Goal: Task Accomplishment & Management: Complete application form

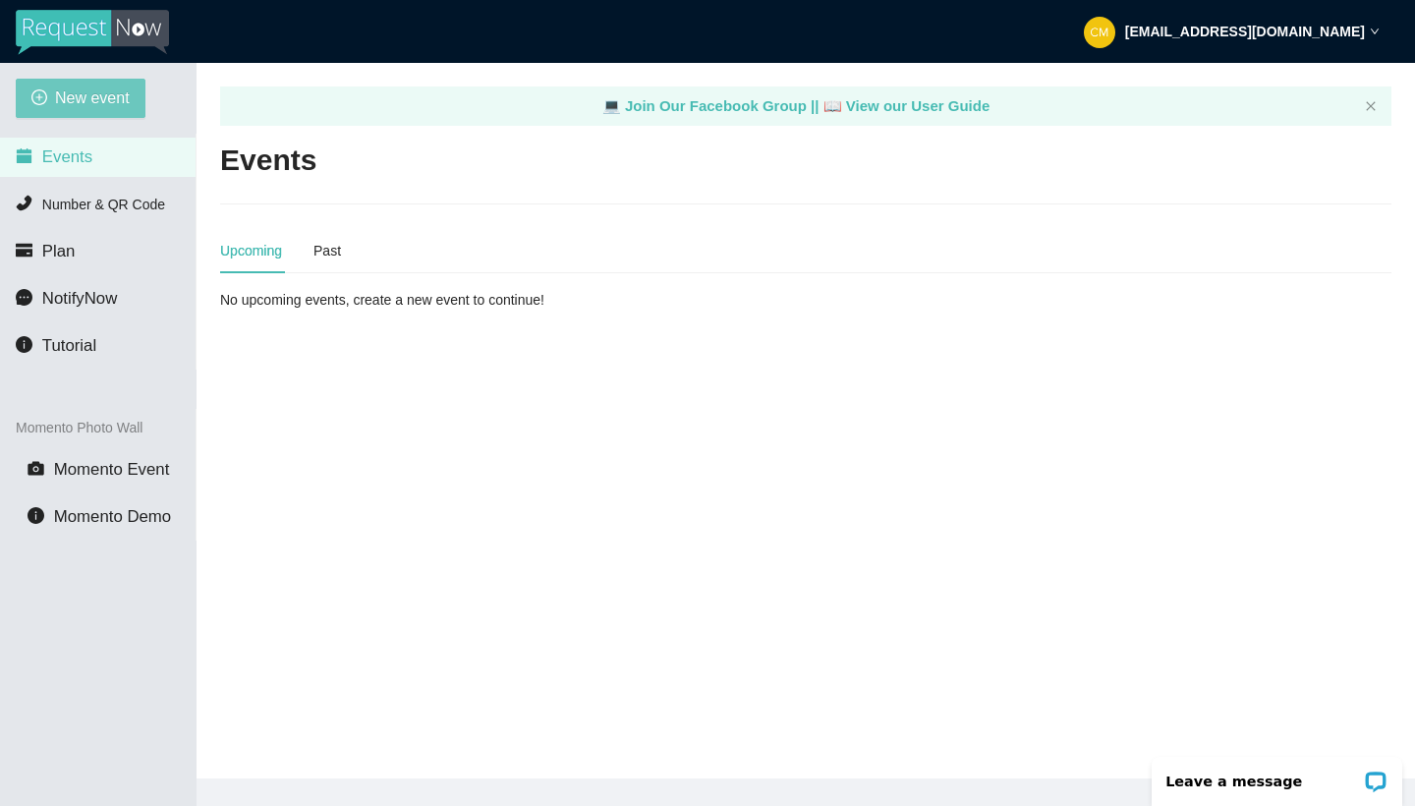
click at [77, 100] on span "New event" at bounding box center [92, 97] width 75 height 25
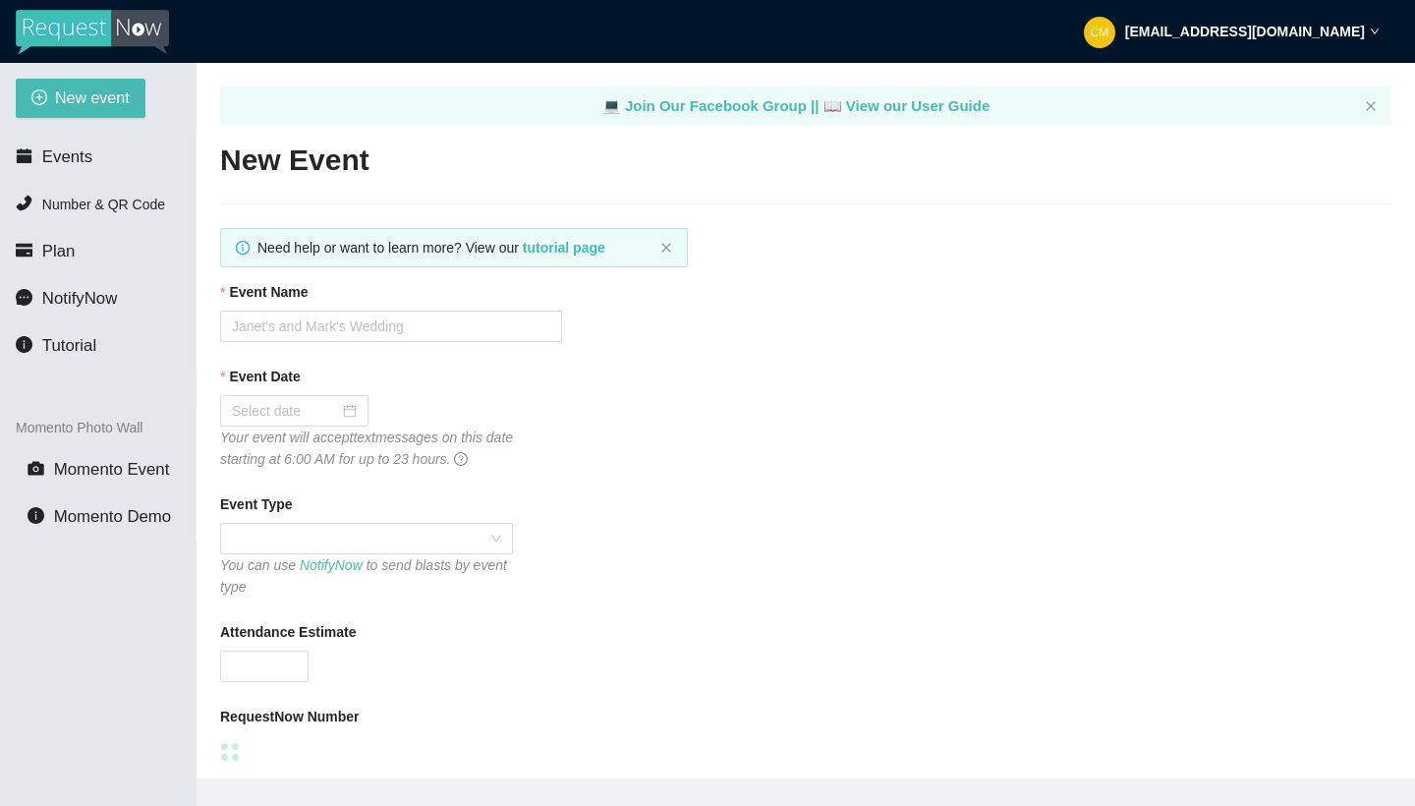
type textarea "https://virtualdj.com/ask/DJ_Spinz"
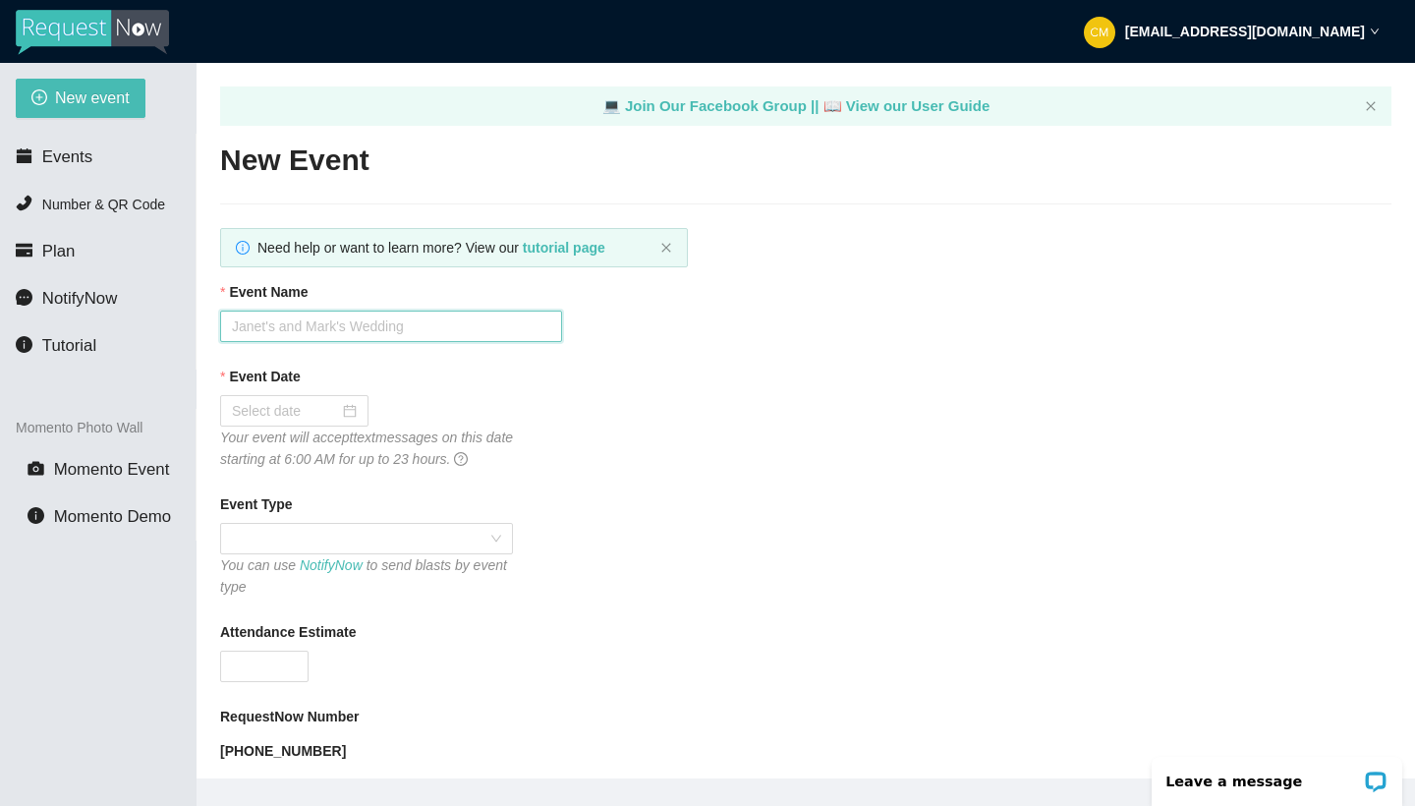
click at [440, 328] on input "Event Name" at bounding box center [391, 325] width 342 height 31
type input "[PERSON_NAME] & [PERSON_NAME]"
click at [319, 403] on input "Event Date" at bounding box center [285, 411] width 107 height 22
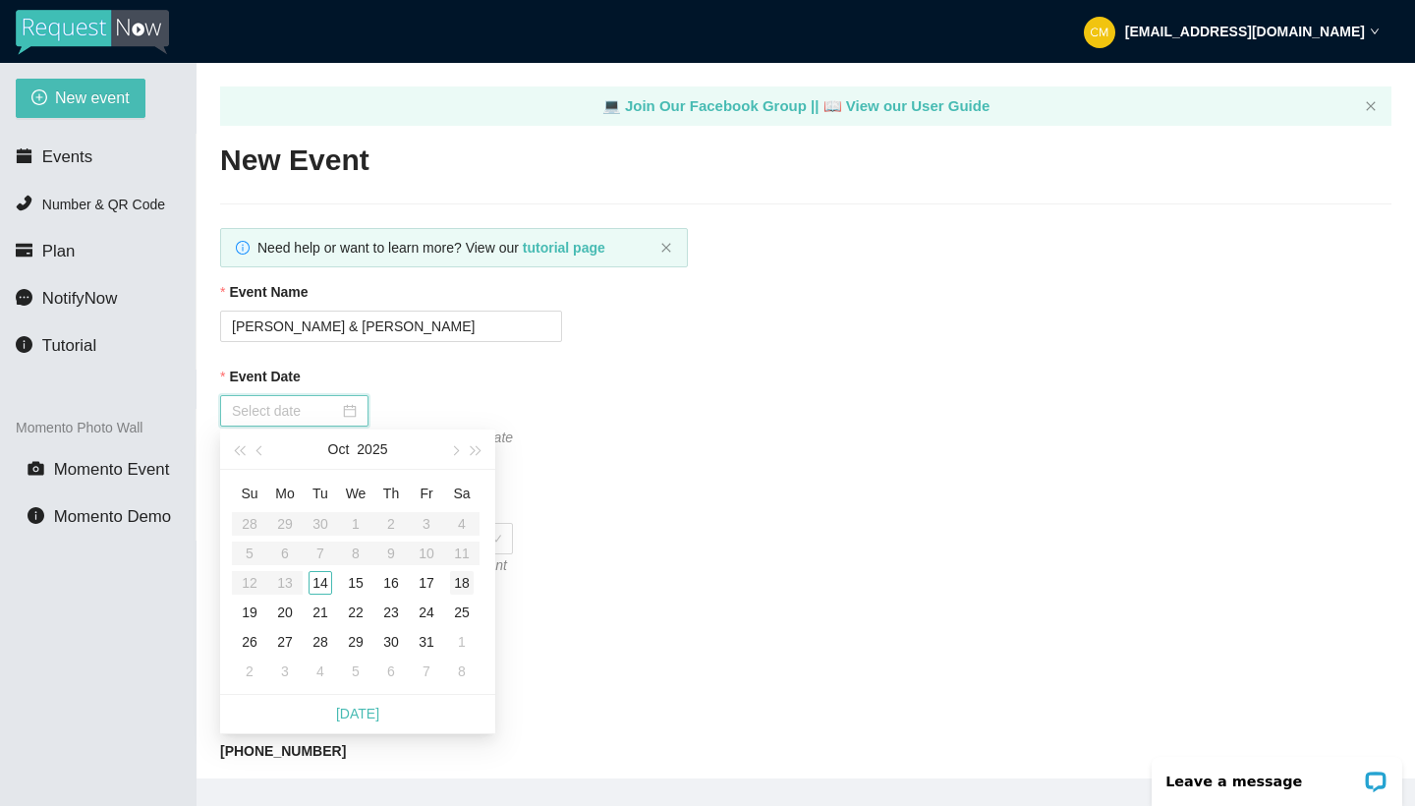
type input "10/18/2025"
click at [460, 588] on div "18" at bounding box center [462, 583] width 24 height 24
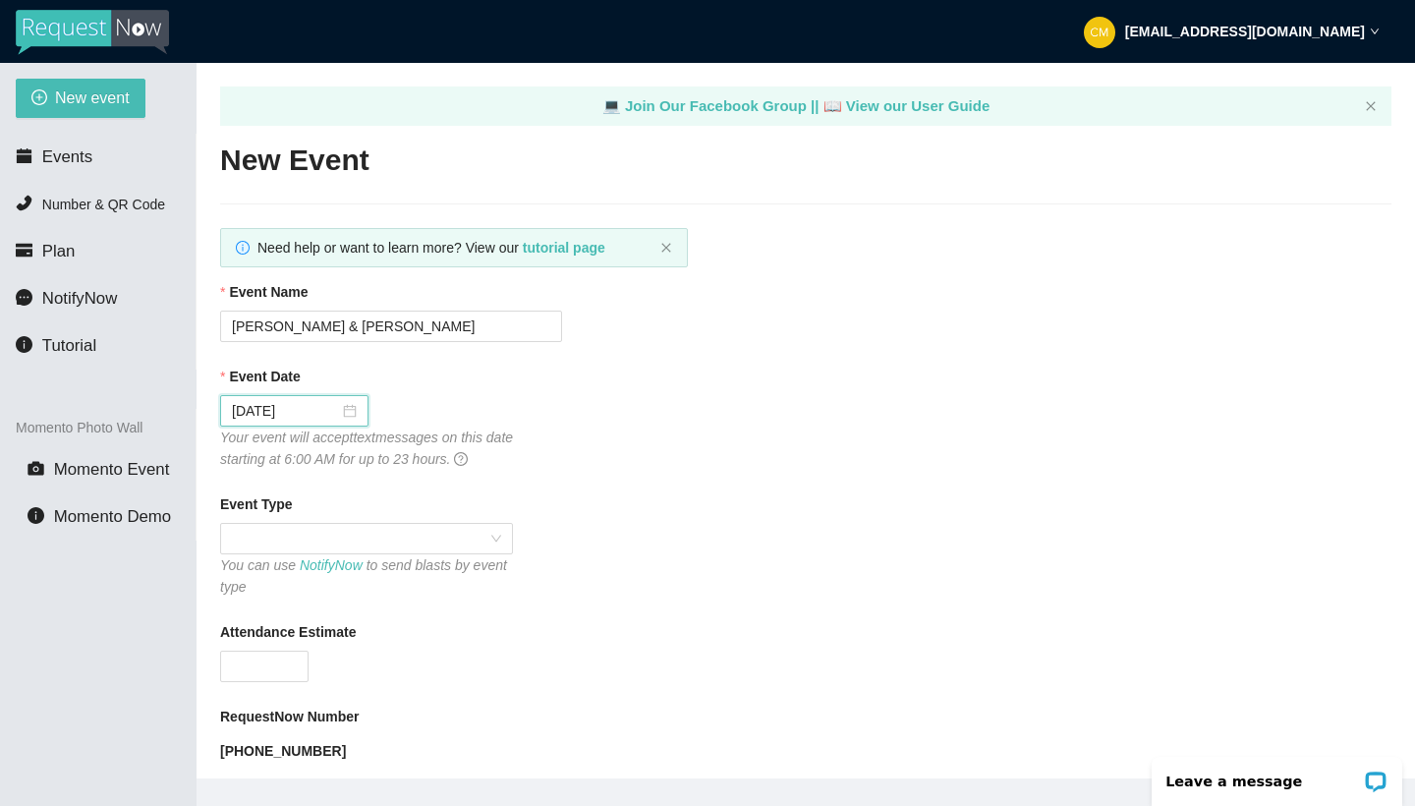
click at [337, 512] on div "Event Type" at bounding box center [805, 507] width 1171 height 29
click at [339, 530] on span at bounding box center [366, 538] width 269 height 29
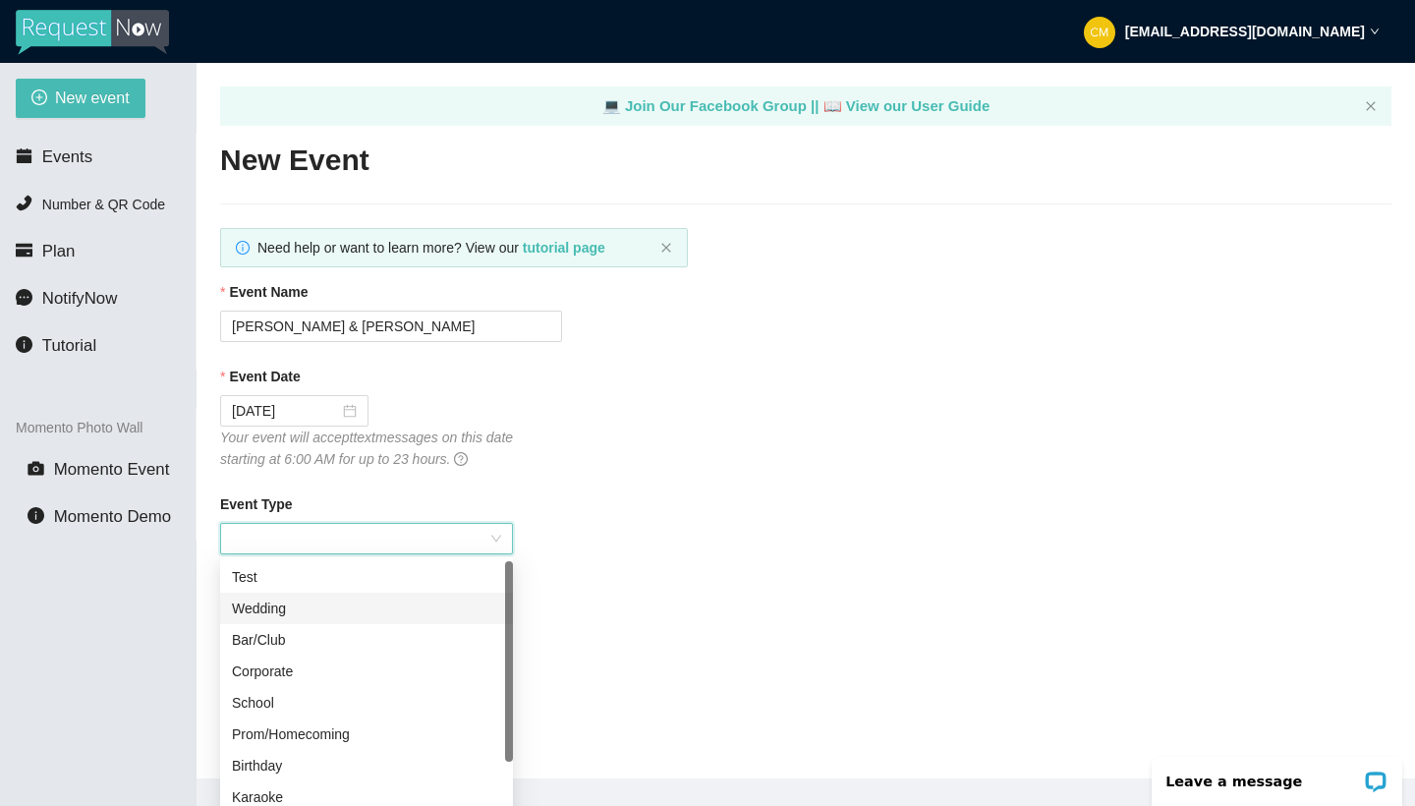
click at [287, 612] on div "Wedding" at bounding box center [366, 608] width 269 height 22
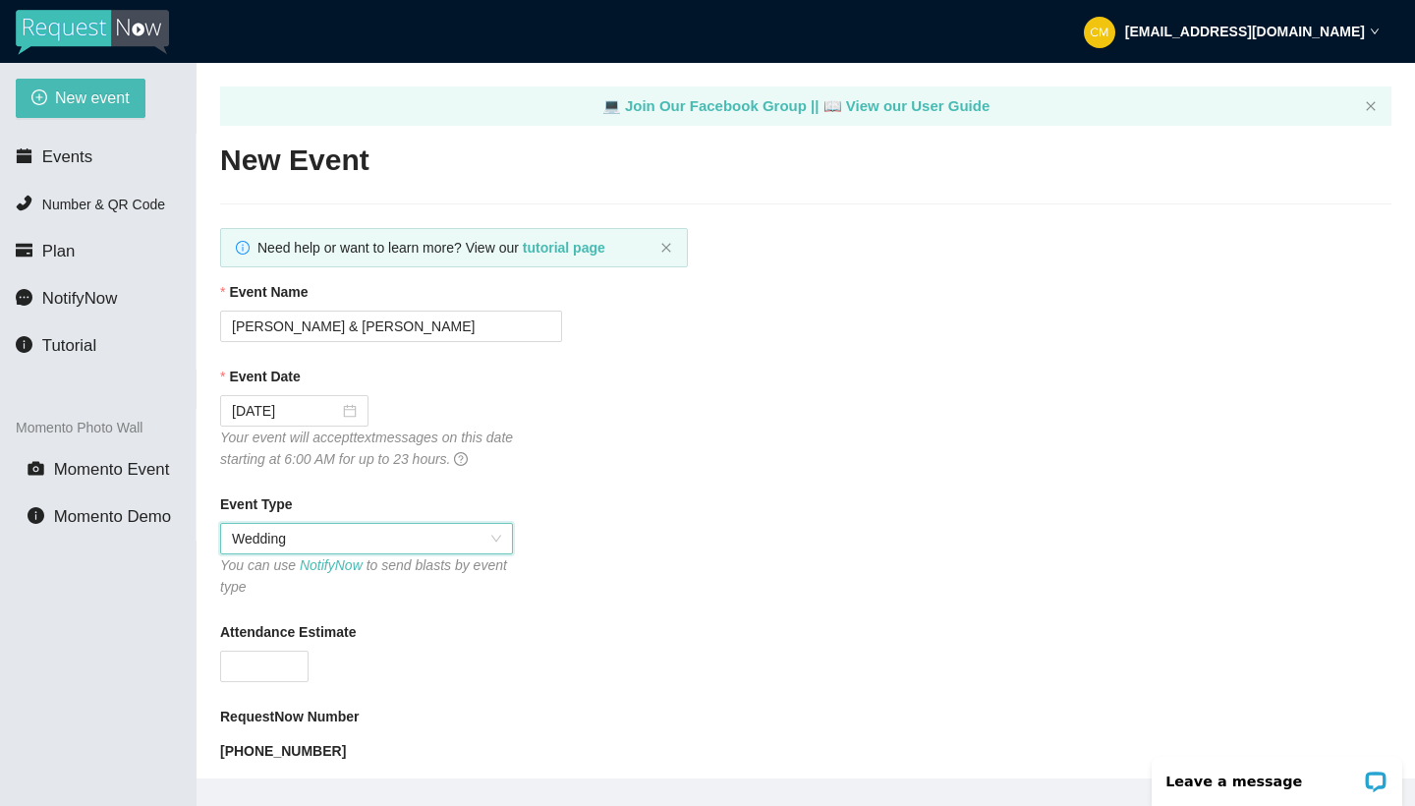
click at [564, 537] on div "Event Type Wedding Wedding You can use NotifyNow to send blasts by event type" at bounding box center [805, 545] width 1171 height 104
click at [224, 673] on input "Attendance Estimate" at bounding box center [264, 665] width 86 height 29
type input "300"
click at [658, 561] on div "Event Type Wedding You can use NotifyNow to send blasts by event type" at bounding box center [805, 545] width 1171 height 104
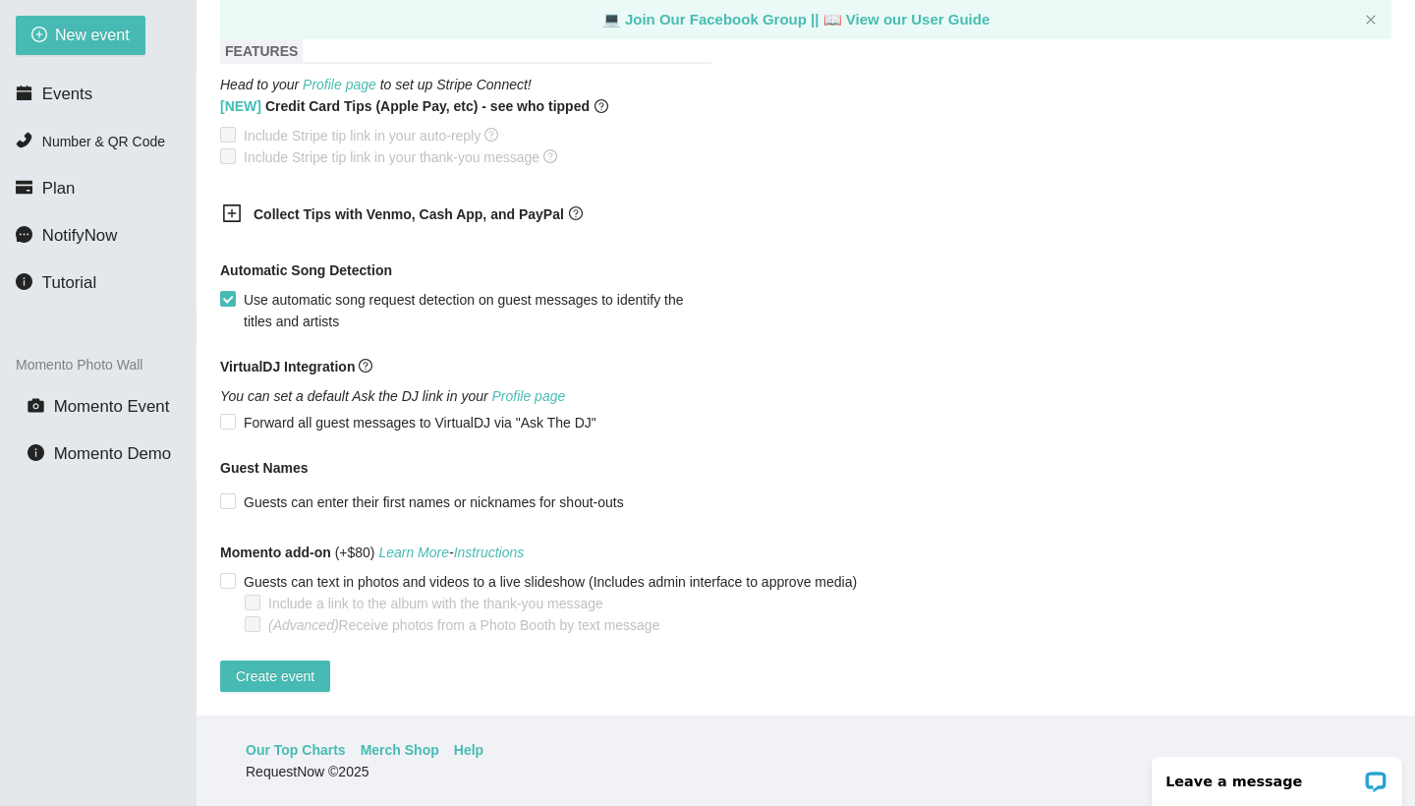
scroll to position [1107, 0]
click at [708, 303] on div "Automatic Song Detection Use automatic song request detection on guest messages…" at bounding box center [805, 295] width 1171 height 73
click at [228, 493] on input "Guests can enter their first names or nicknames for shout-outs" at bounding box center [227, 500] width 14 height 14
checkbox input "true"
click at [231, 573] on input "Guests can text in photos and videos to a live slideshow (Includes admin interf…" at bounding box center [227, 580] width 14 height 14
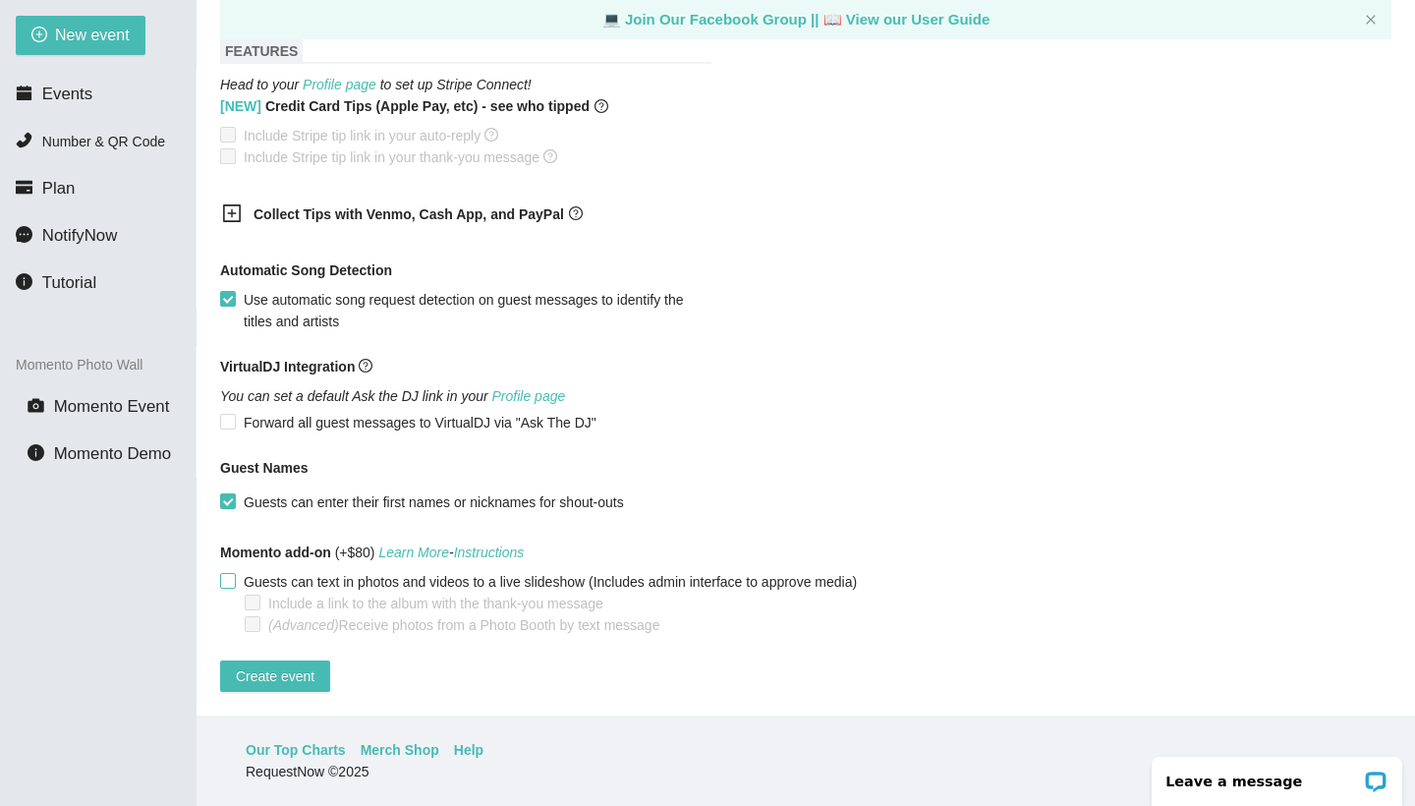
checkbox input "true"
click at [256, 594] on input "Include a link to the album with the thank-you message" at bounding box center [252, 601] width 14 height 14
checkbox input "true"
click at [1145, 363] on div "VirtualDJ Integration" at bounding box center [805, 370] width 1171 height 29
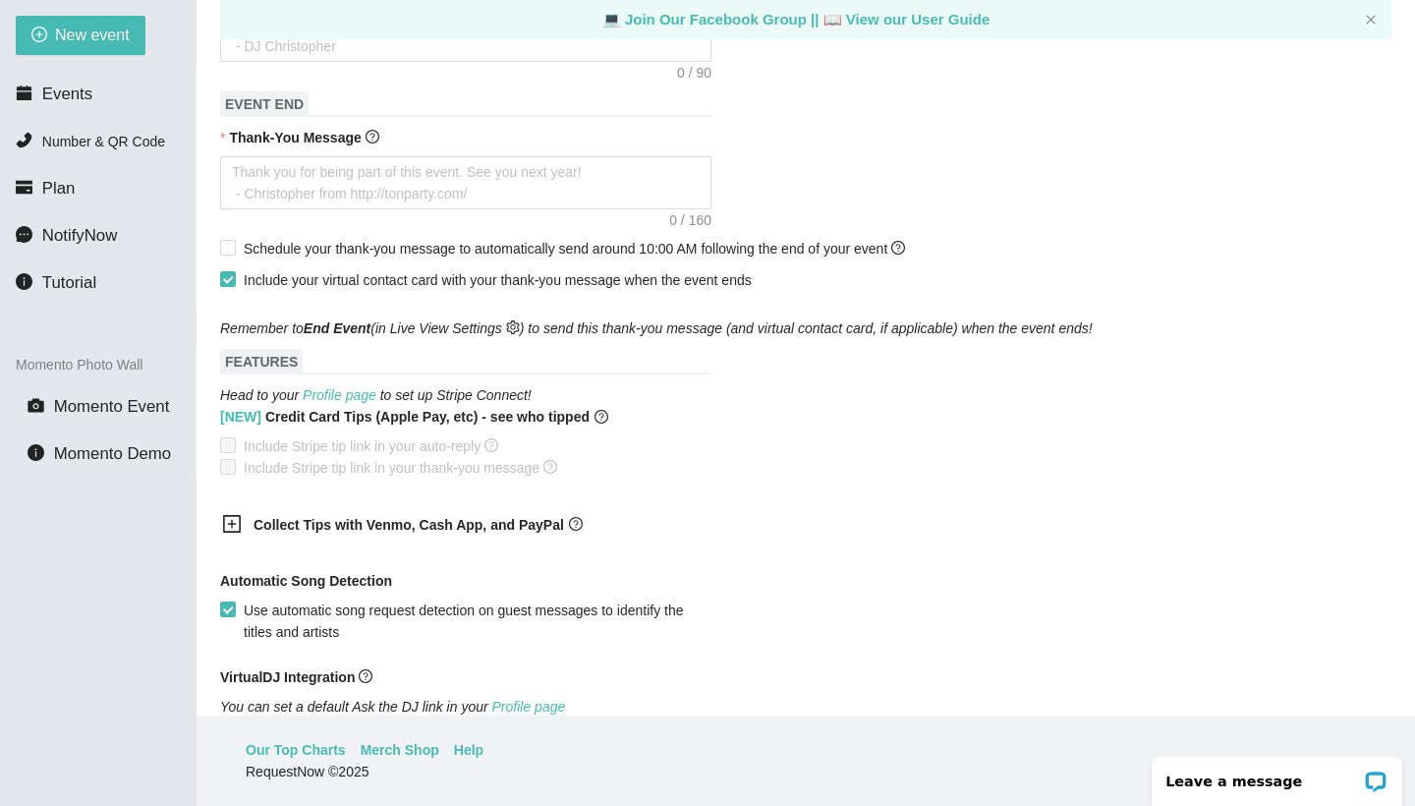
scroll to position [347, 0]
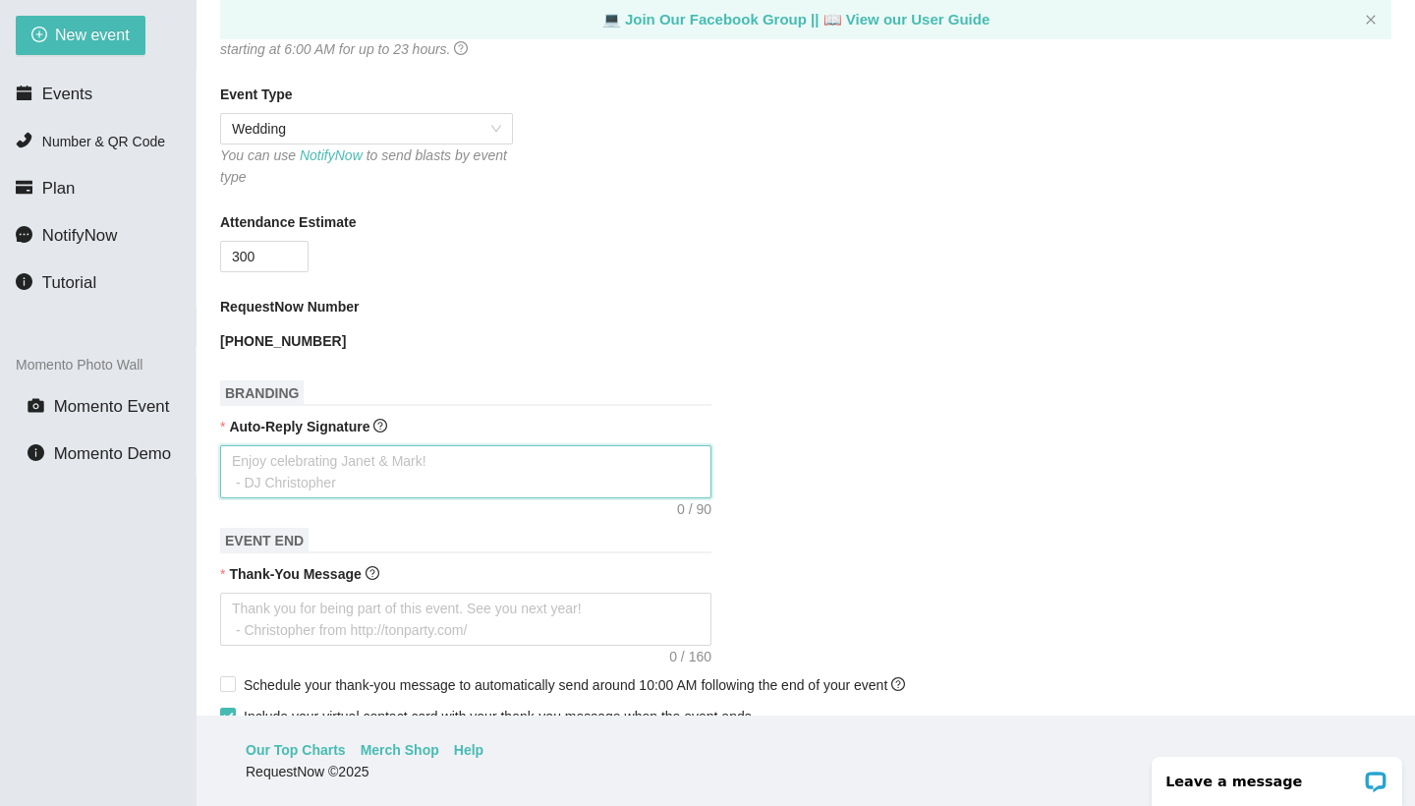
click at [405, 463] on textarea "Auto-Reply Signature" at bounding box center [465, 471] width 491 height 53
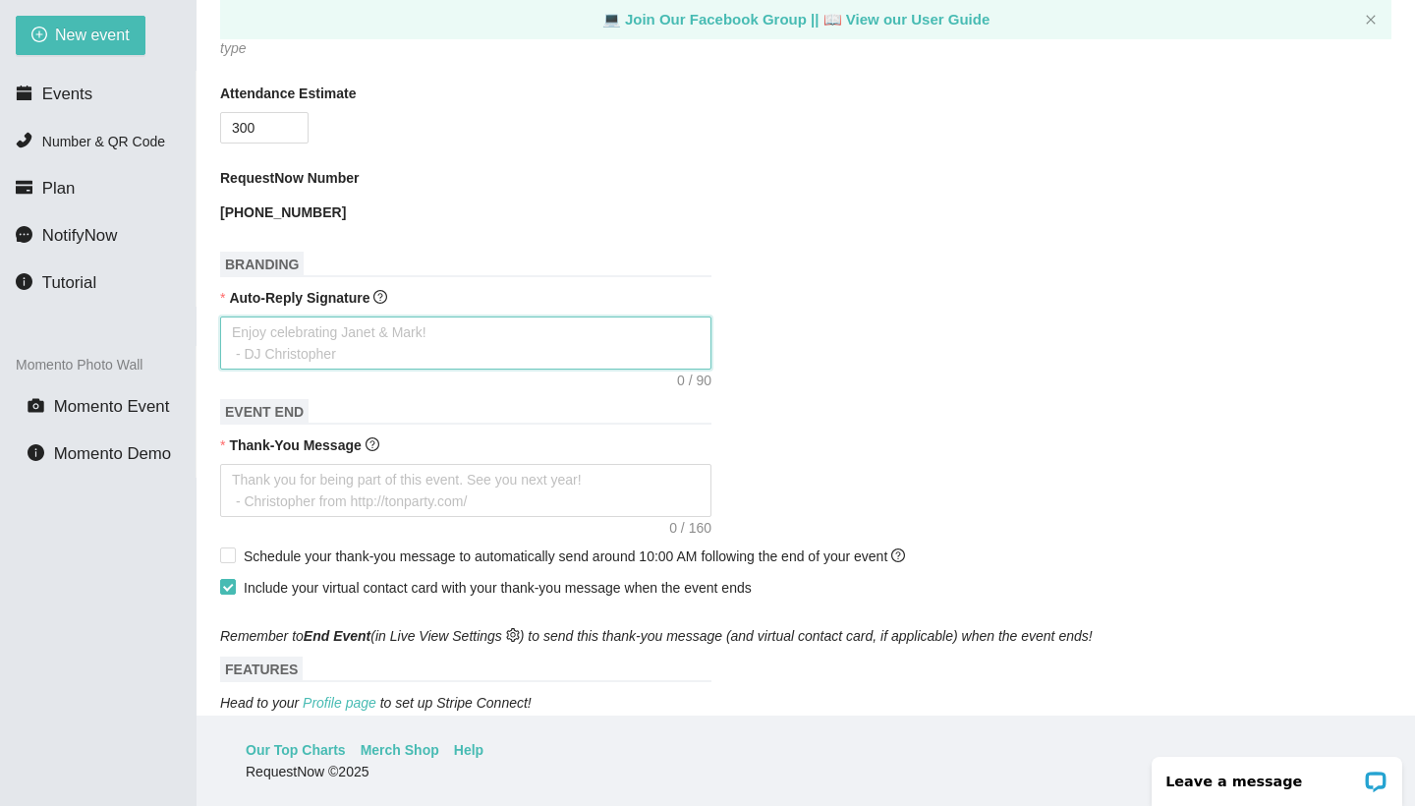
scroll to position [1107, 0]
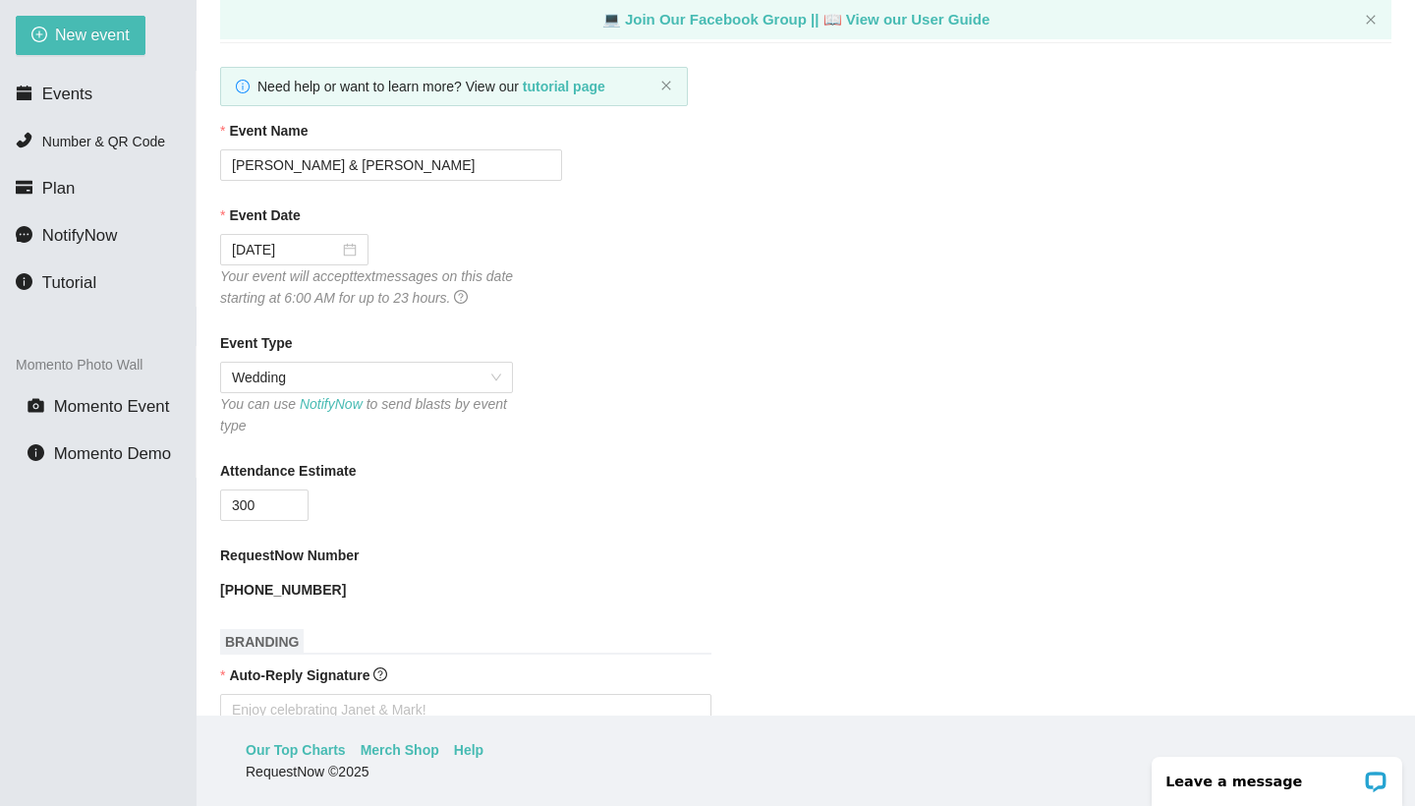
scroll to position [343, 0]
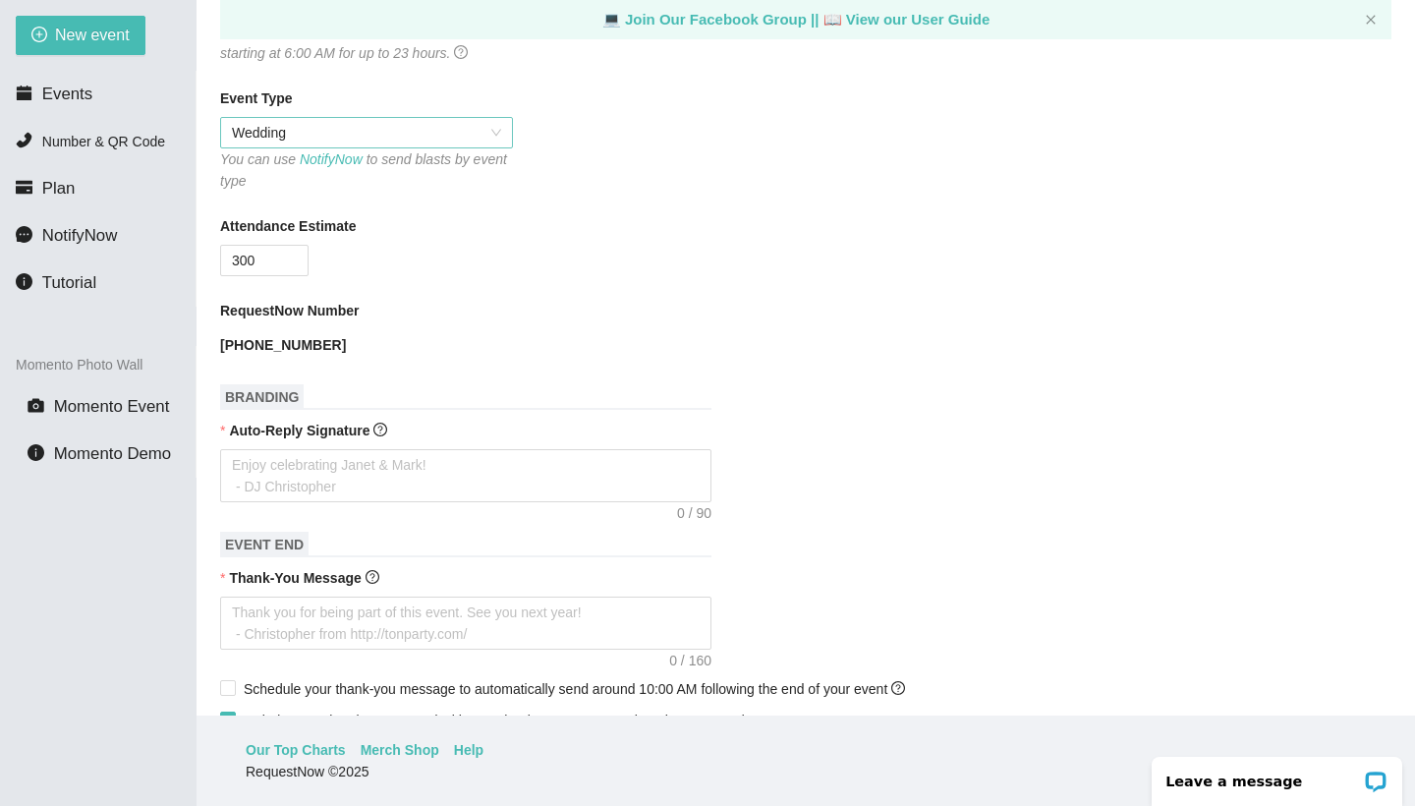
click at [348, 136] on span "Wedding" at bounding box center [366, 132] width 269 height 29
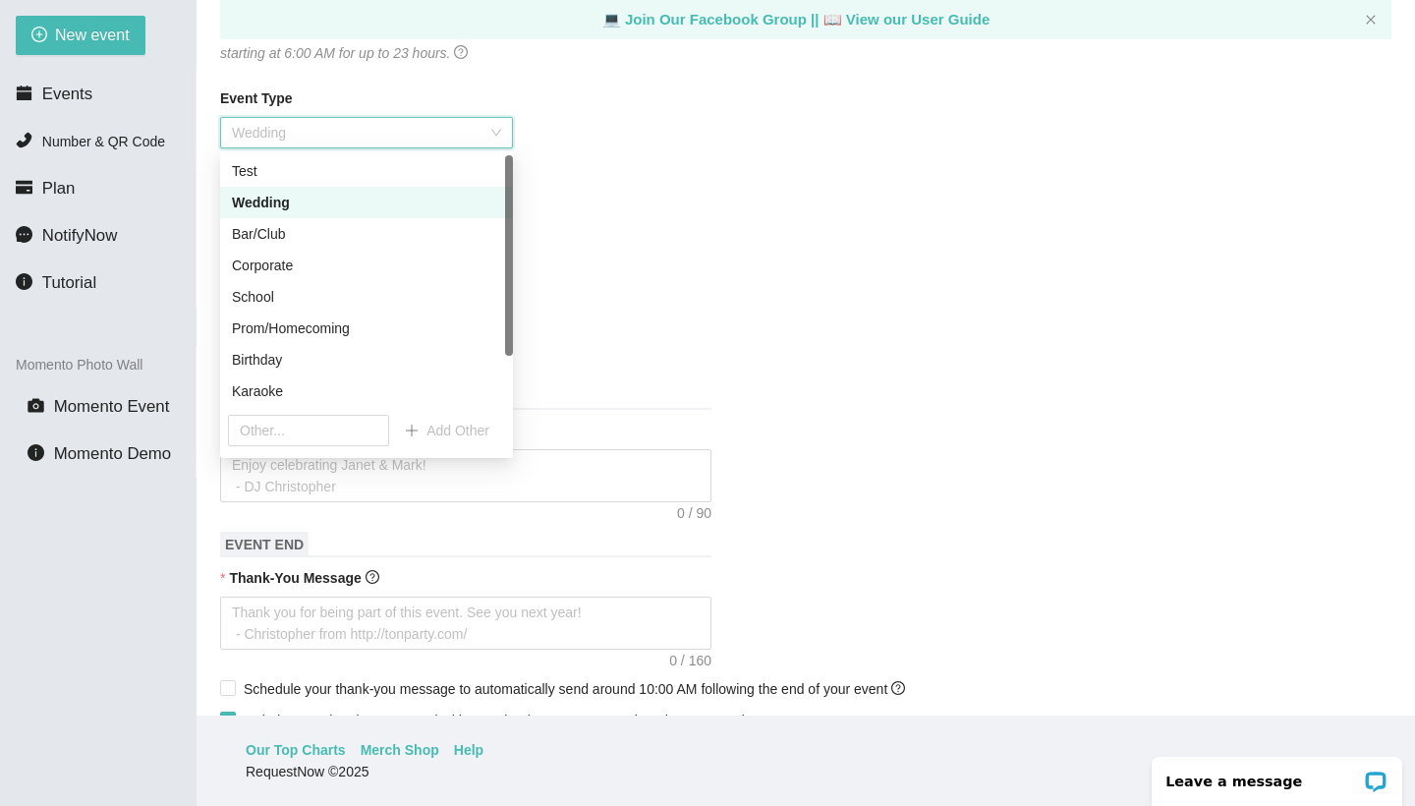
click at [293, 197] on div "Wedding" at bounding box center [366, 203] width 269 height 22
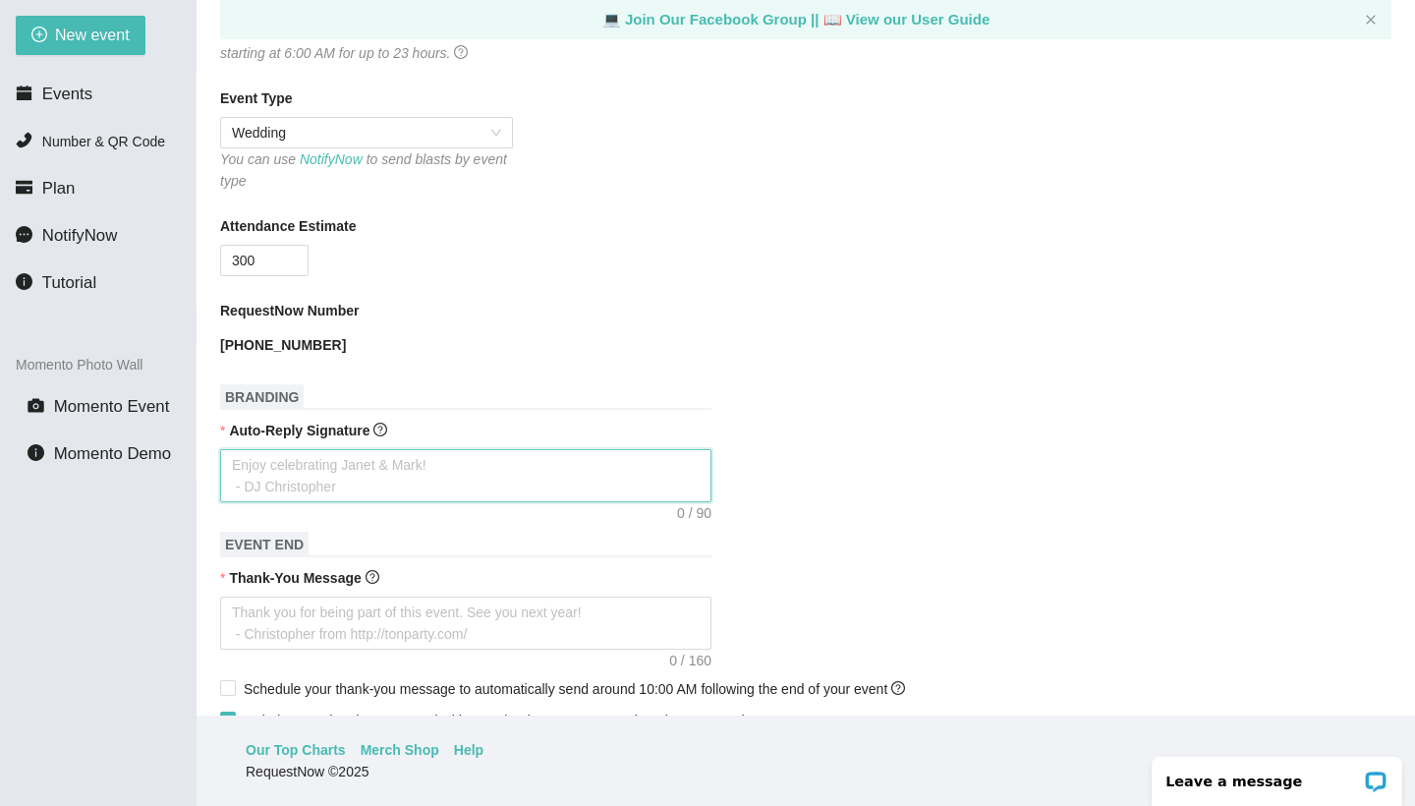
type textarea "T"
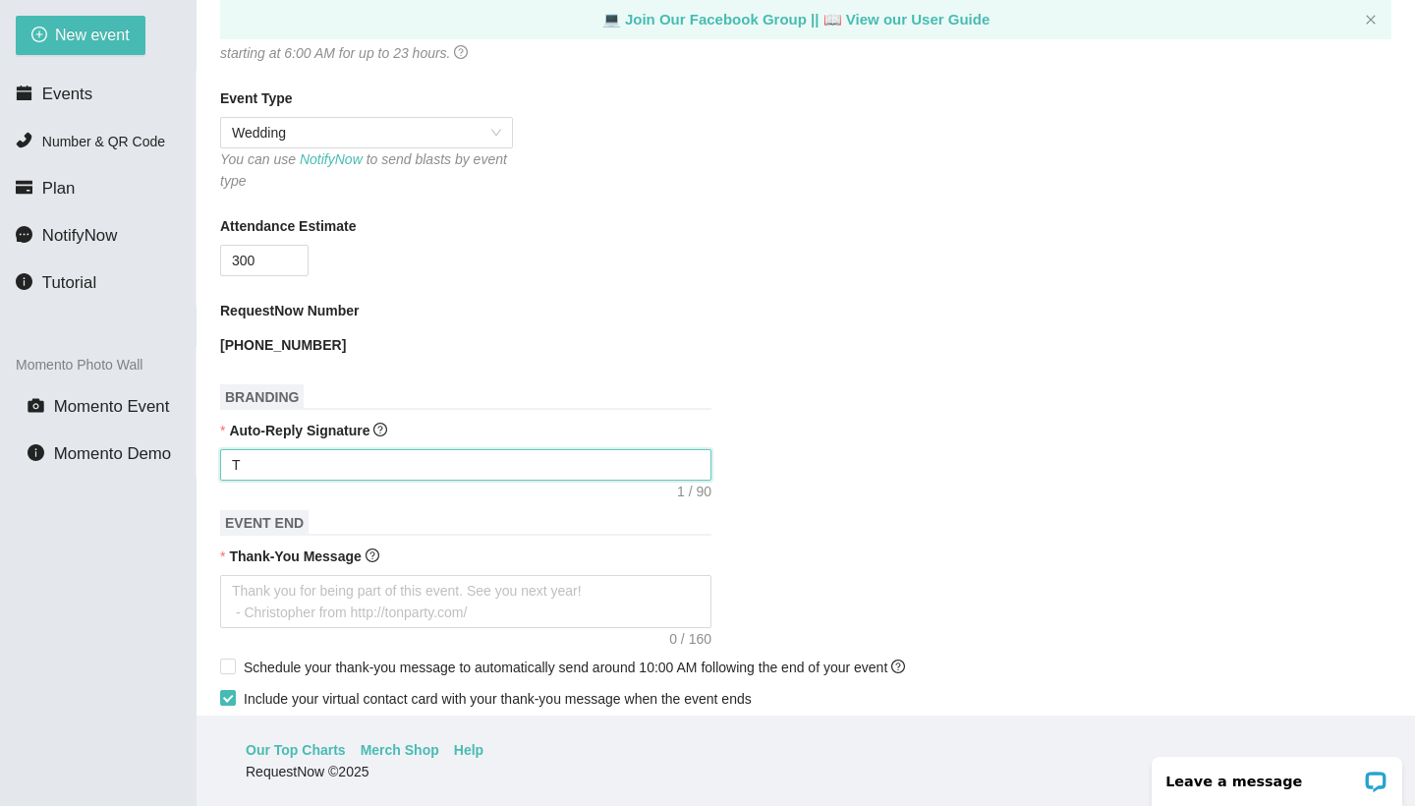
type textarea "Th"
type textarea "Tha"
type textarea "Than"
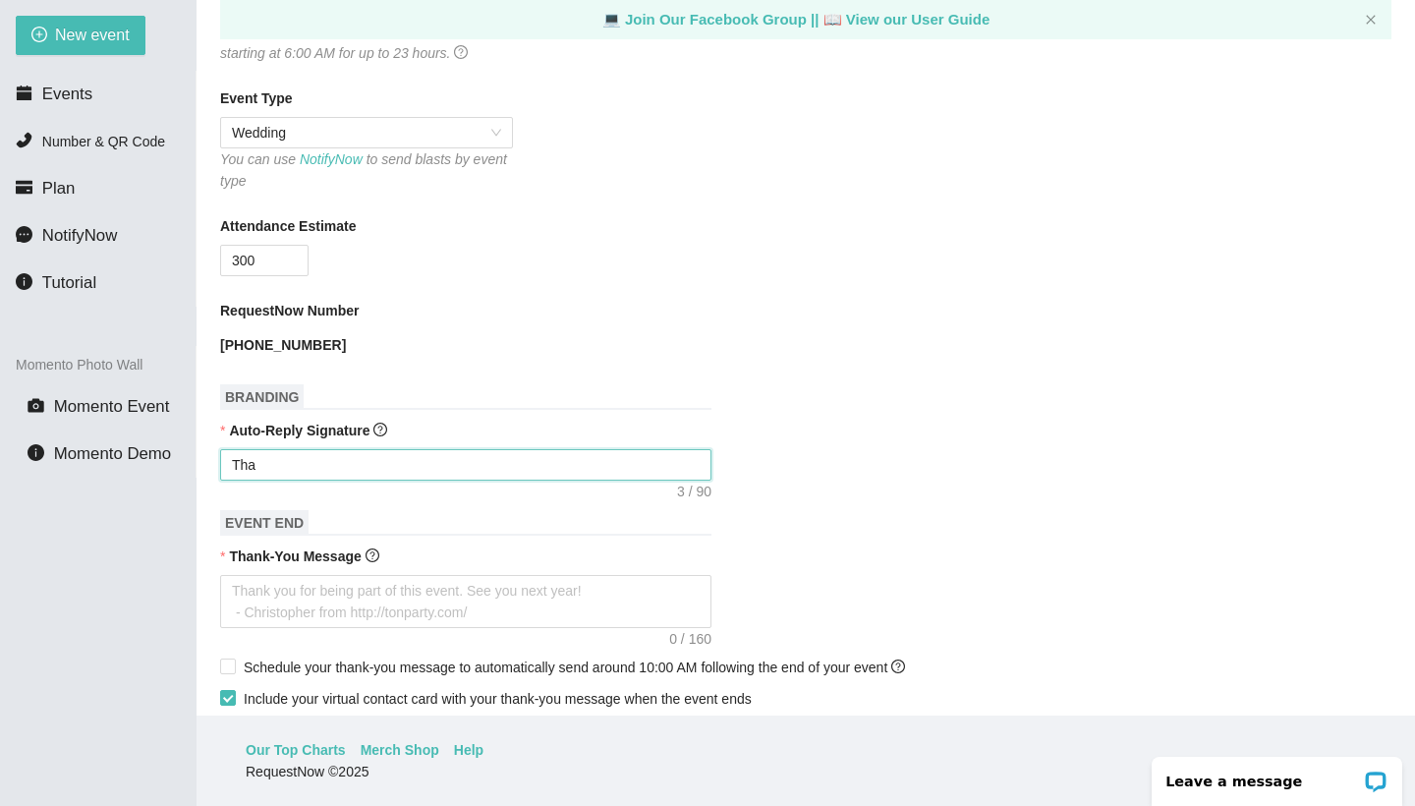
type textarea "Than"
type textarea "Thank"
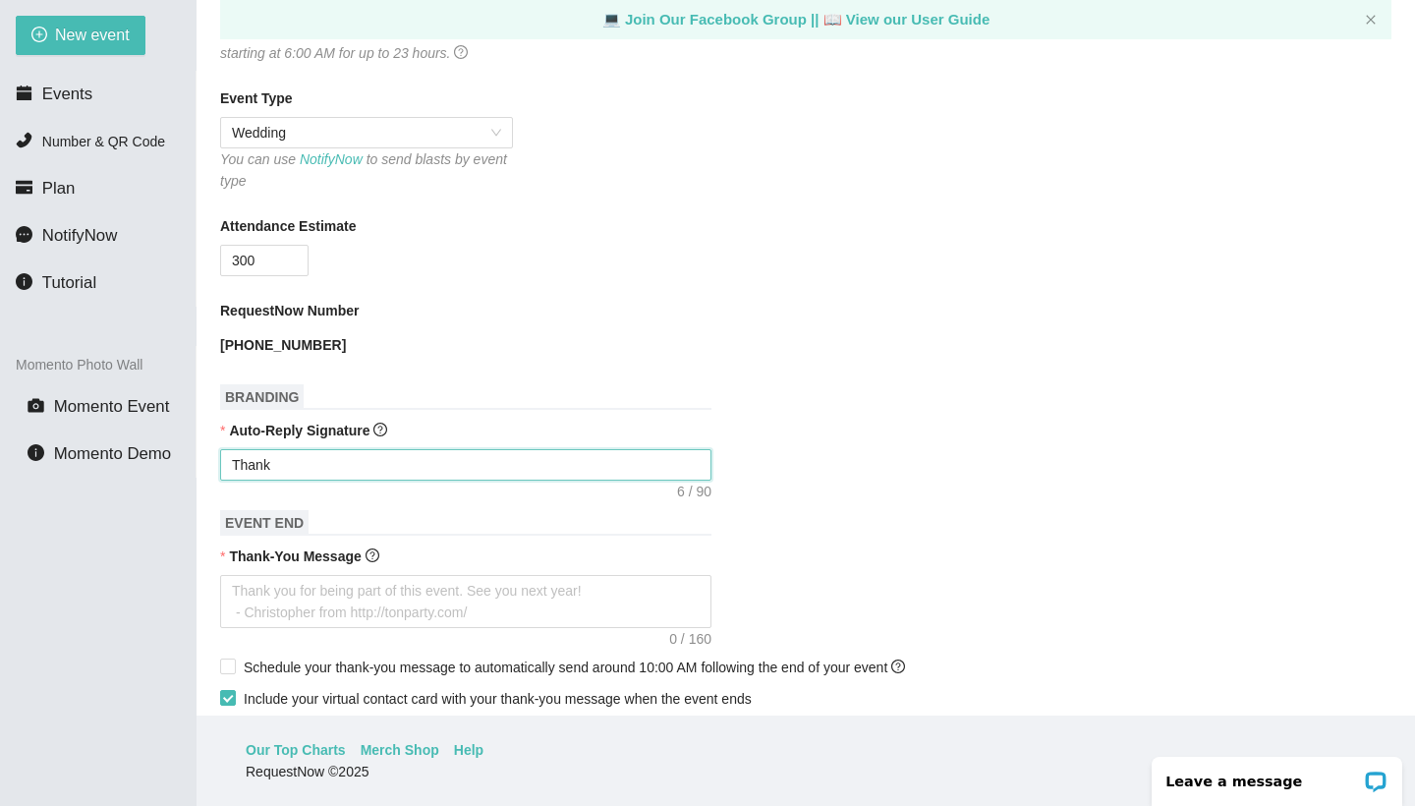
type textarea "Thank y"
type textarea "Thank yo"
type textarea "Thank you"
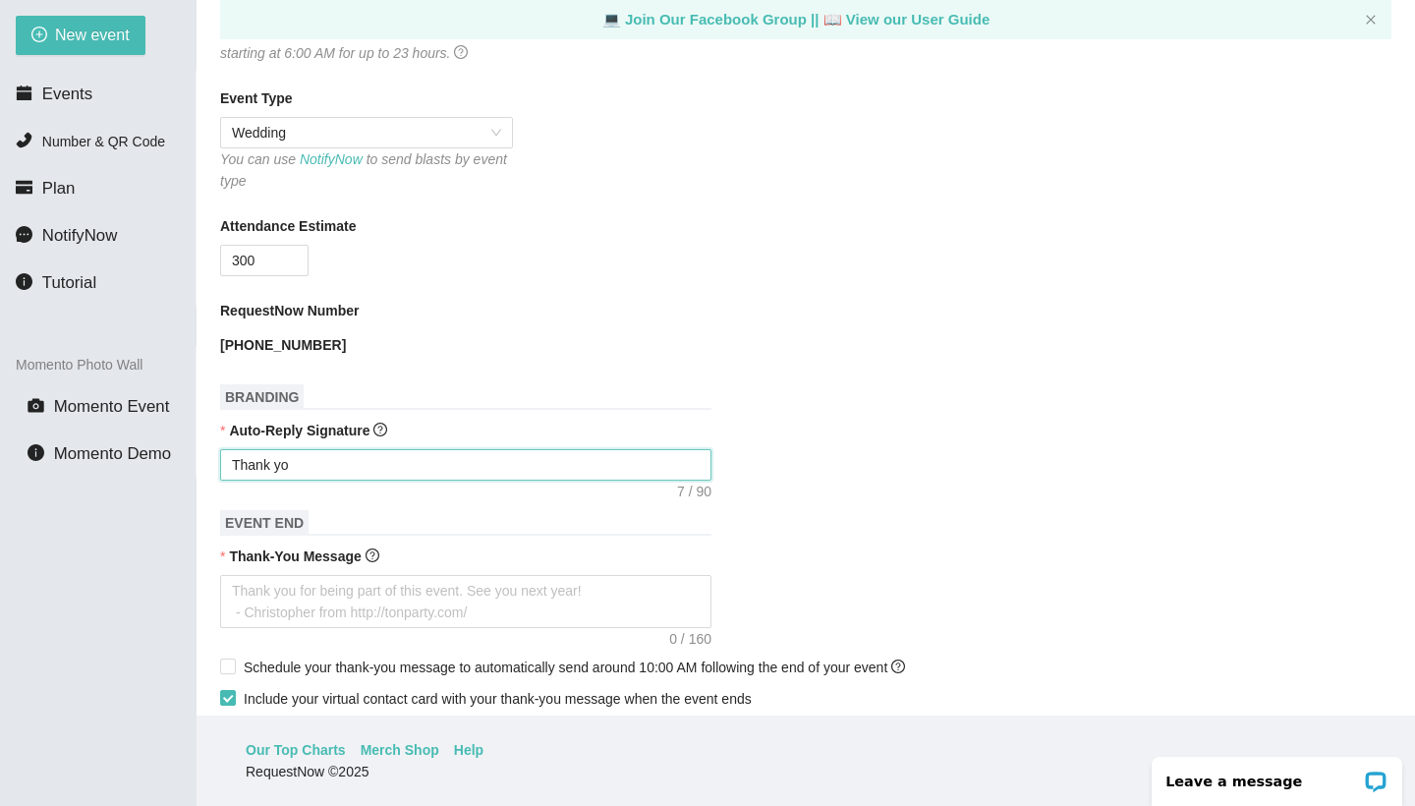
type textarea "Thank you"
type textarea "Thank you f"
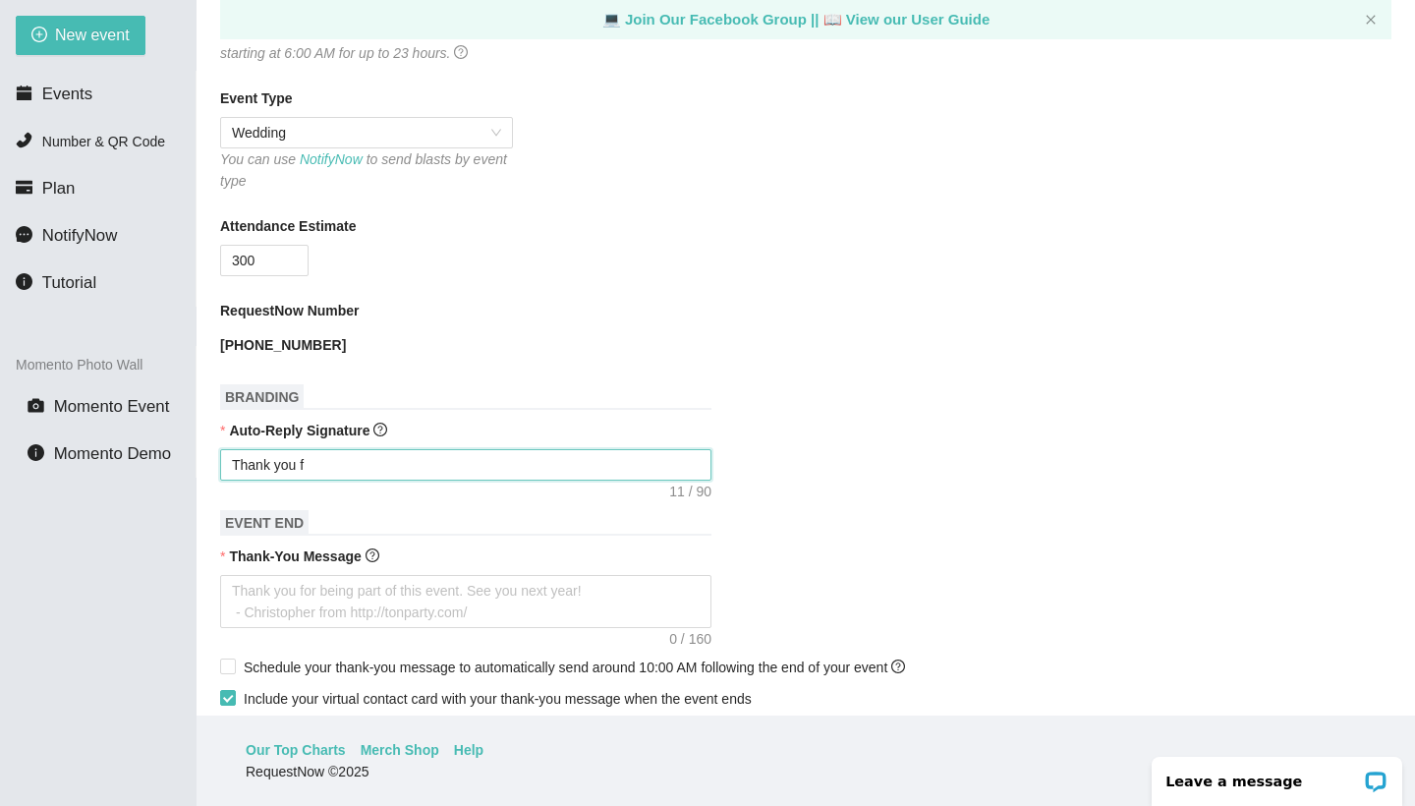
type textarea "Thank you fo"
type textarea "Thank you for"
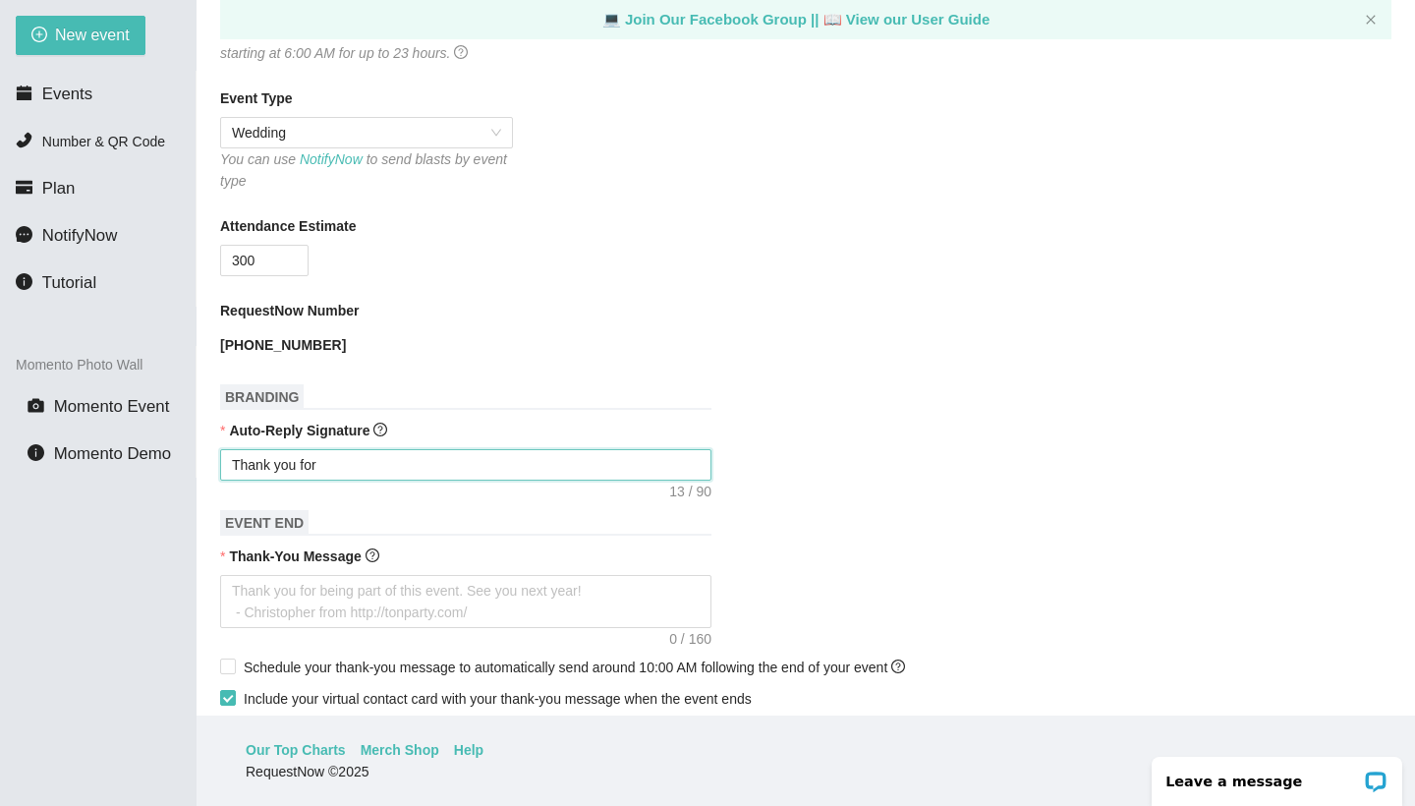
type textarea "Thank you for"
type textarea "Thank you for P"
type textarea "Thank you for Pa"
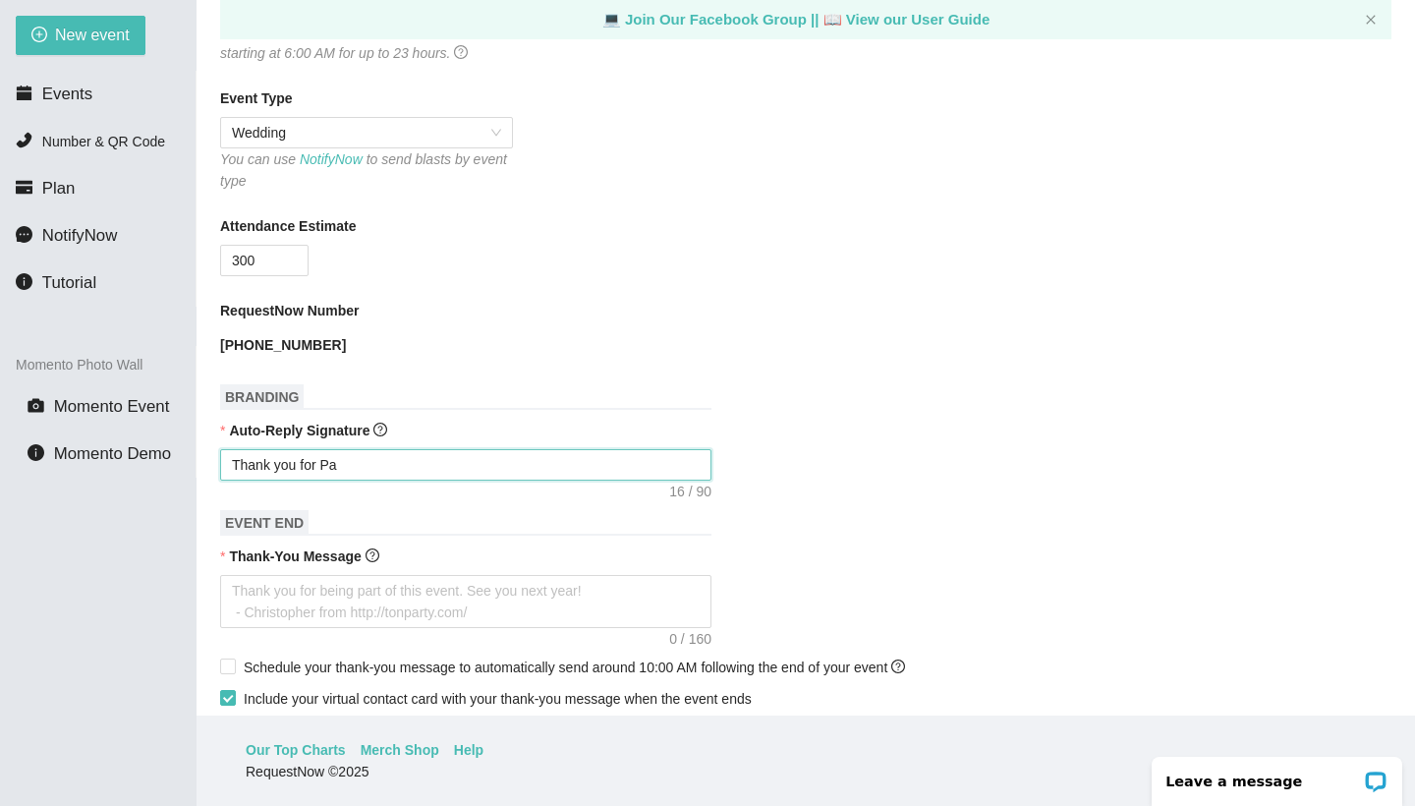
type textarea "Thank you for Par"
type textarea "Thank you for Part"
type textarea "Thank you for Parti"
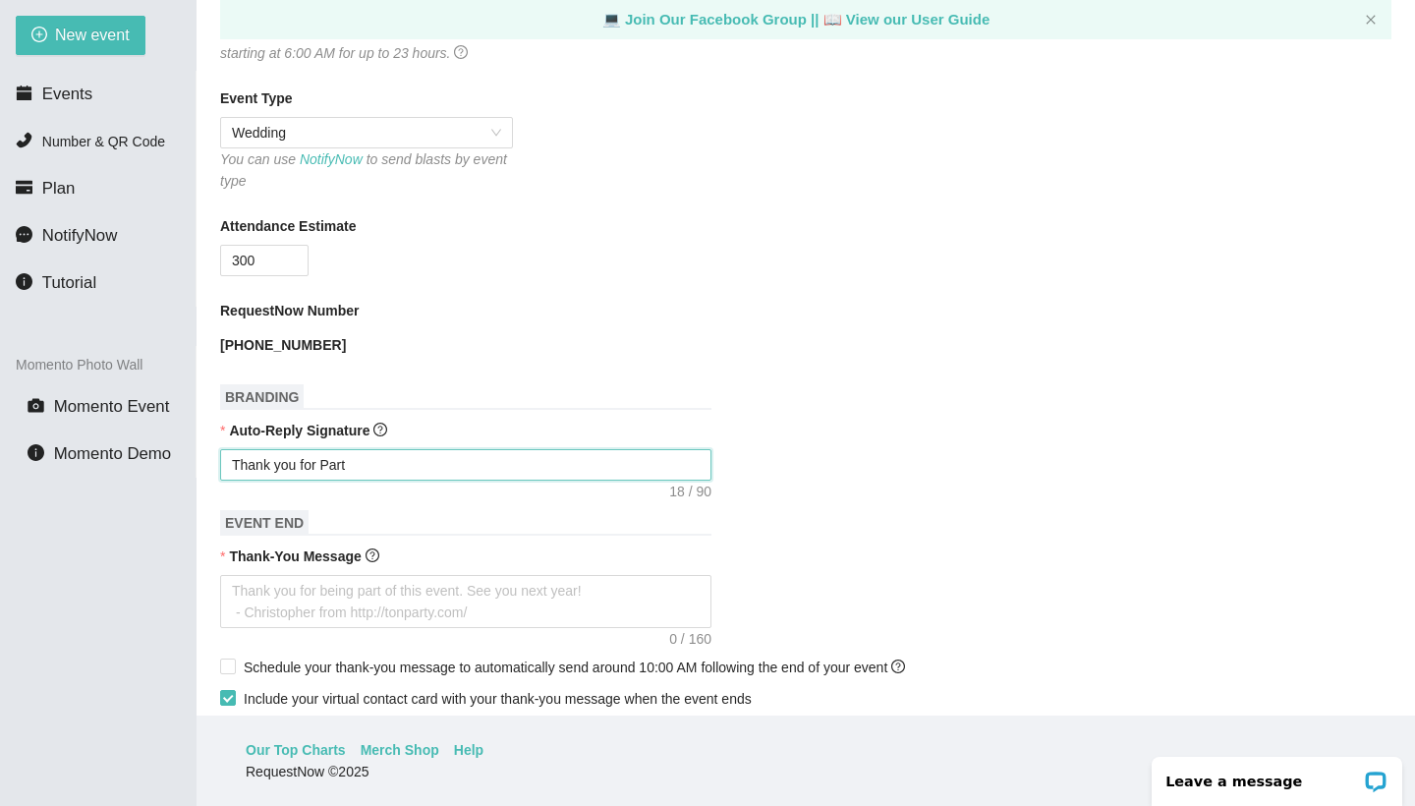
type textarea "Thank you for Parti"
type textarea "Thank you for Partin"
type textarea "Thank you for Parting"
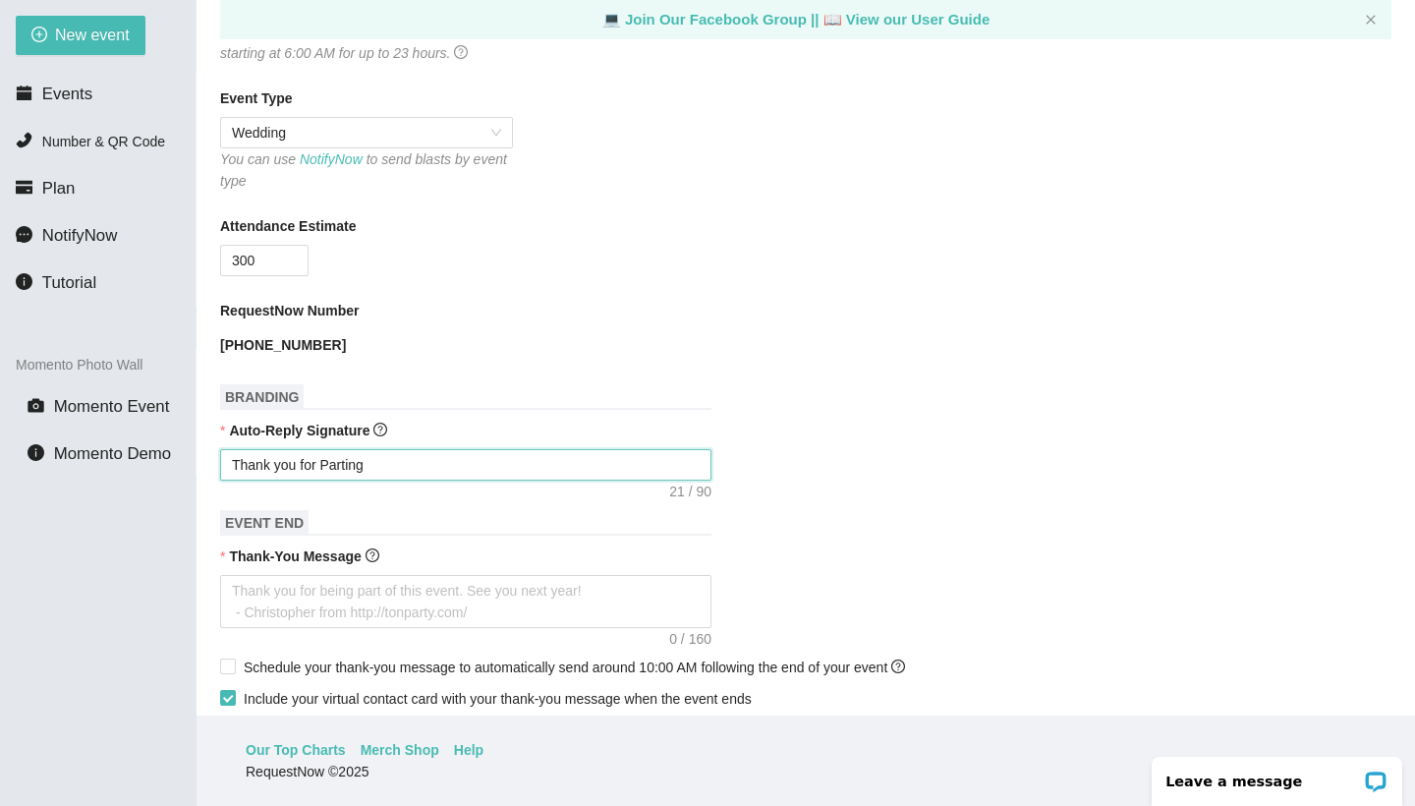
type textarea "Thank you for Parting"
type textarea "Thank you for Partin"
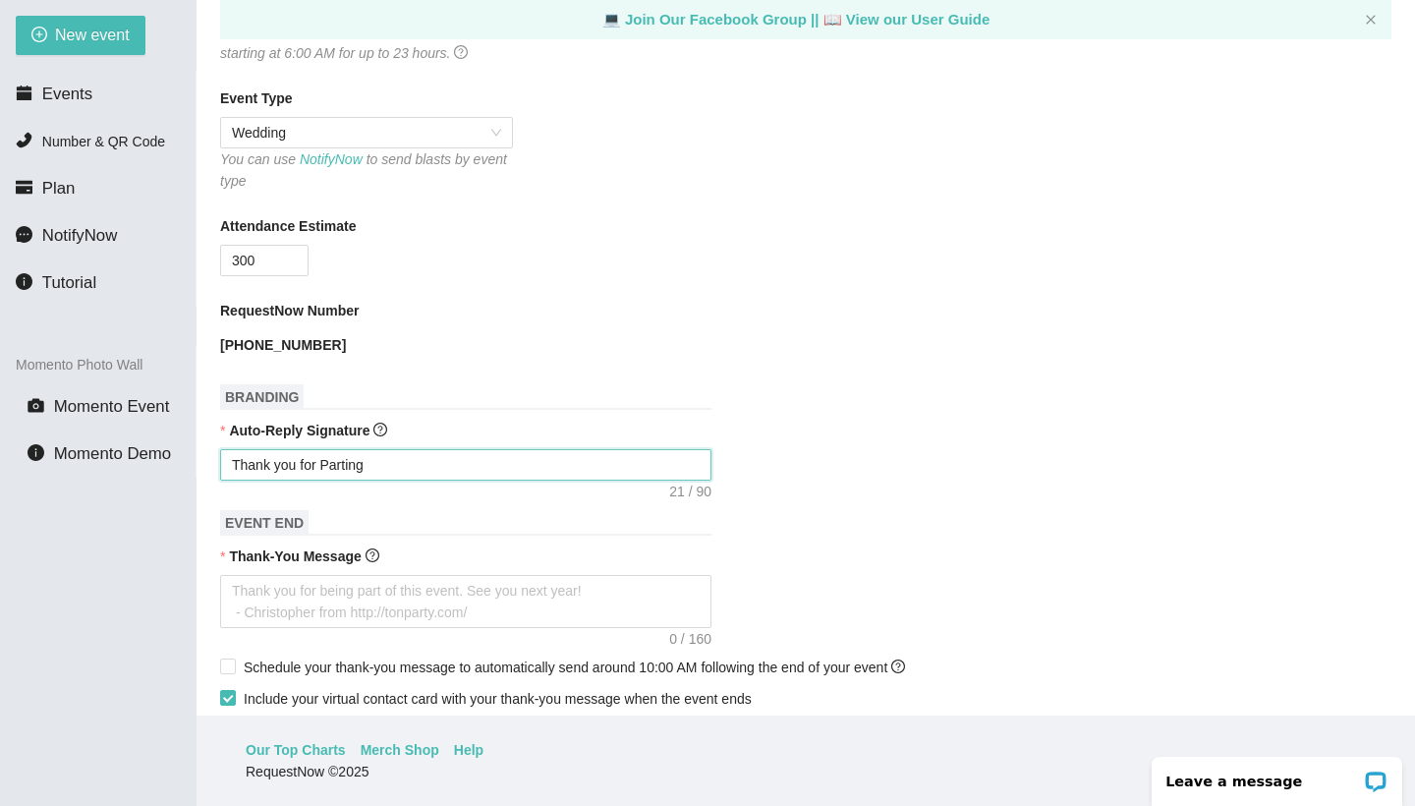
type textarea "Thank you for Partin"
type textarea "Thank you for Parti"
type textarea "Thank you for Part"
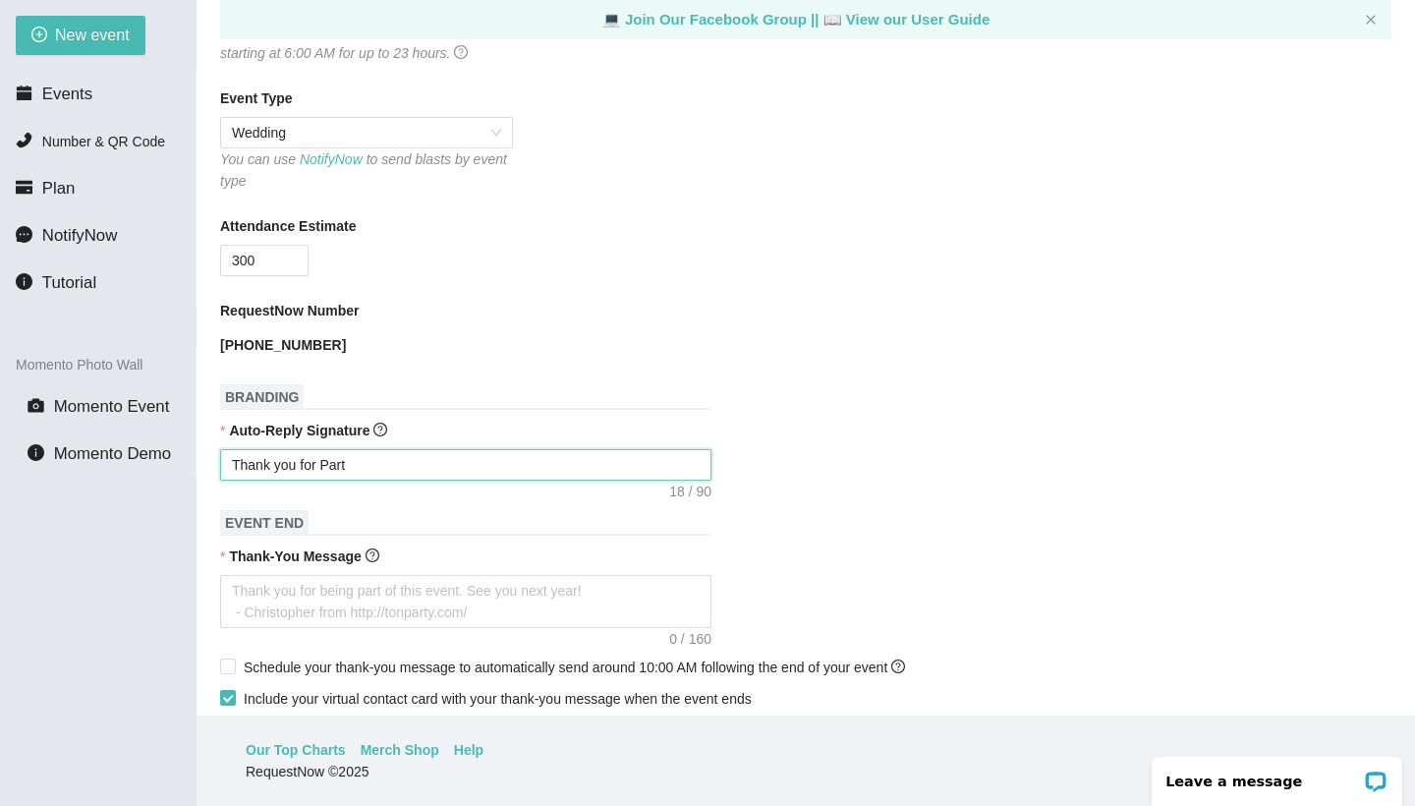
type textarea "Thank you for Party"
type textarea "Thank you for Partyi"
type textarea "Thank you for Partyin"
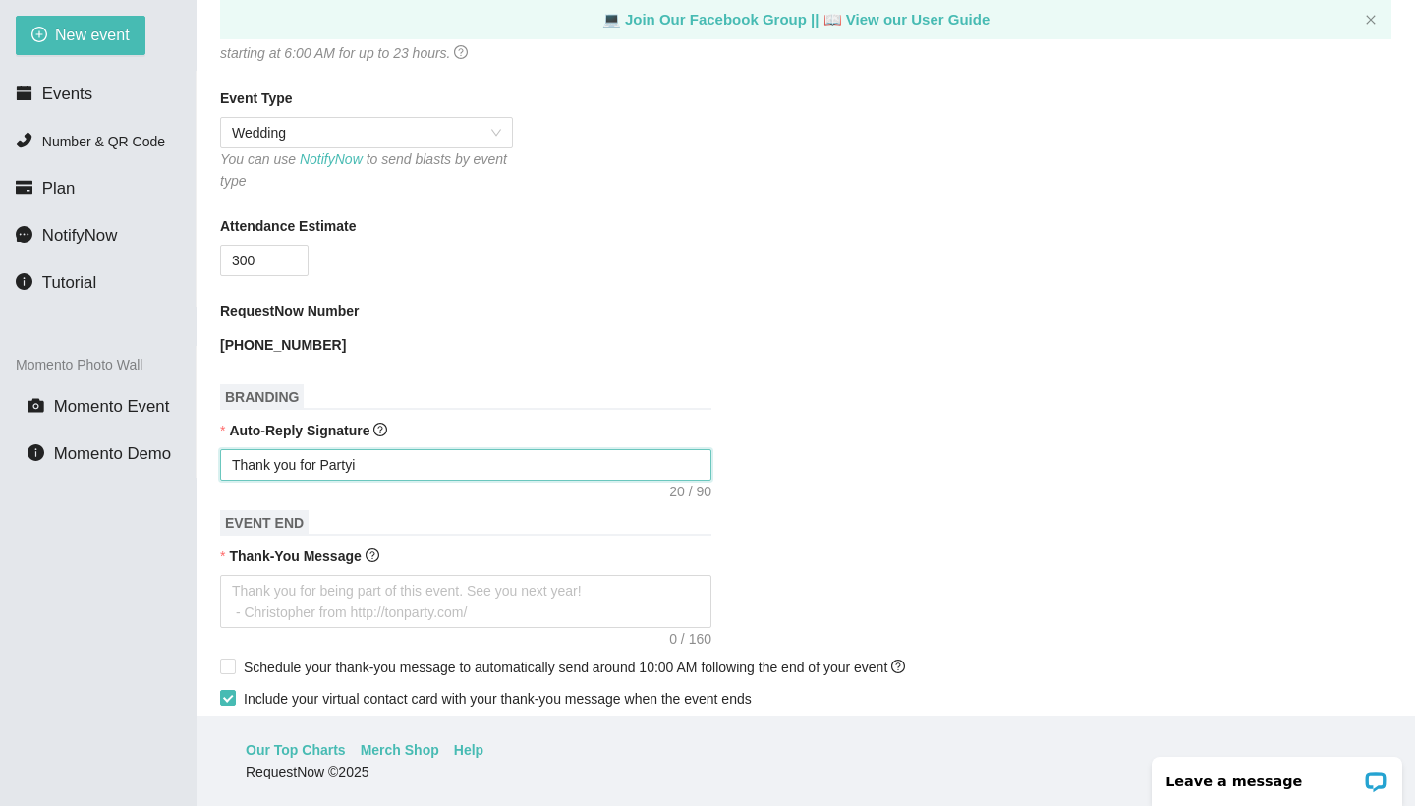
type textarea "Thank you for Partyin"
type textarea "Thank you for Partying"
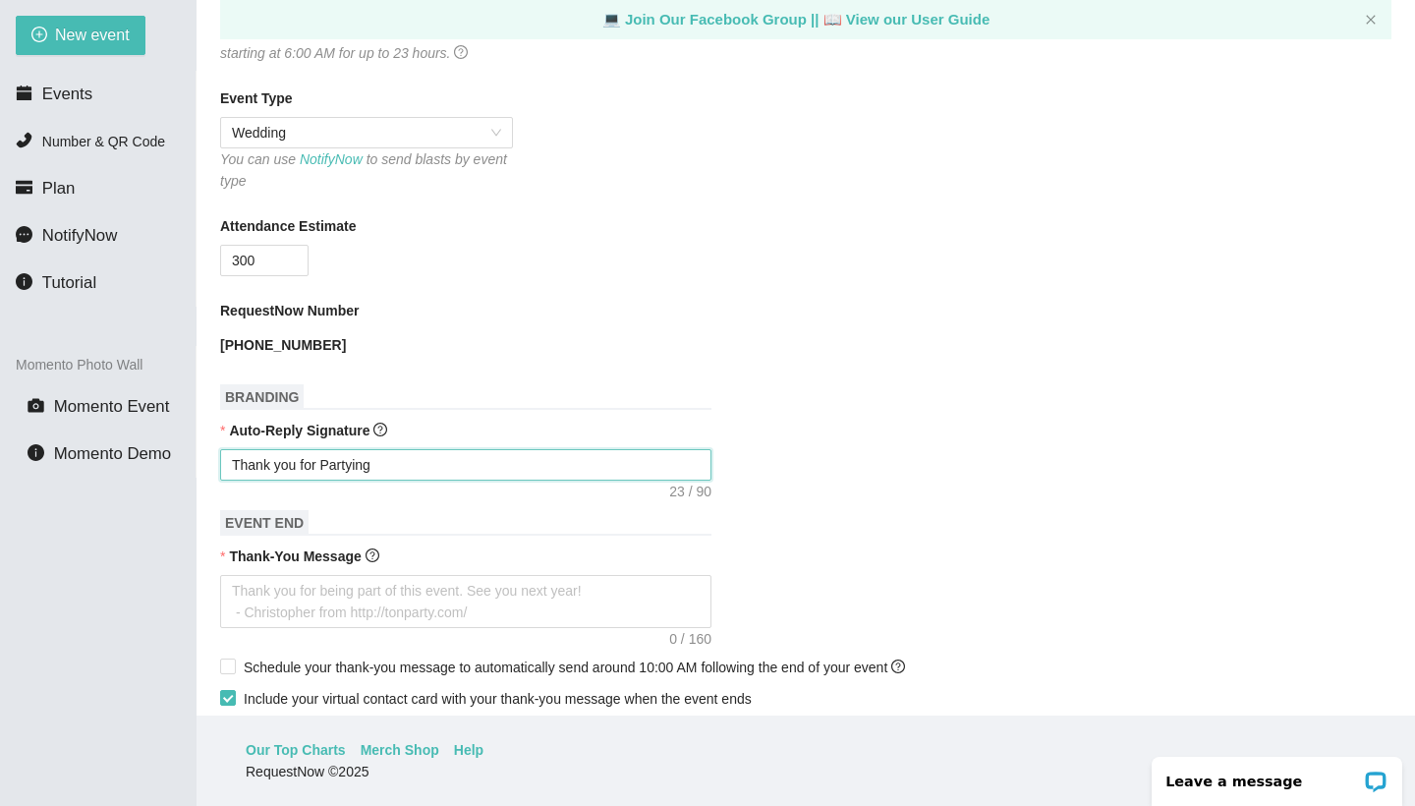
type textarea "Thank you for Partying W"
type textarea "Thank you for Partying Wi"
type textarea "Thank you for Partying Wit"
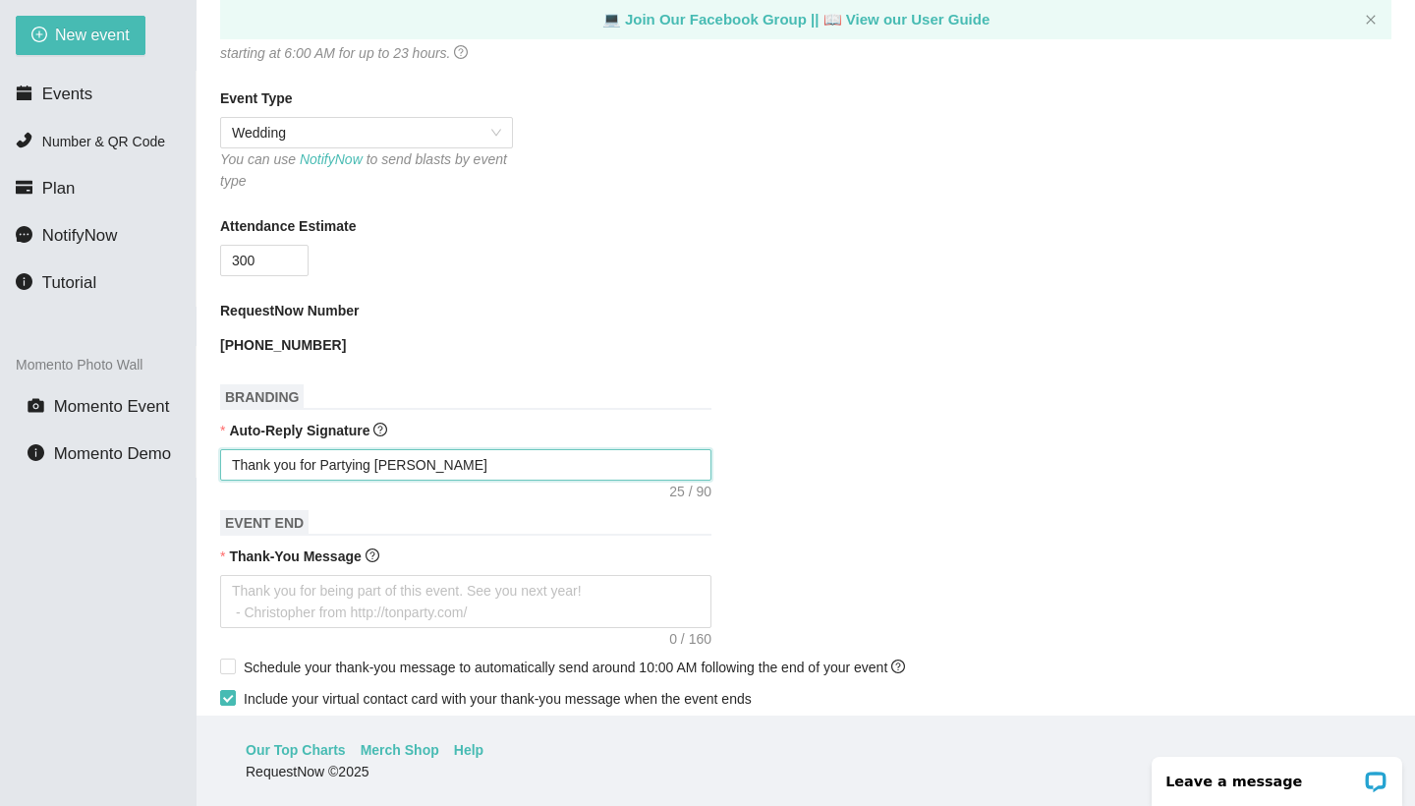
type textarea "Thank you for Partying Wit"
type textarea "Thank you for Partying With"
type textarea "Thank you for Partying Withs"
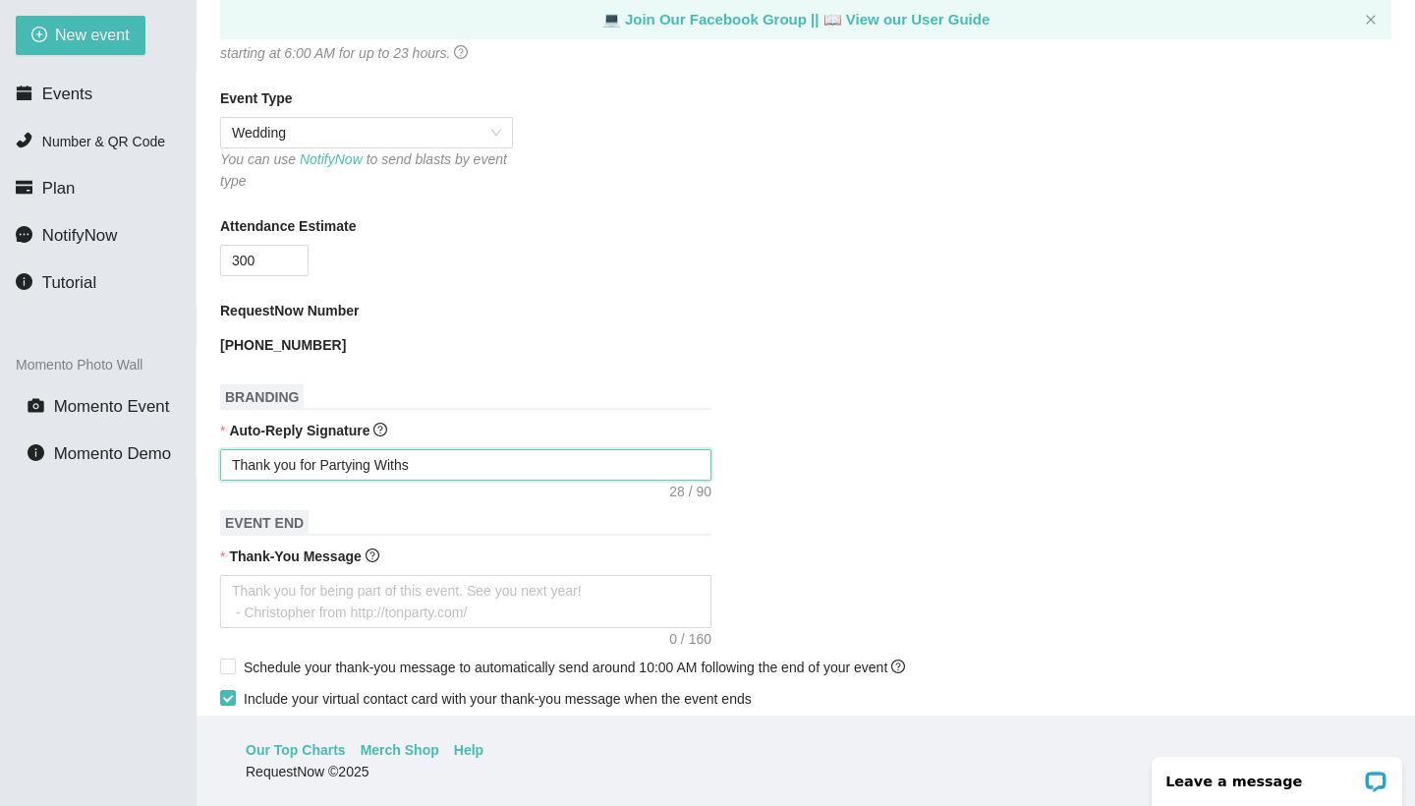
type textarea "Thank you for Partying With"
type textarea "Thank you for Partying With u"
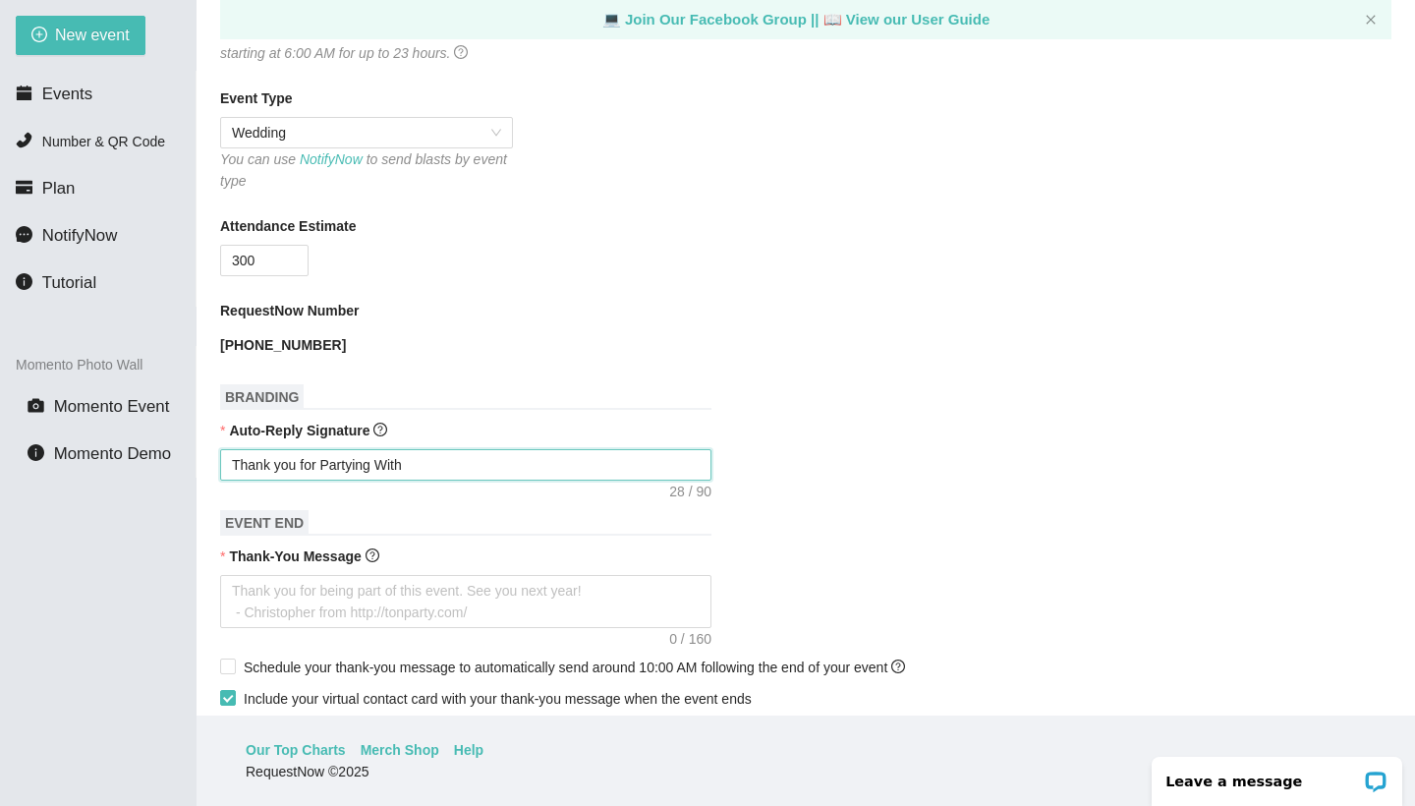
type textarea "Thank you for Partying With u"
type textarea "Thank you for Partying With us"
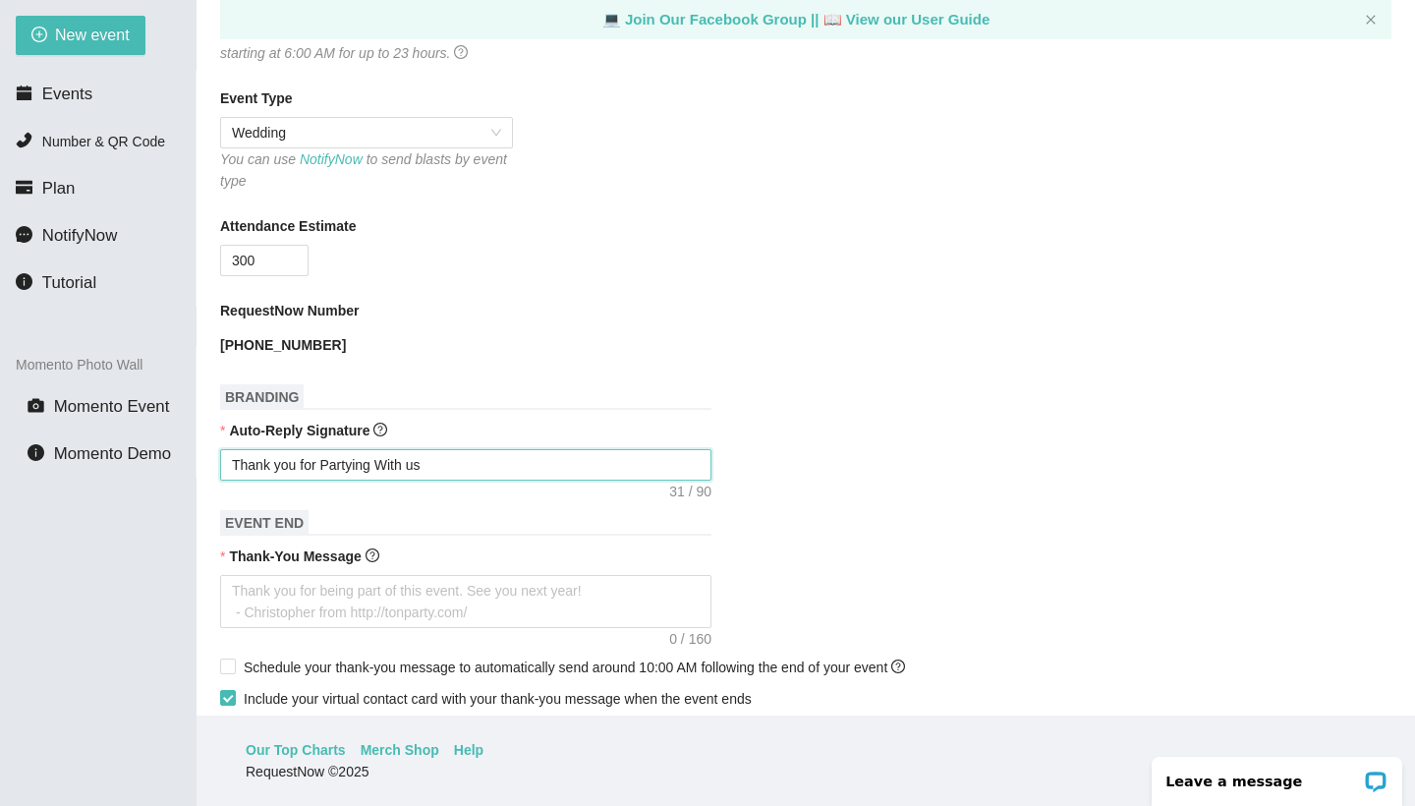
type textarea "Thank you for Partying With us @"
type textarea "Thank you for Partying With us @ U"
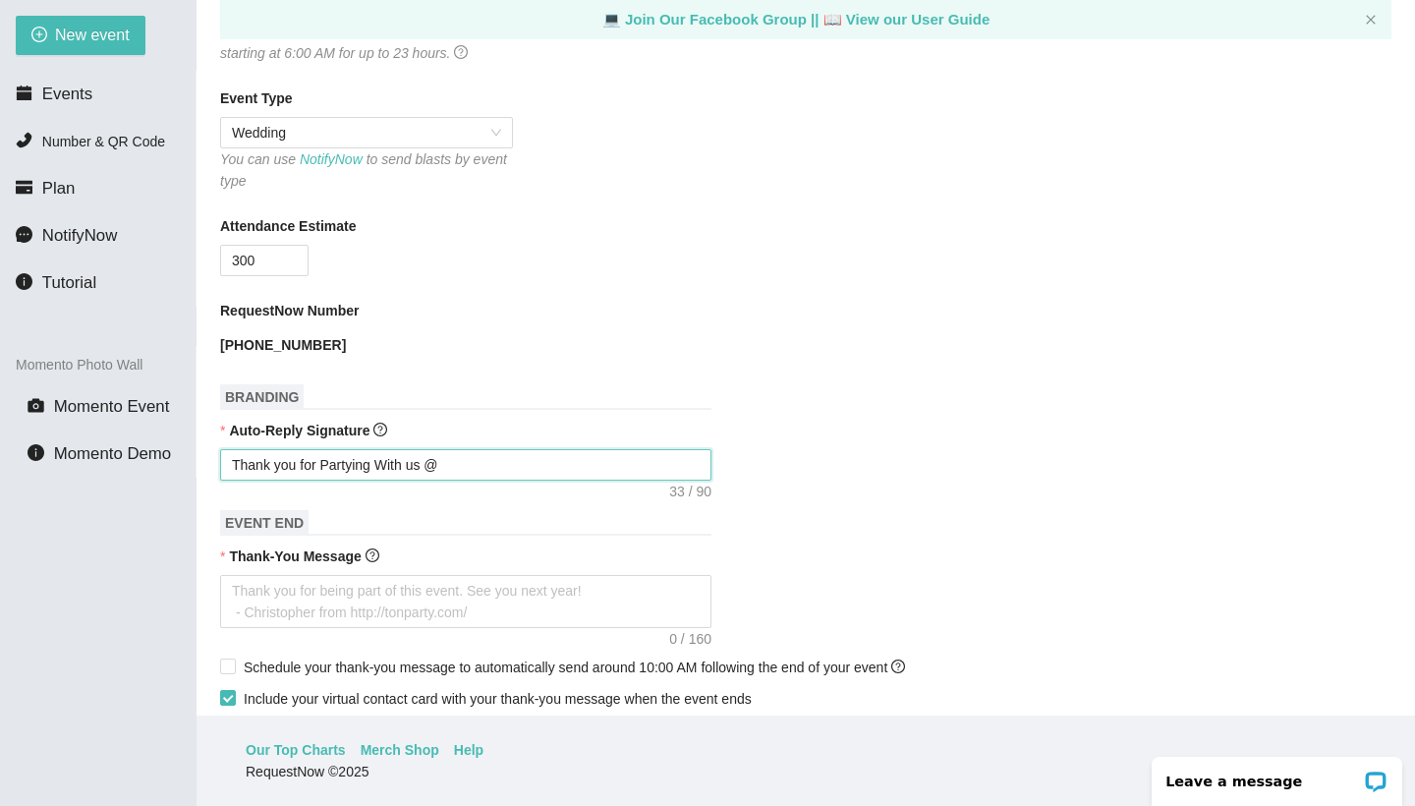
type textarea "Thank you for Partying With us @ U"
type textarea "Thank you for Partying With us @ Un"
type textarea "Thank you for Partying With us @ Uni"
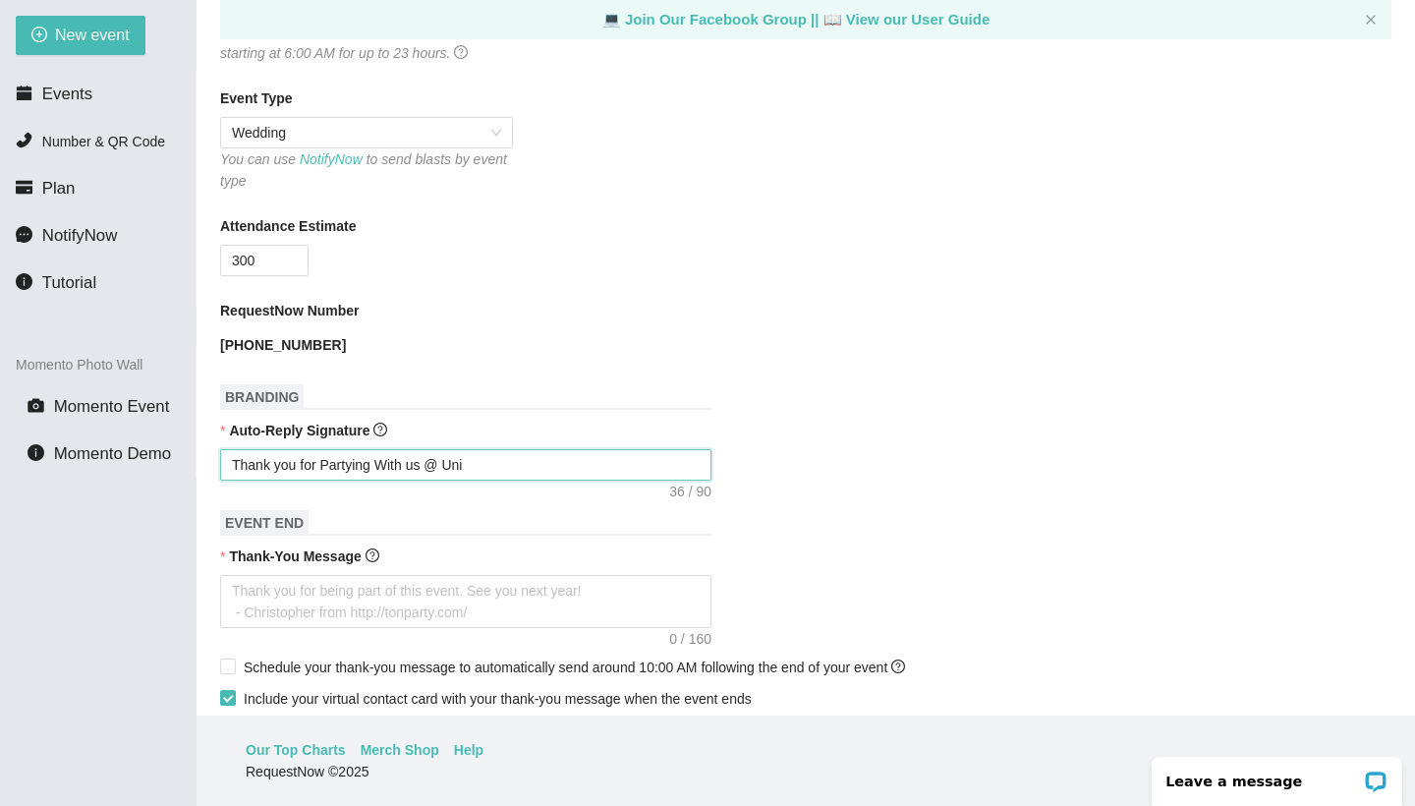
type textarea "Thank you for Partying With us @ Univ"
type textarea "Thank you for Partying With us @ Unive"
type textarea "Thank you for Partying With us @ Univer"
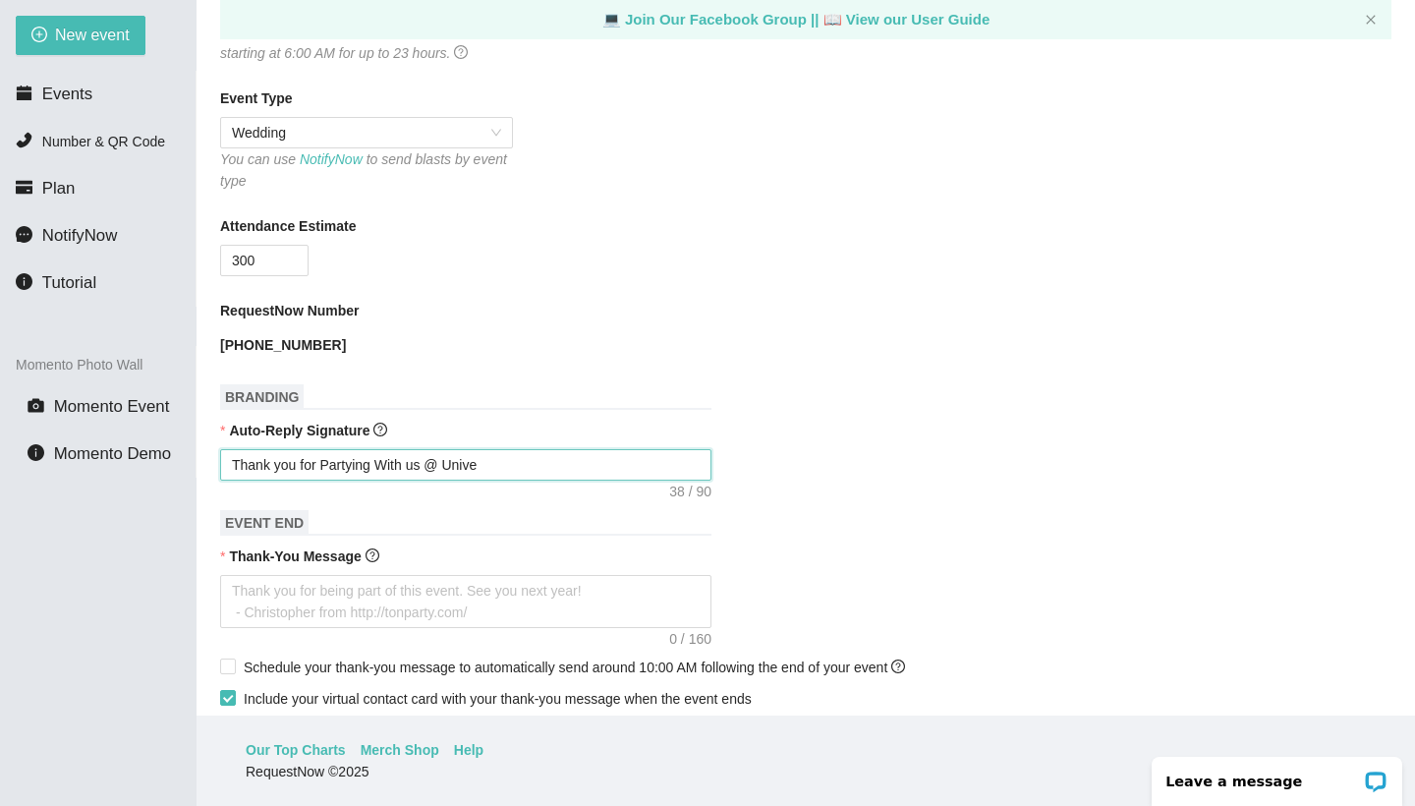
type textarea "Thank you for Partying With us @ Univer"
type textarea "Thank you for Partying With us @ Univers"
type textarea "Thank you for Partying With us @ Universa"
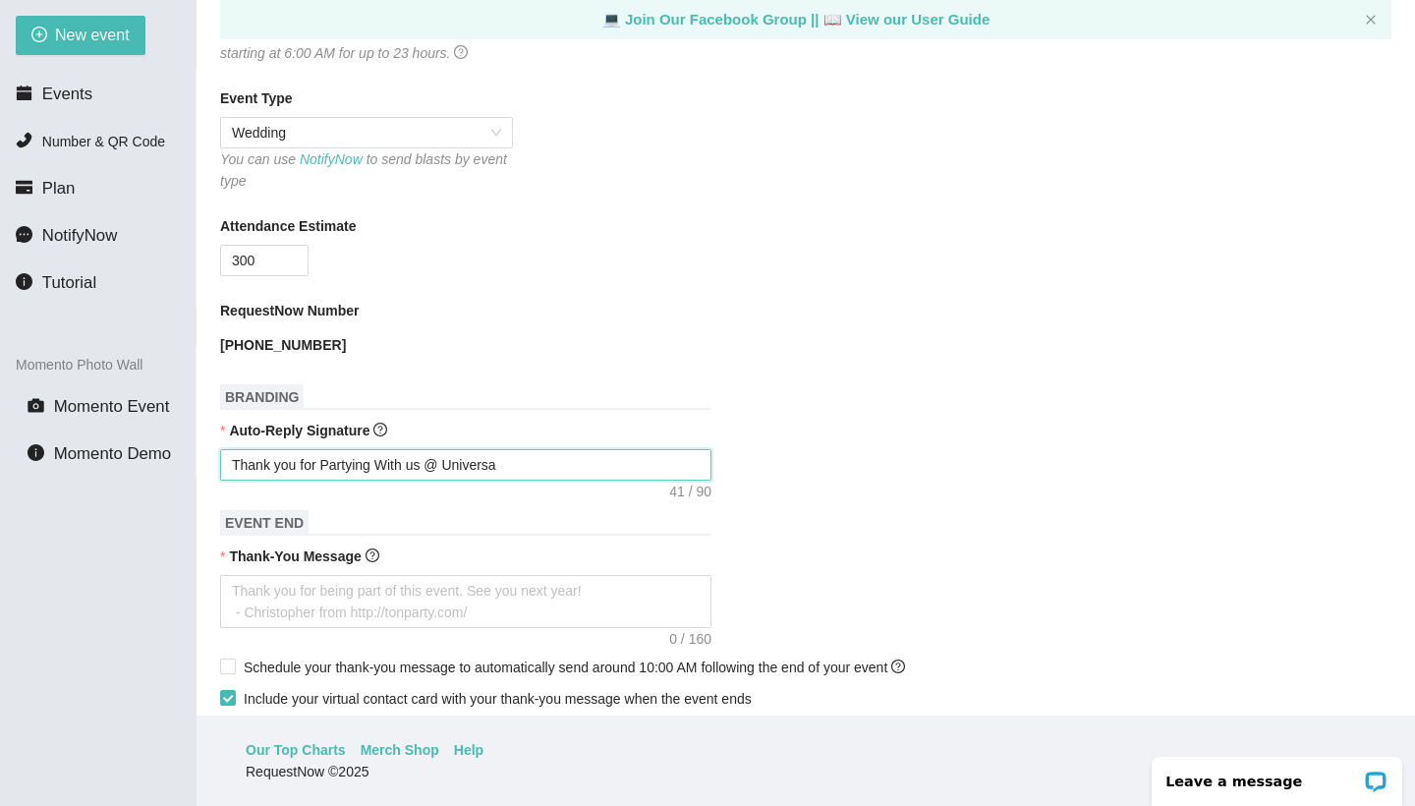
type textarea "Thank you for Partying With us @ Universal"
type textarea "Thank you for Partying With us @ Universal E"
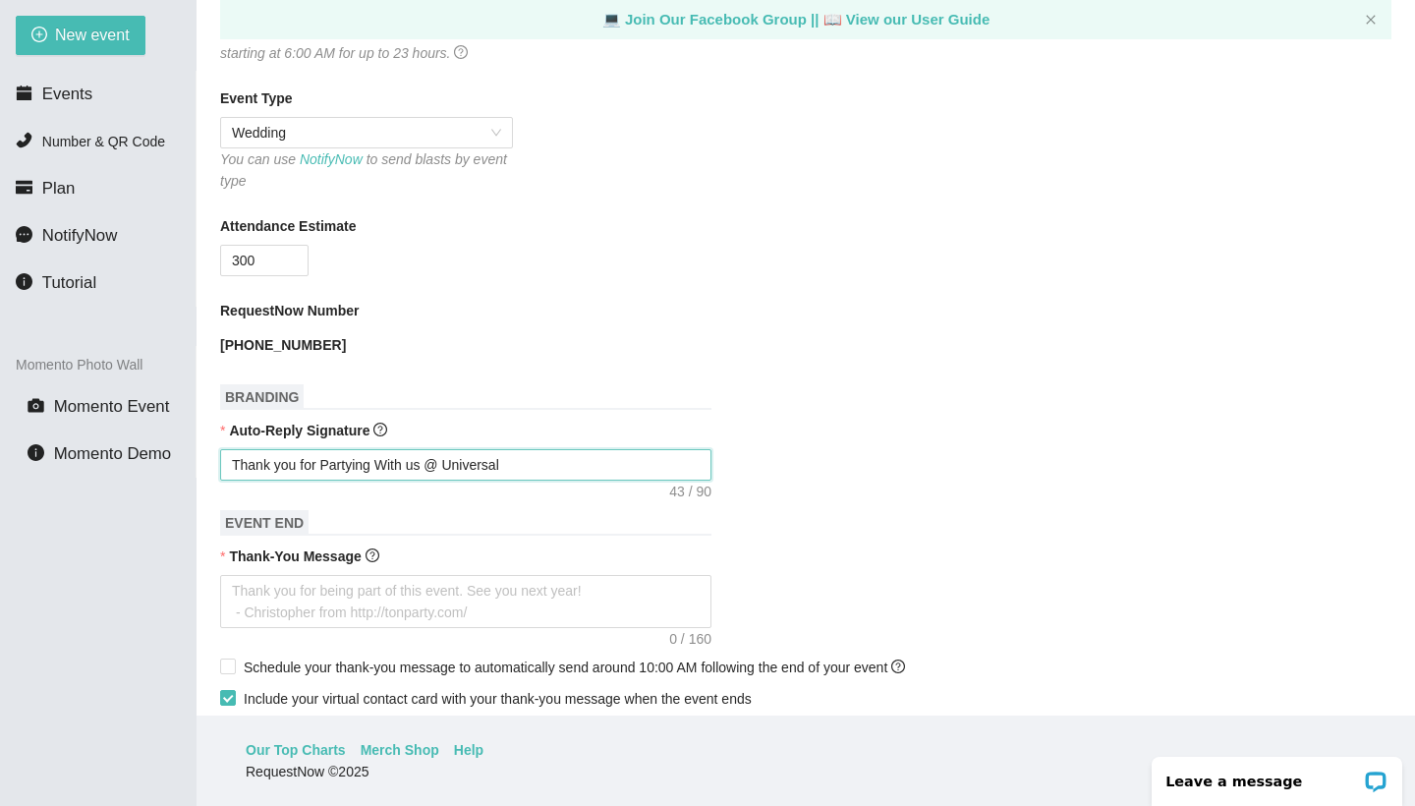
type textarea "Thank you for Partying With us @ Universal E"
type textarea "Thank you for Partying With us @ Universal Ex"
type textarea "Thank you for Partying With us @ Universal Exp"
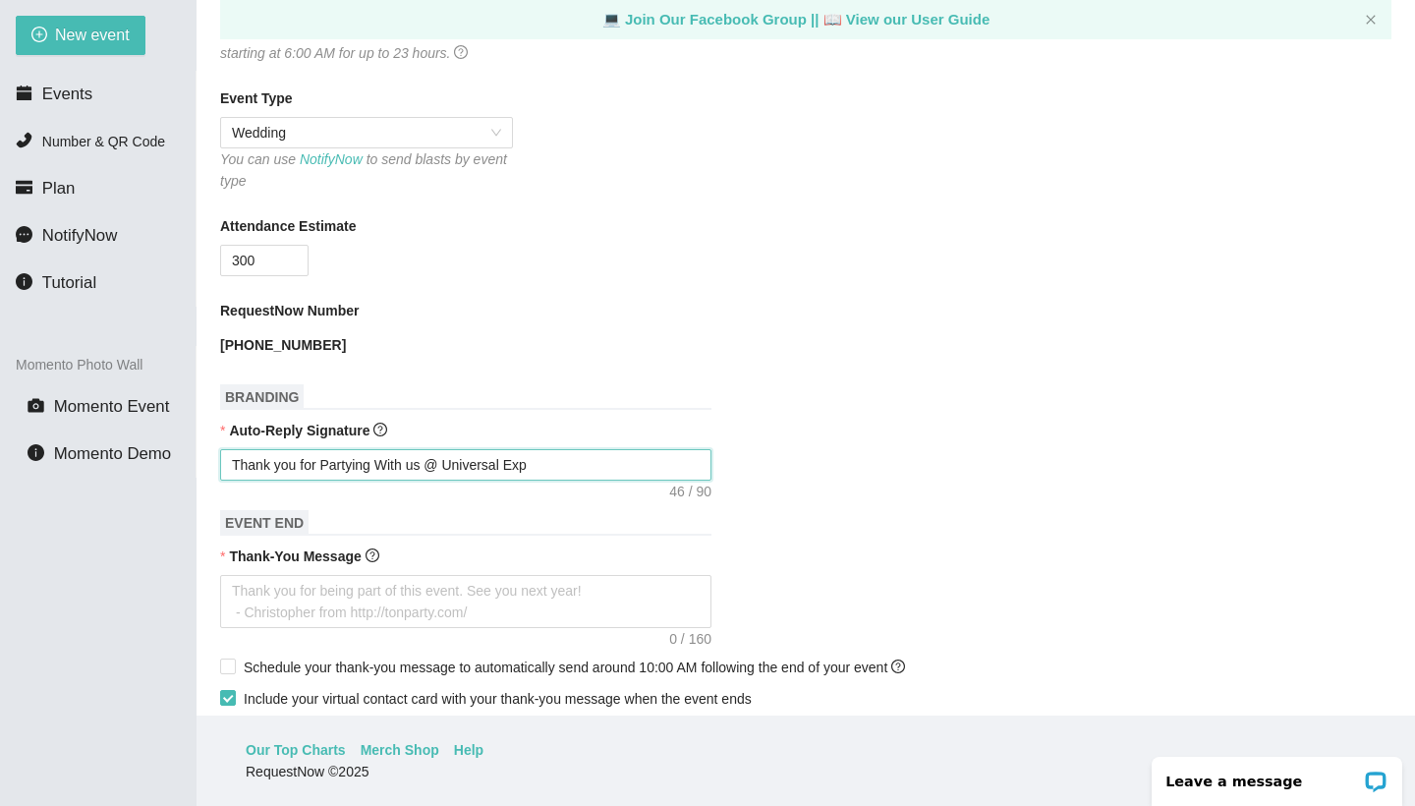
type textarea "Thank you for Partying With us @ Universal Expe"
type textarea "Thank you for Partying With us @ Universal Expes"
type textarea "Thank you for Partying With us @ Universal Expess"
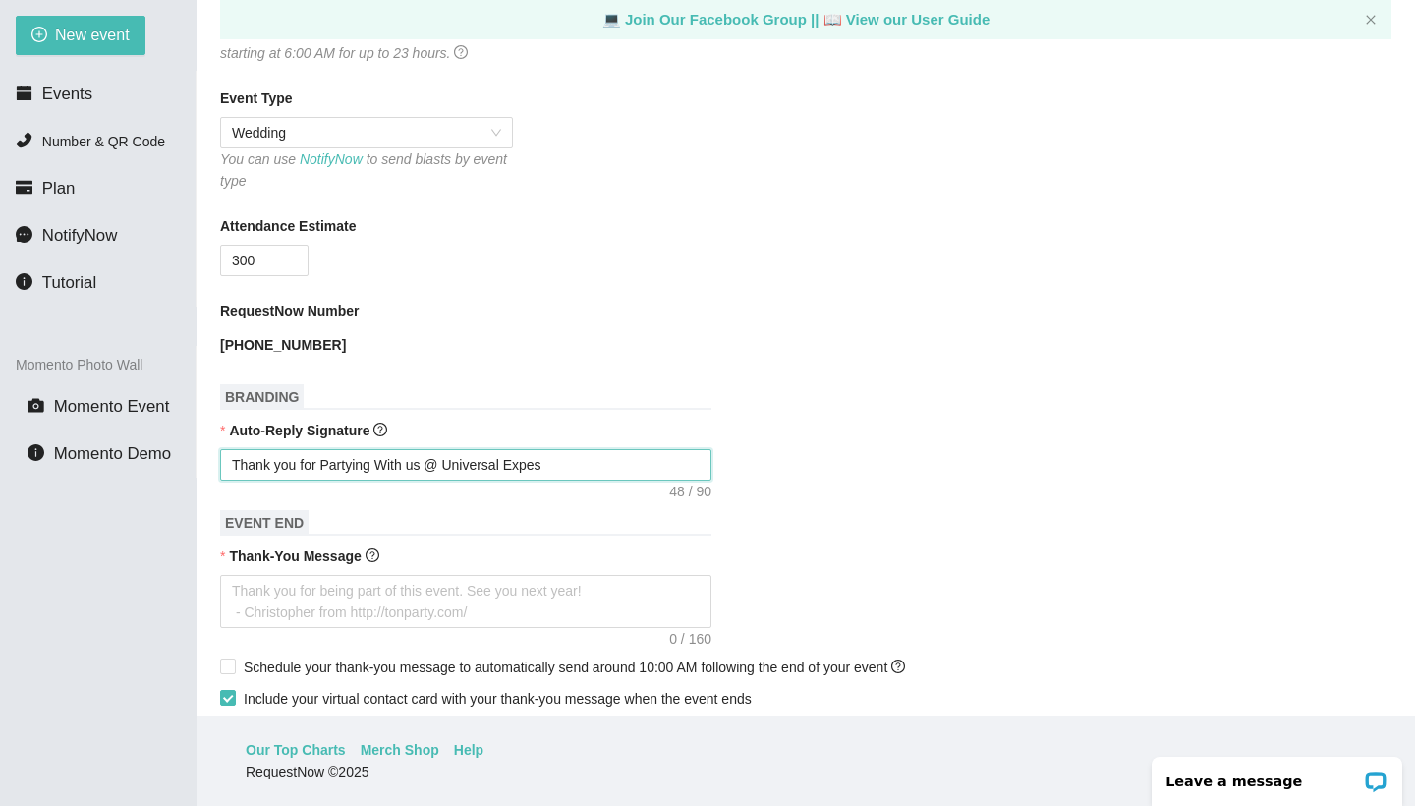
type textarea "Thank you for Partying With us @ Universal Expess"
type textarea "Thank you for Partying With us @ Universal Expessi"
type textarea "Thank you for Partying With us @ Universal Expessio"
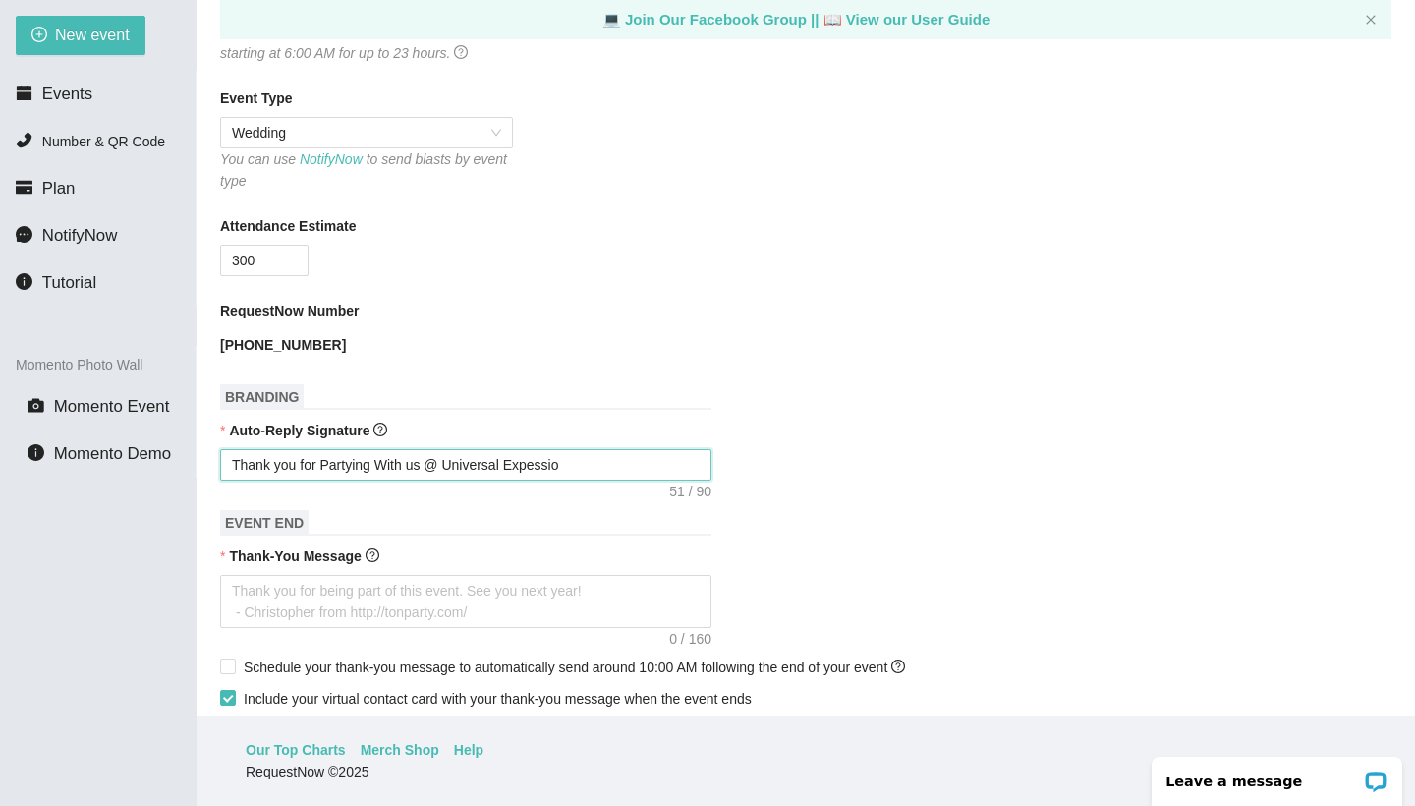
type textarea "Thank you for Partying With us @ Universal Expession"
type textarea "Thank you for Partying With us @ Universal Expessions"
type textarea "Thank you for Partying With us @ Universal Expressions"
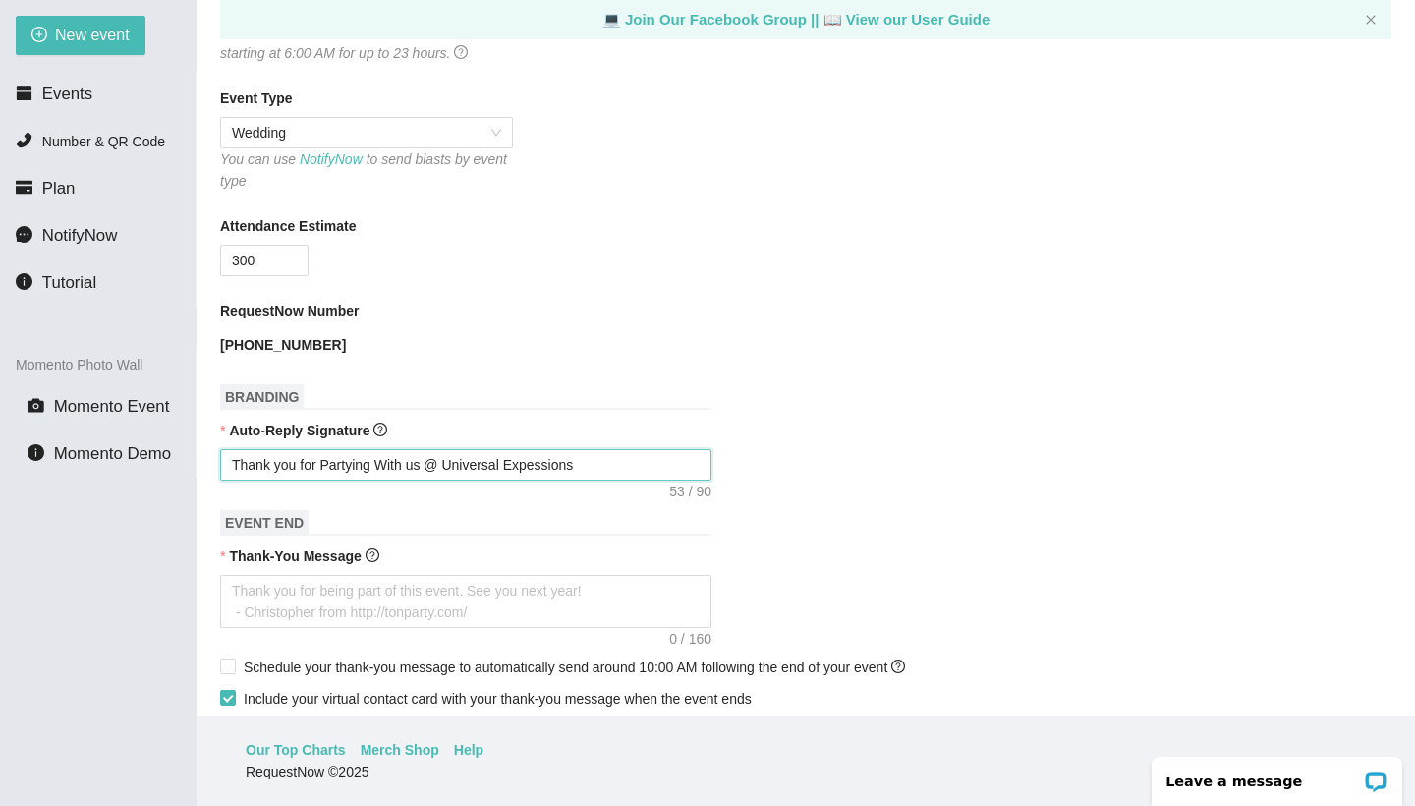
type textarea "Thank you for Partying With us @ Universal Expressions"
type textarea "Thank you for Partying With us @ Universal Expressions a"
type textarea "Thank you for Partying With us @ Universal Expressions as"
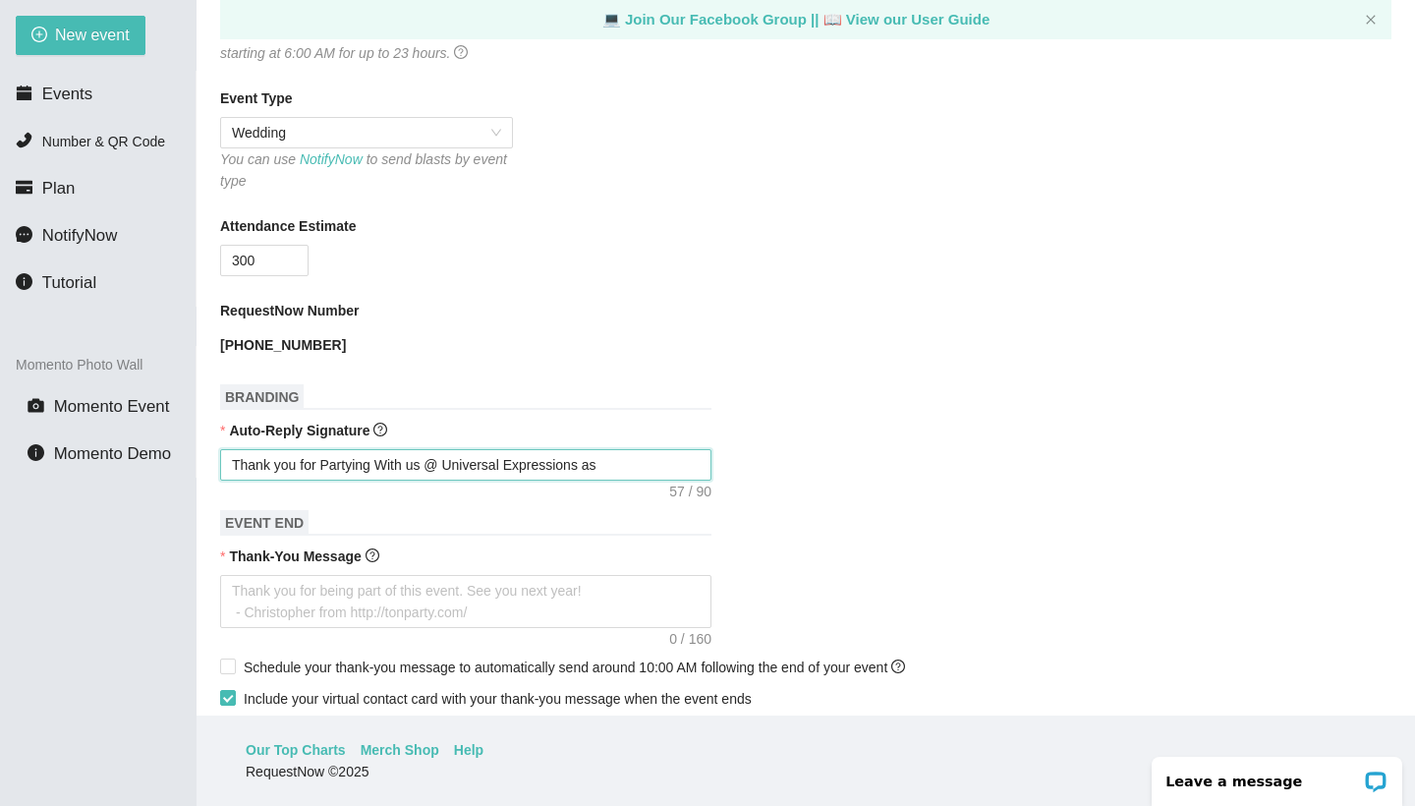
type textarea "Thank you for Partying With us @ Universal Expressions as"
type textarea "Thank you for Partying With us @ Universal Expressions as w"
type textarea "Thank you for Partying With us @ Universal Expressions as we"
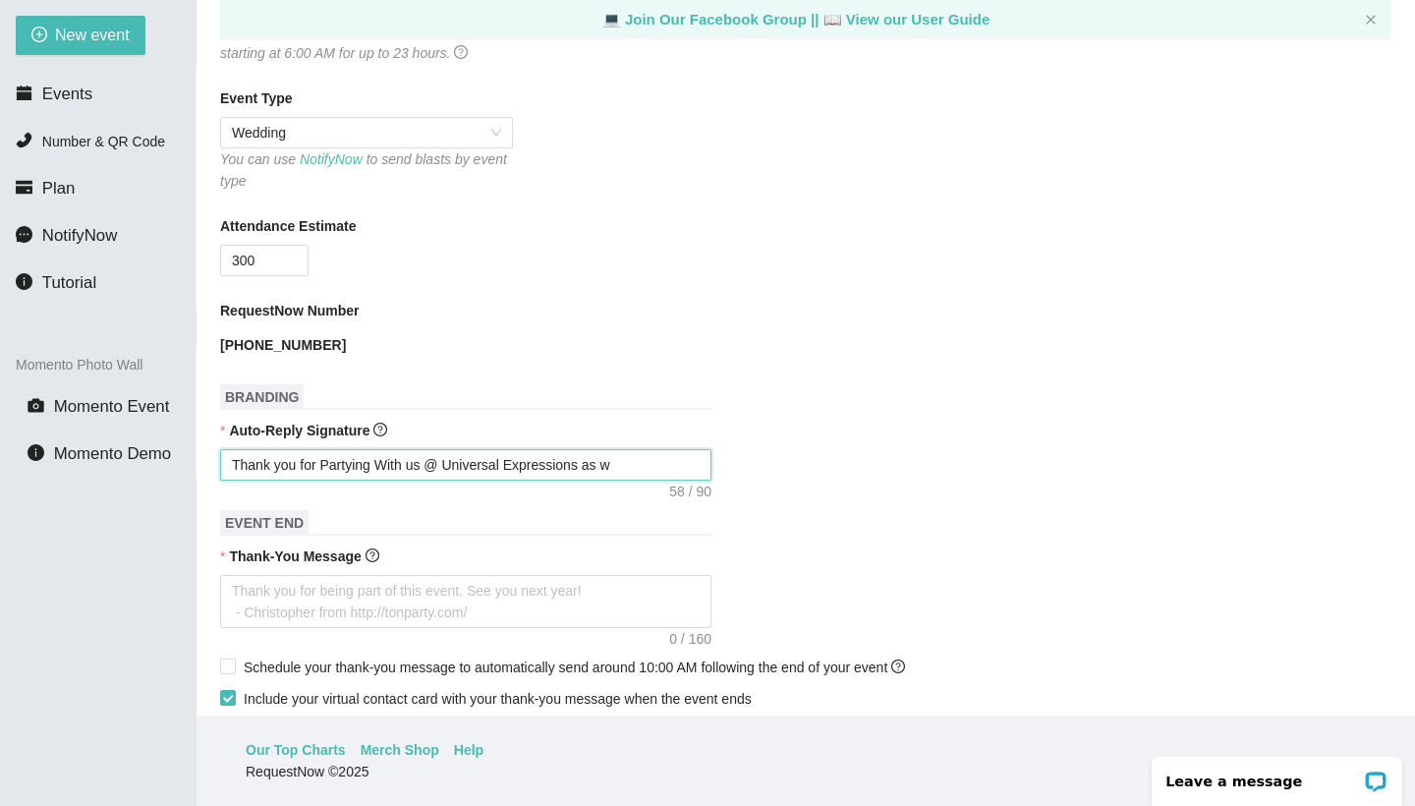
type textarea "Thank you for Partying With us @ Universal Expressions as we"
type textarea "Thank you for Partying With us @ Universal Expressions as we C"
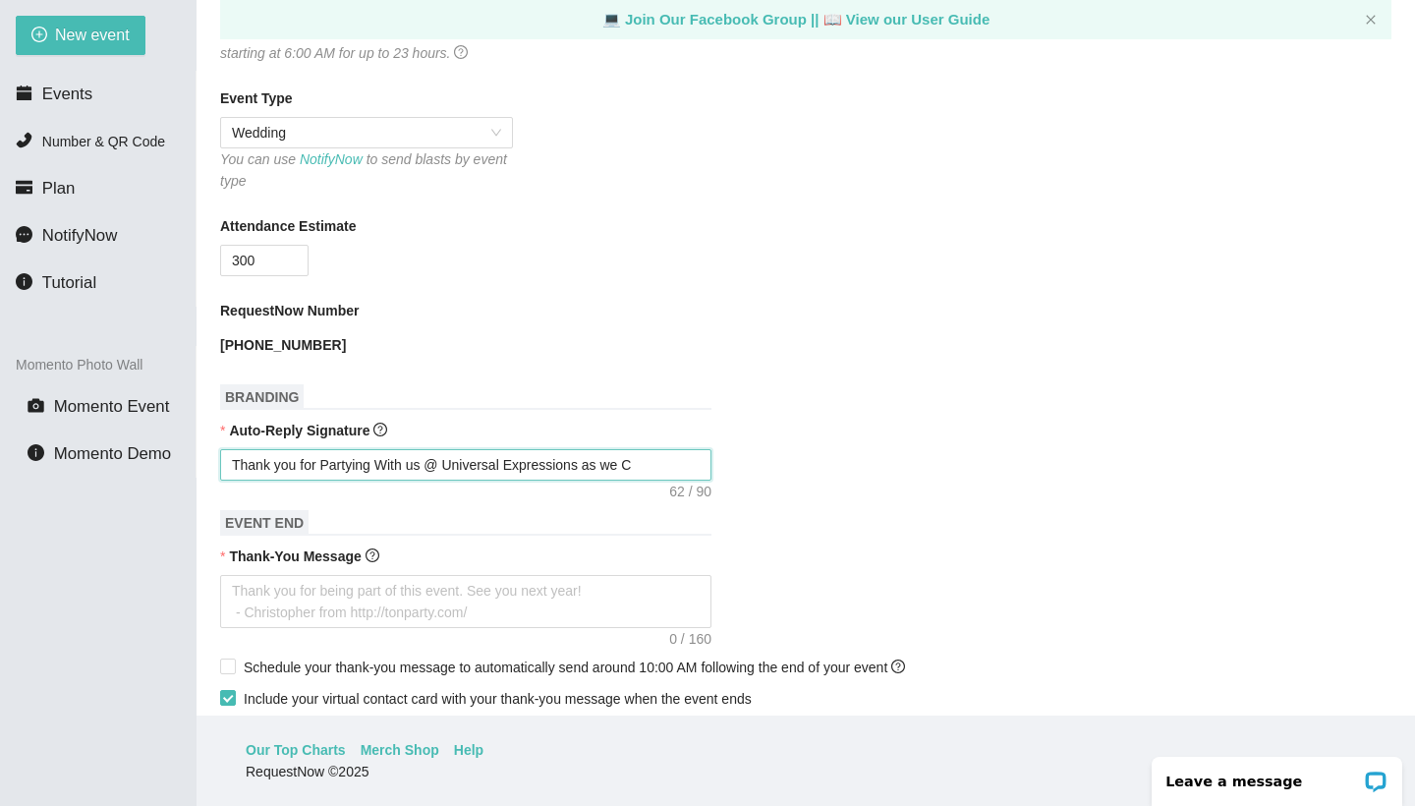
type textarea "Thank you for Partying With us @ Universal Expressions as we Cl"
type textarea "Thank you for Partying With us @ Universal Expressions as we Cle"
type textarea "Thank you for Partying With us @ Universal Expressions as we Cleb"
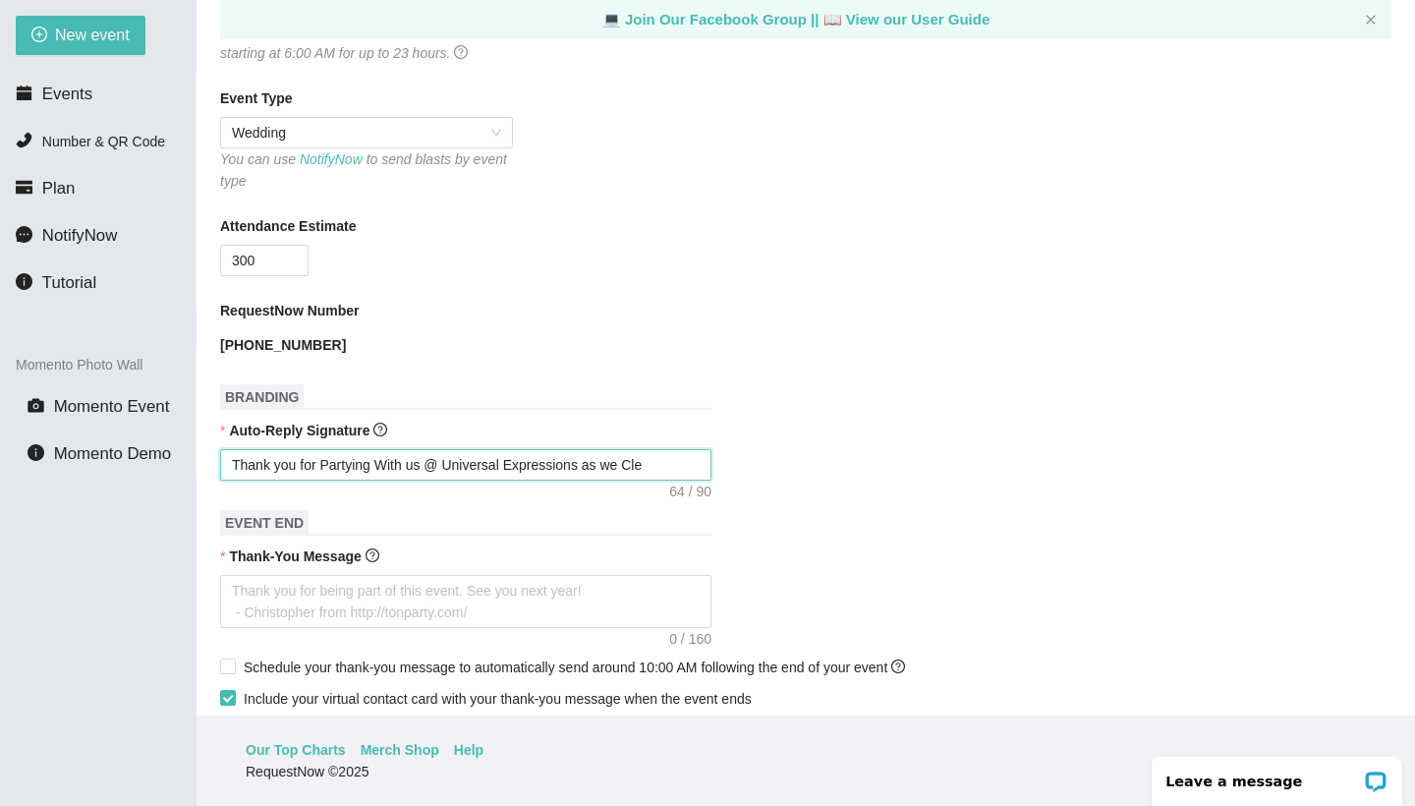
type textarea "Thank you for Partying With us @ Universal Expressions as we Cleb"
type textarea "Thank you for Partying With us @ Universal Expressions as we Clebt"
type textarea "Thank you for Partying With us @ Universal Expressions as we Cleb"
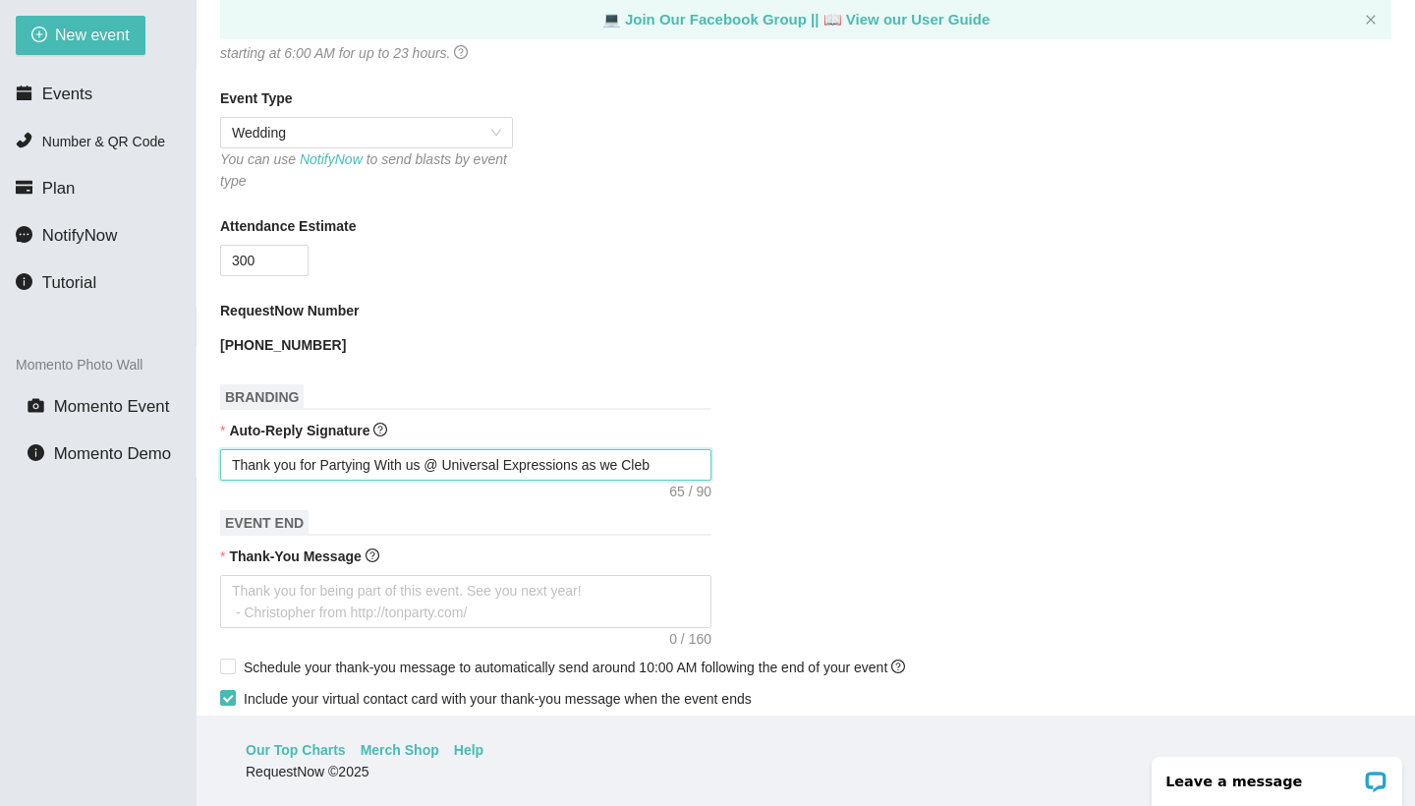
type textarea "Thank you for Partying With us @ Universal Expressions as we Clebr"
type textarea "Thank you for Partying With us @ Universal Expressions as we Clebre"
type textarea "Thank you for Partying With us @ Universal Expressions as we Clebrea"
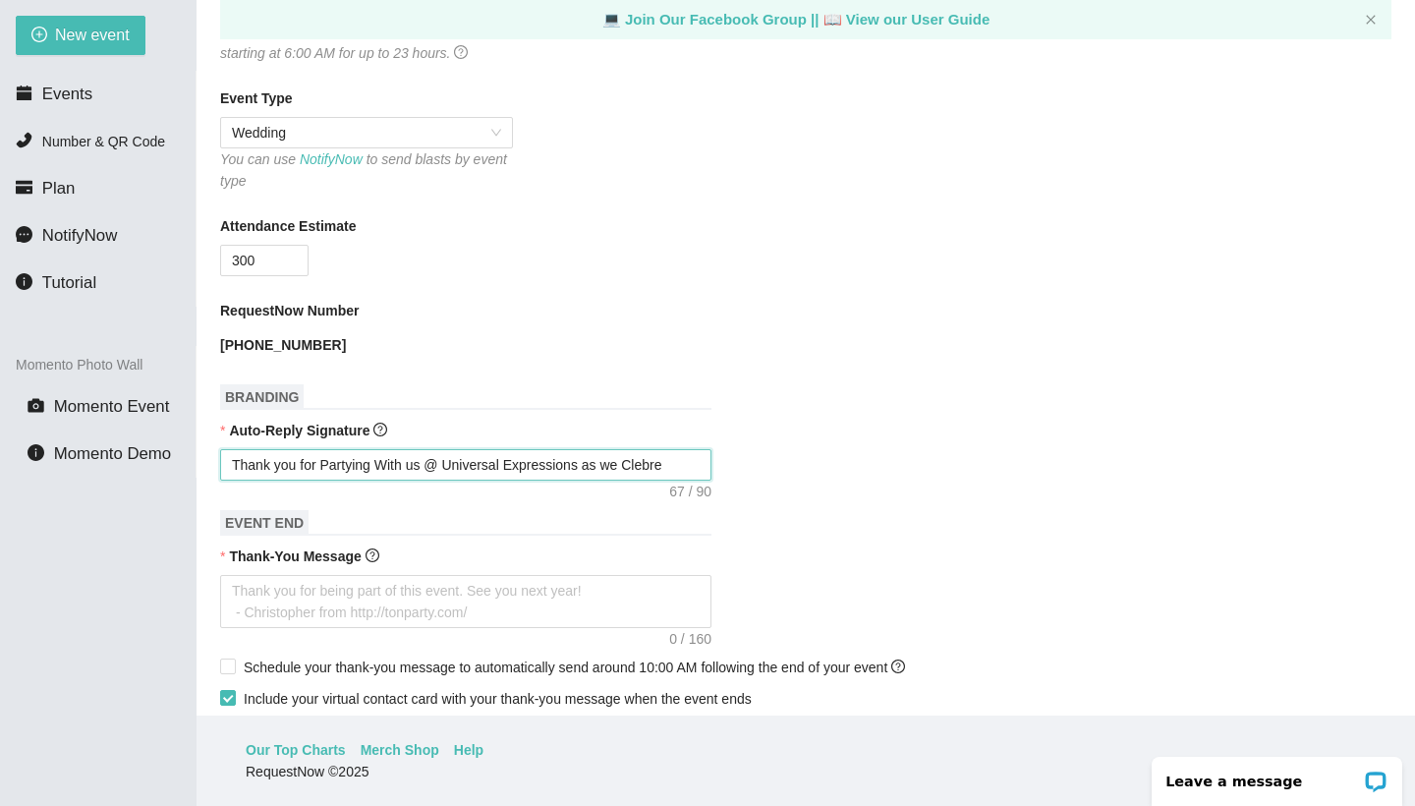
type textarea "Thank you for Partying With us @ Universal Expressions as we Clebrea"
type textarea "Thank you for Partying With us @ Universal Expressions as we Clebreat"
type textarea "Thank you for Partying With us @ Universal Expressions as we Clebreate"
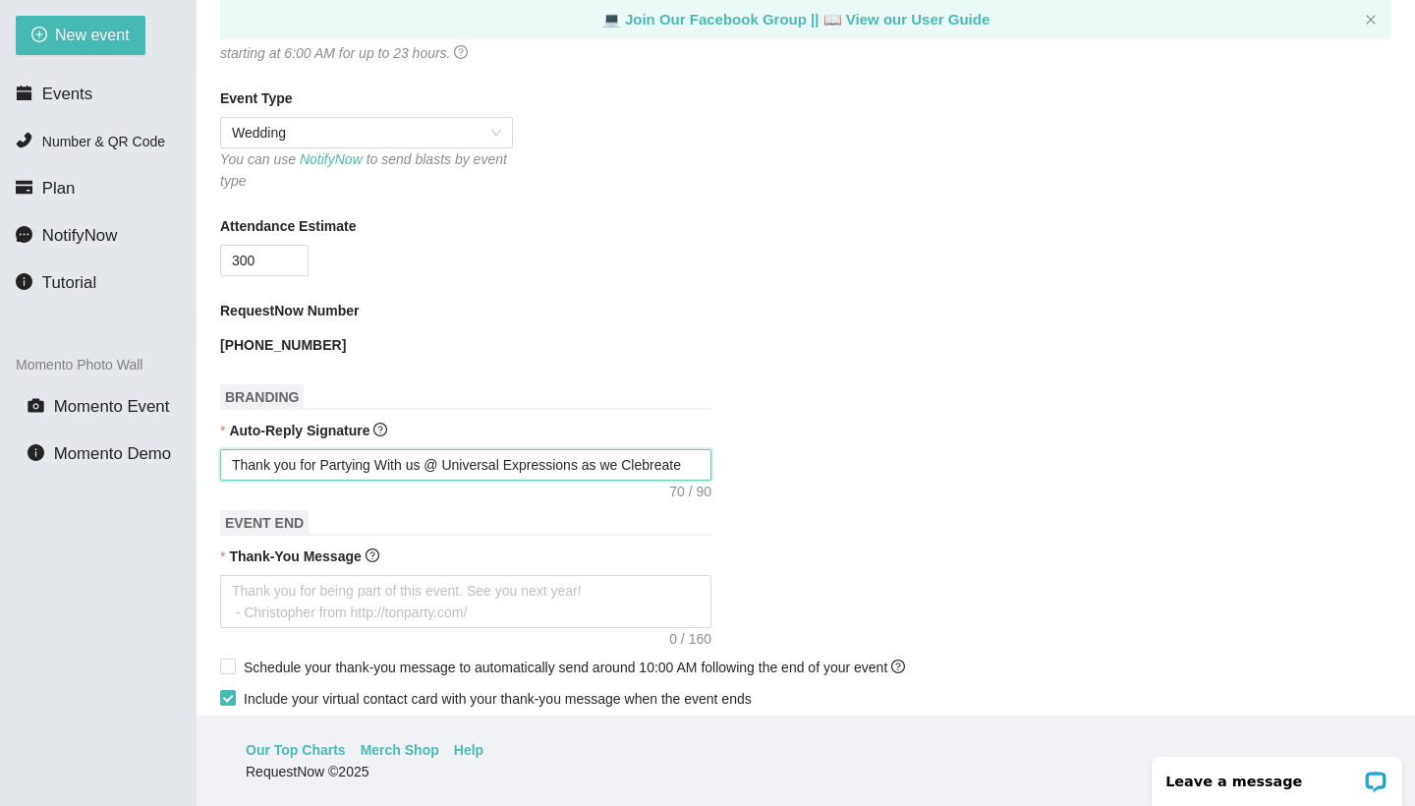
type textarea "Thank you for Partying With us @ Universal Expressions as we Clebreate"
type textarea "Thank you for Partying With us @ Universal Expressions as we Celebrate"
click at [694, 460] on textarea "Thank you for Partying With us @ Universal Expressions as we Celebrate" at bounding box center [465, 464] width 491 height 31
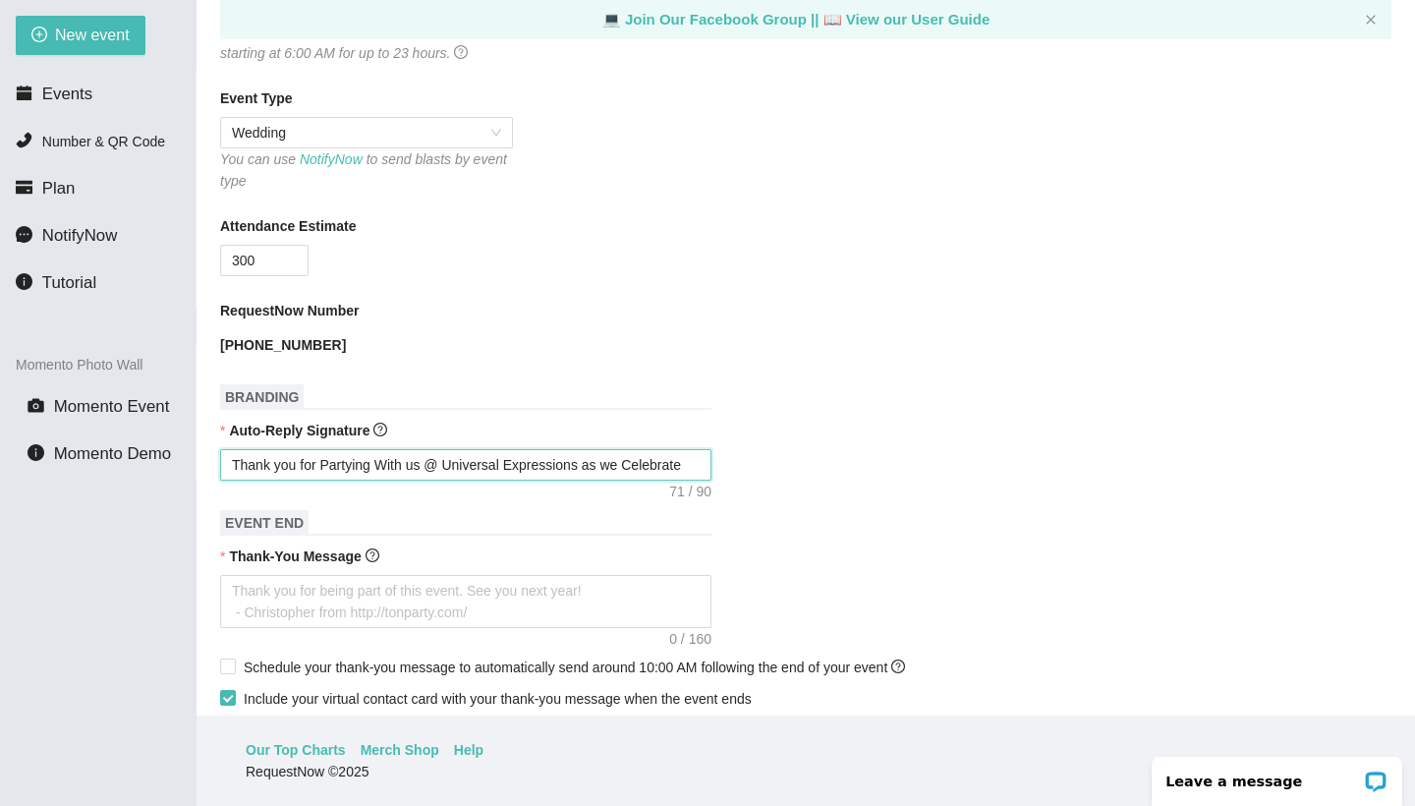
type textarea "Thank you for Partying With us @ Universal Expressions as we Celebrate J"
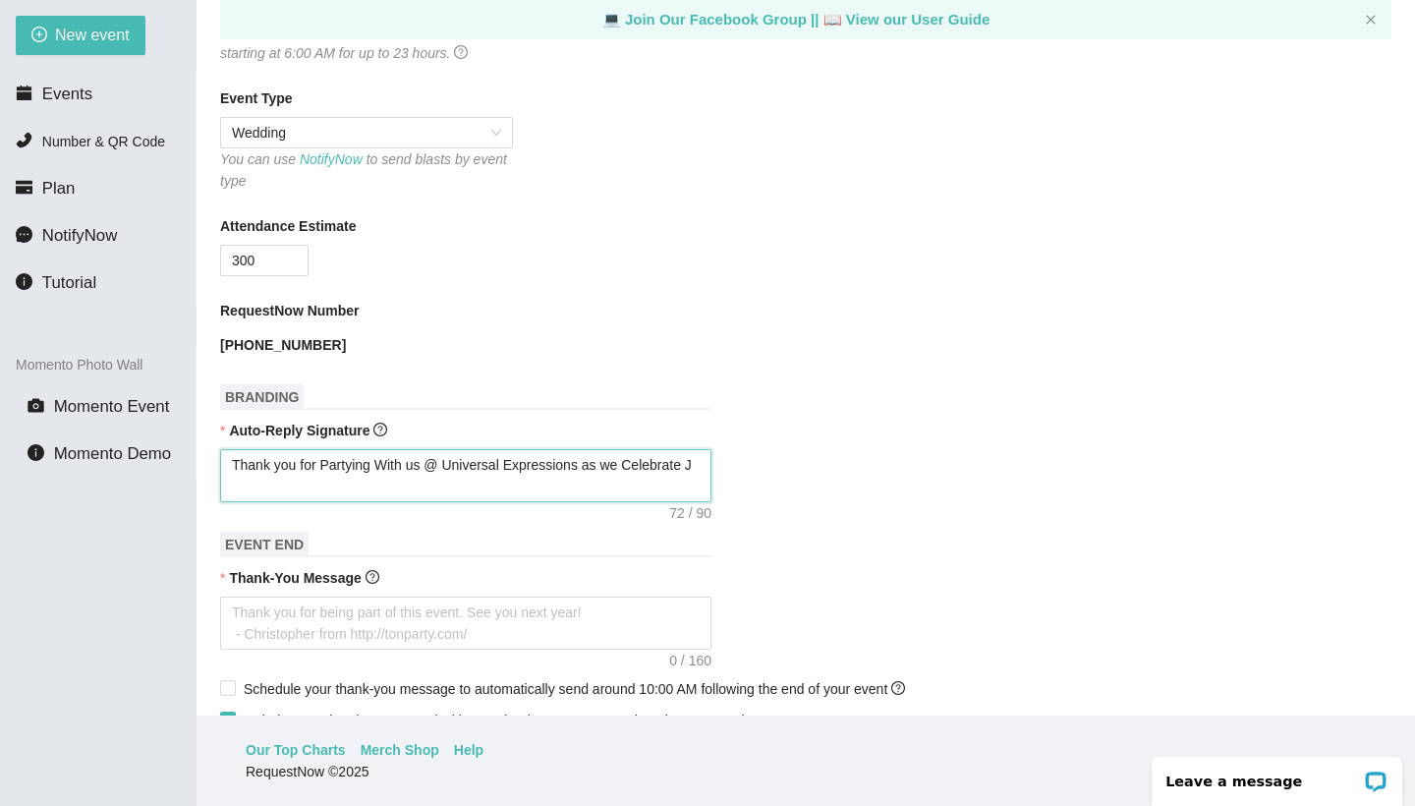
type textarea "Thank you for Partying With us @ Universal Expressions as we Celebrate Ja"
type textarea "Thank you for Partying With us @ Universal Expressions as we Celebrate Jam"
type textarea "Thank you for Partying With us @ Universal Expressions as we Celebrate Jame"
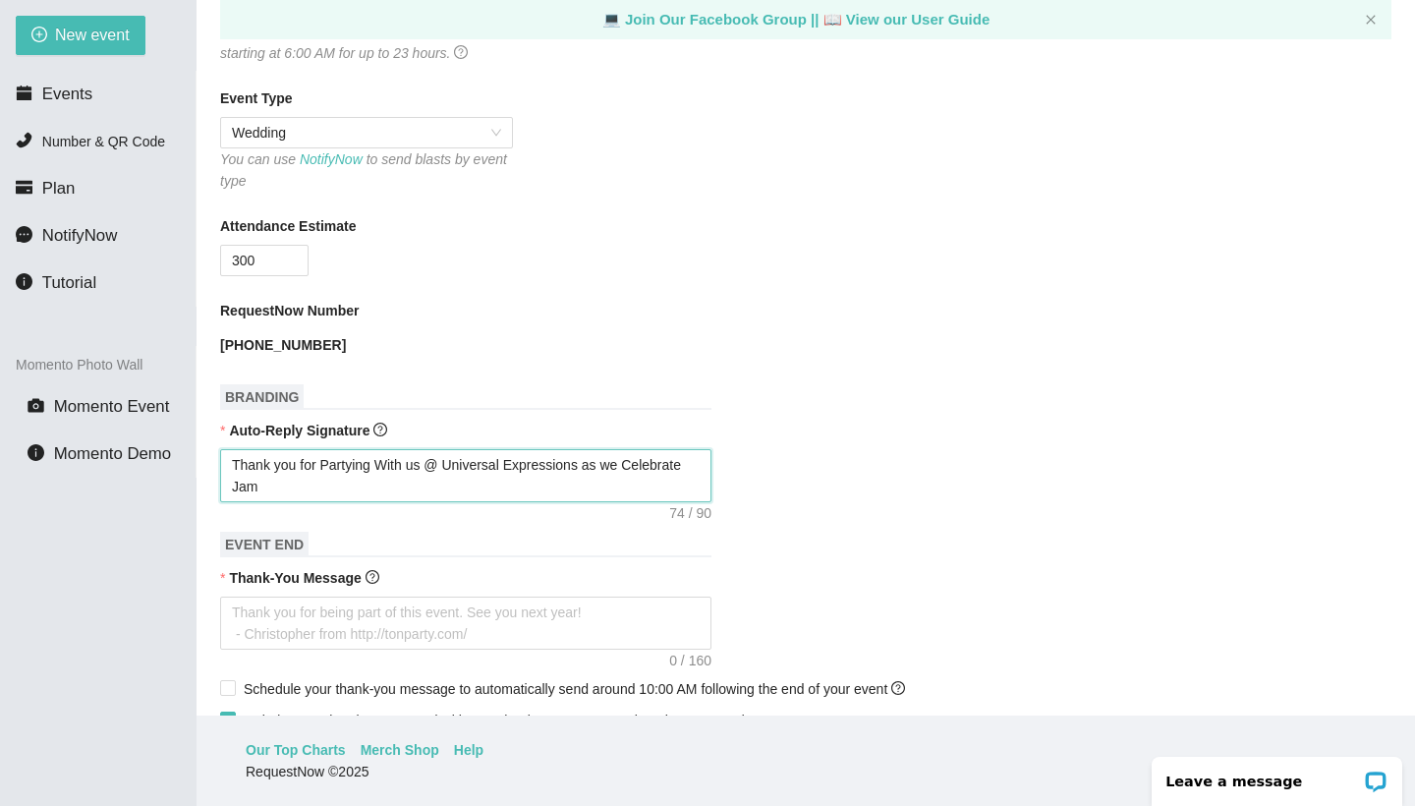
type textarea "Thank you for Partying With us @ Universal Expressions as we Celebrate Jame"
type textarea "Thank you for Partying With us @ Universal Expressions as we Celebrate James"
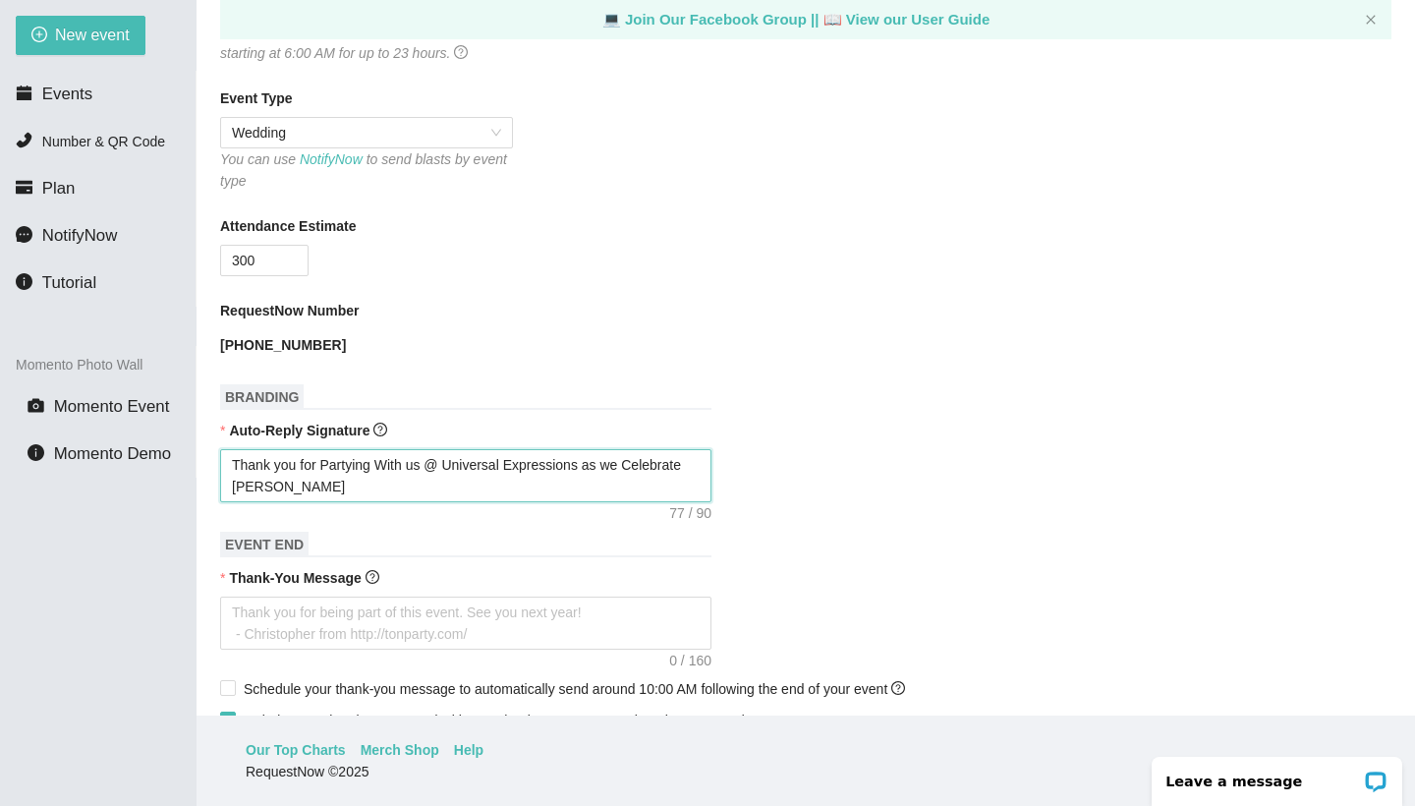
type textarea "Thank you for Partying With us @ Universal Expressions as we Celebrate James &"
type textarea "Thank you for Partying With us @ Universal Expressions as we Celebrate James & W"
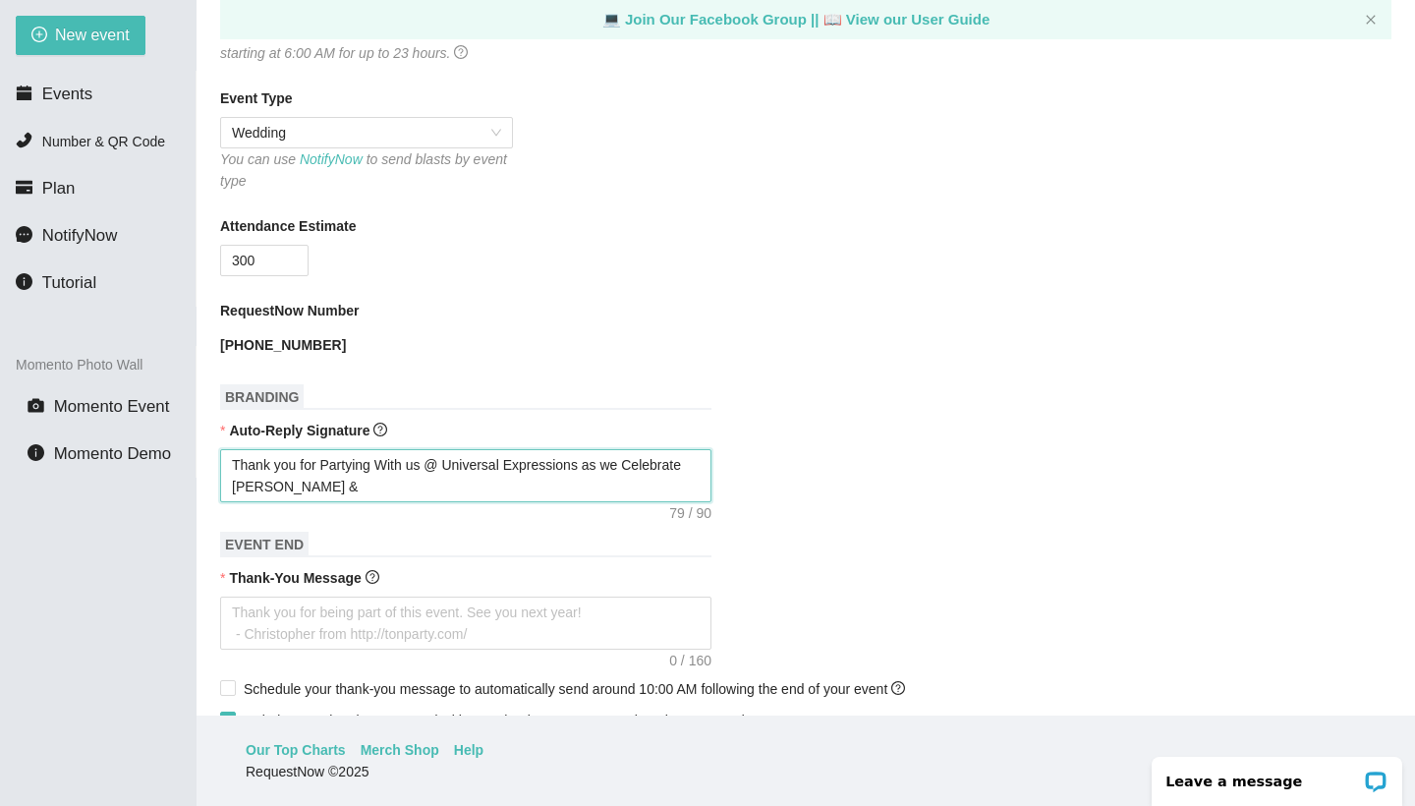
type textarea "Thank you for Partying With us @ Universal Expressions as we Celebrate James & W"
type textarea "Thank you for Partying With us @ Universal Expressions as we Celebrate James & …"
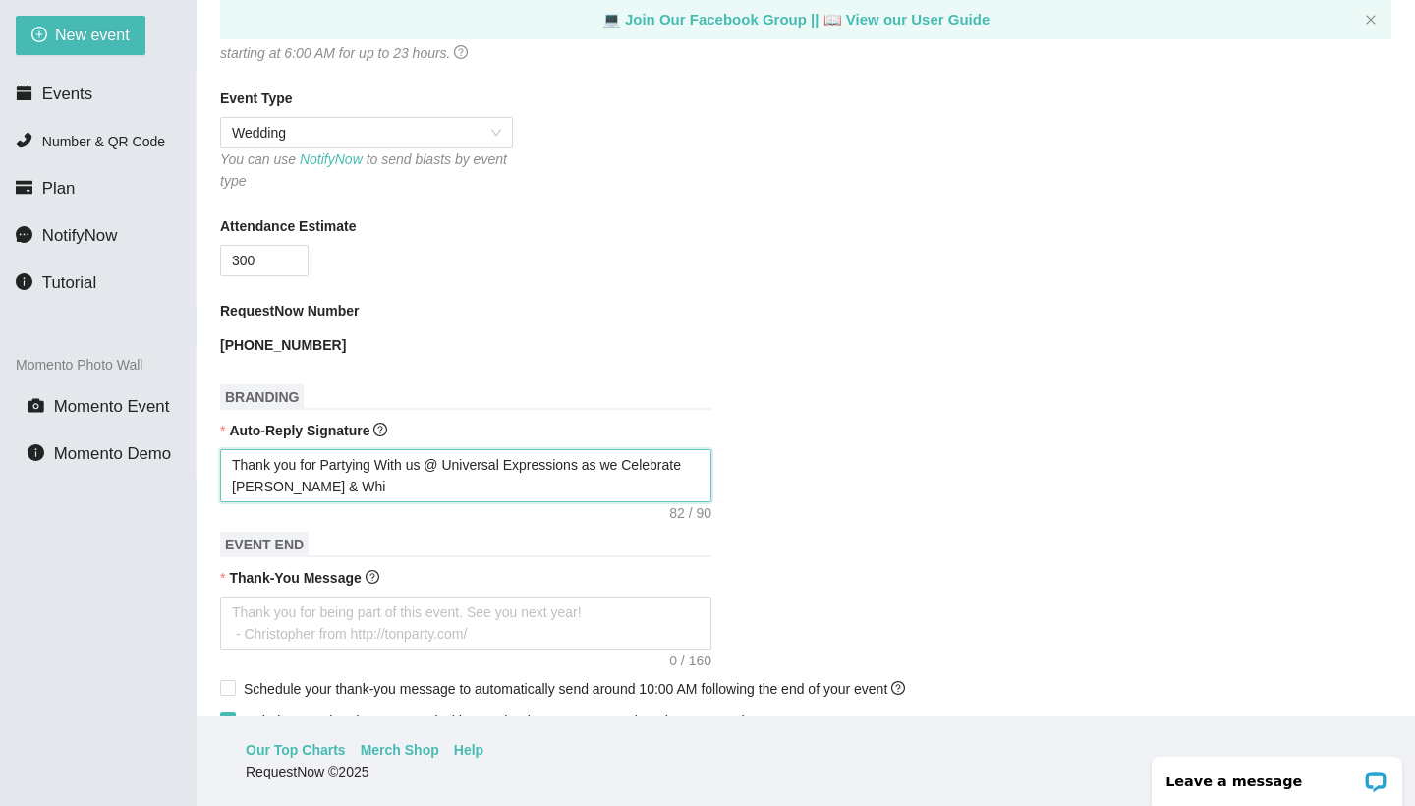
type textarea "Thank you for Partying With us @ Universal Expressions as we Celebrate James & …"
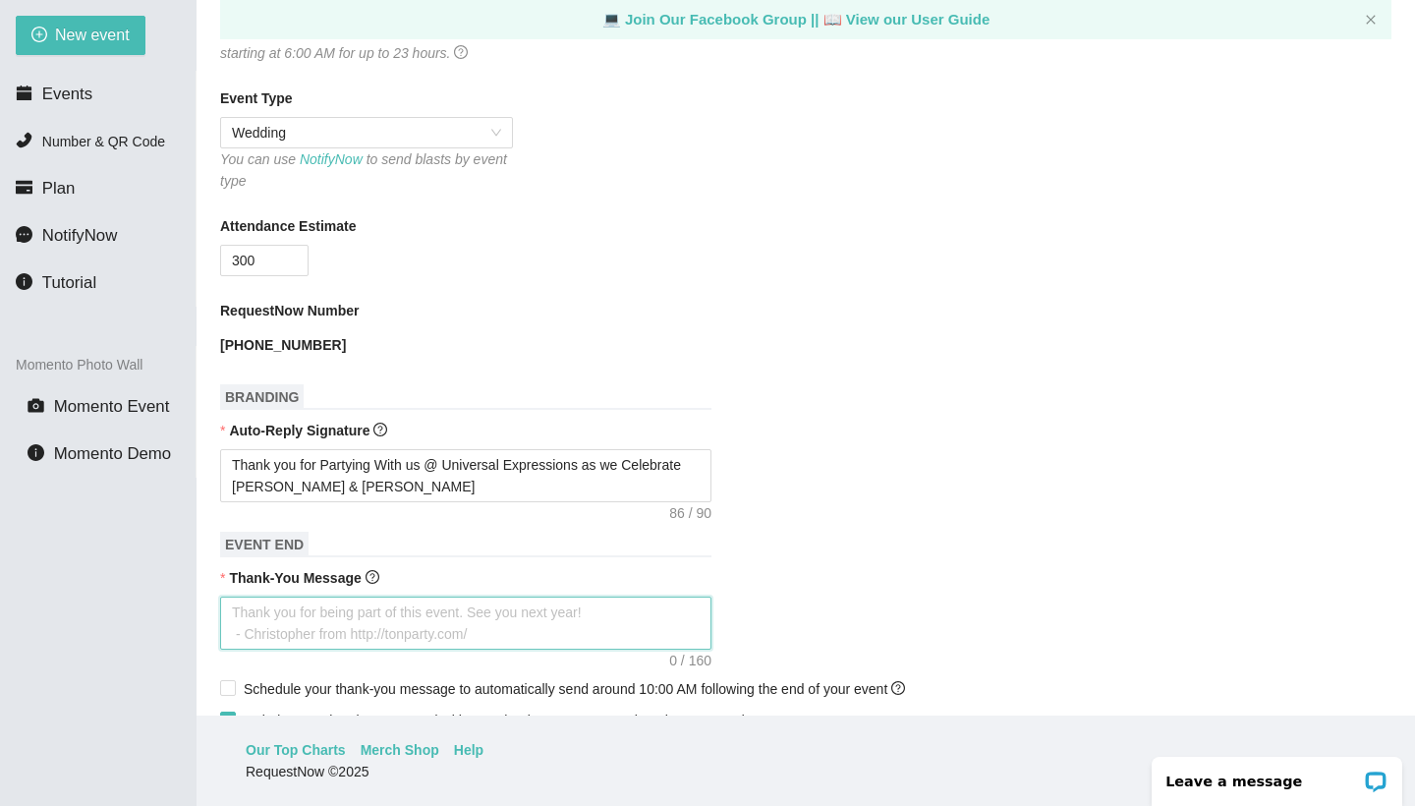
click at [497, 608] on textarea "Thank-You Message" at bounding box center [465, 622] width 491 height 53
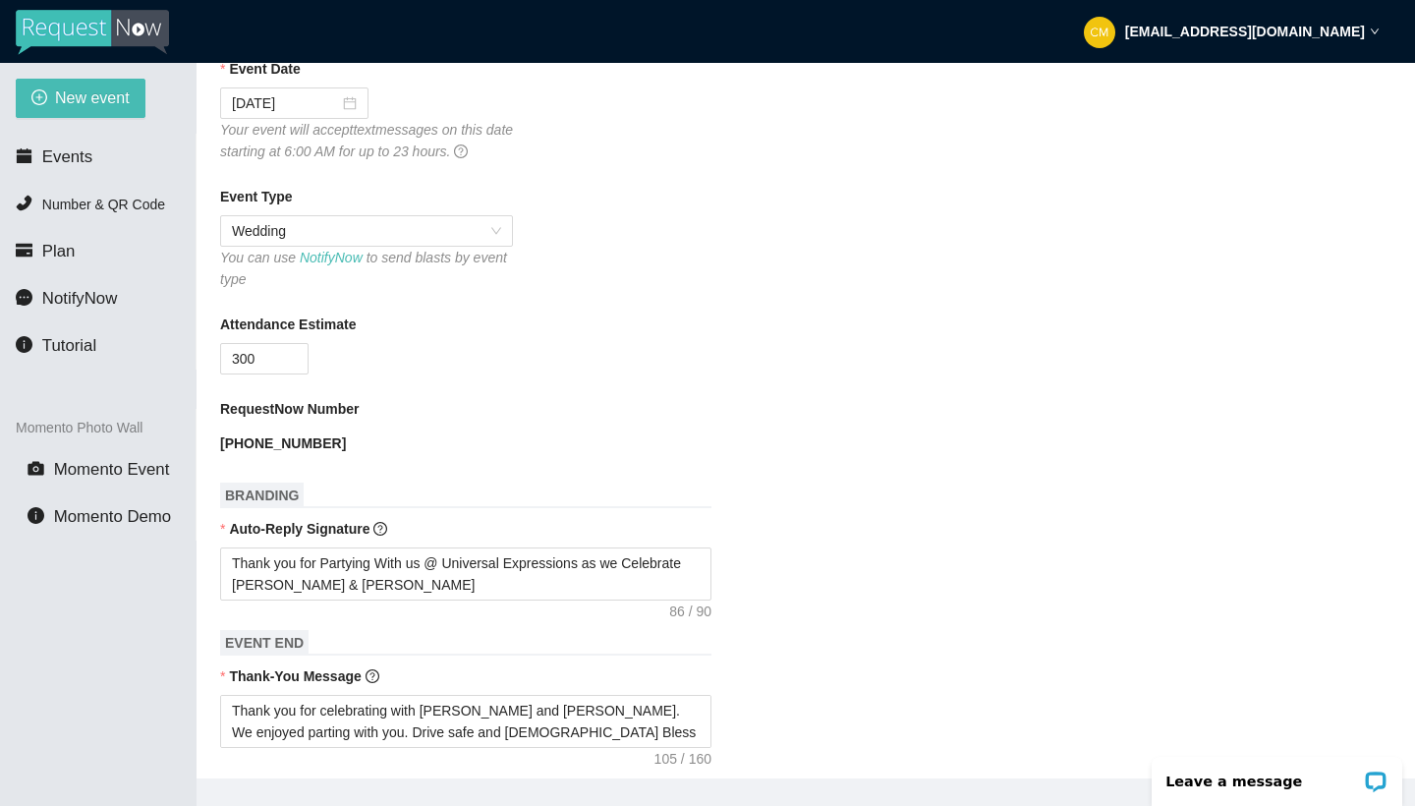
scroll to position [304, 0]
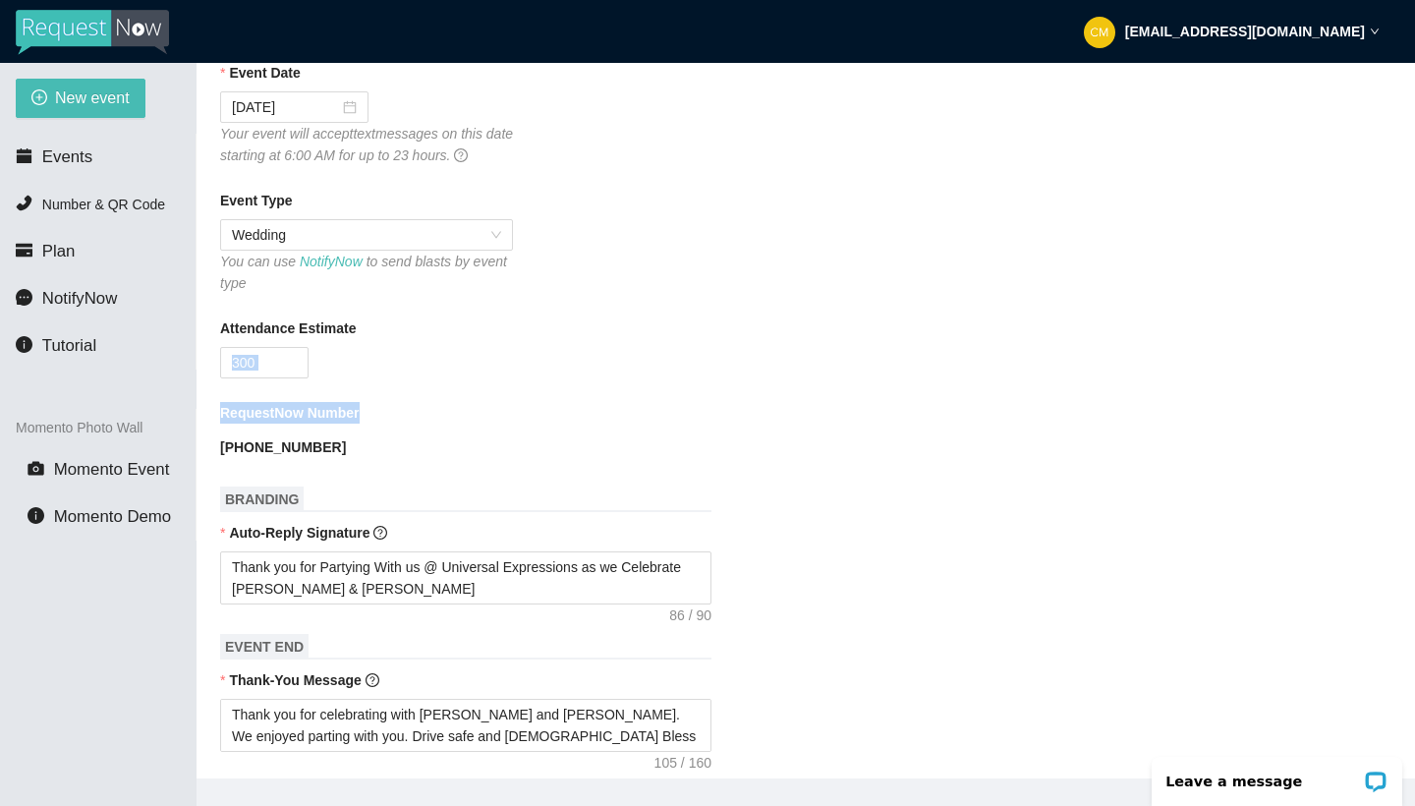
drag, startPoint x: 931, startPoint y: 459, endPoint x: 922, endPoint y: 327, distance: 132.0
click at [922, 327] on form "Event Name James & Whitney Event Date 10/18/2025 Your event will accept text me…" at bounding box center [805, 760] width 1171 height 1567
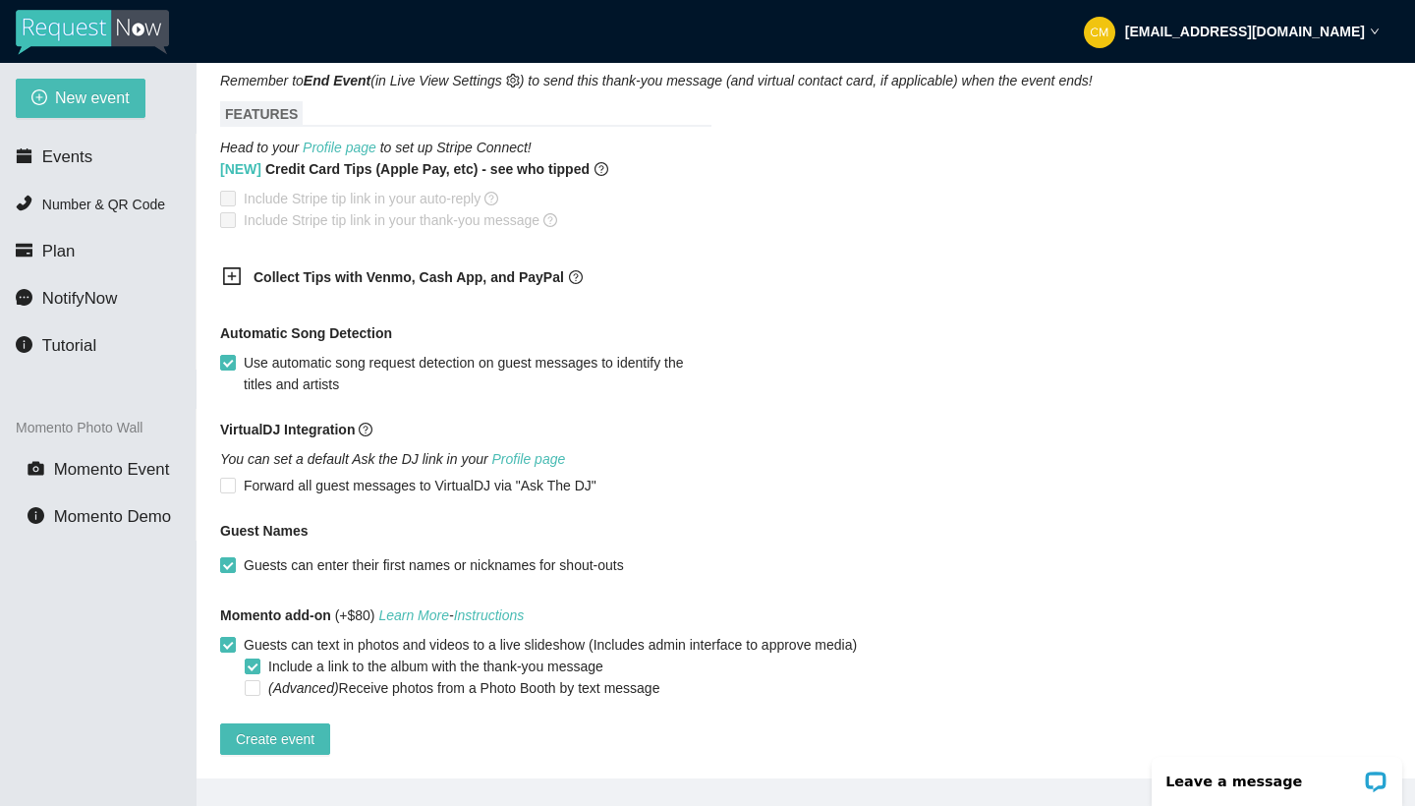
scroll to position [1107, 0]
click at [251, 728] on span "Create event" at bounding box center [275, 739] width 79 height 22
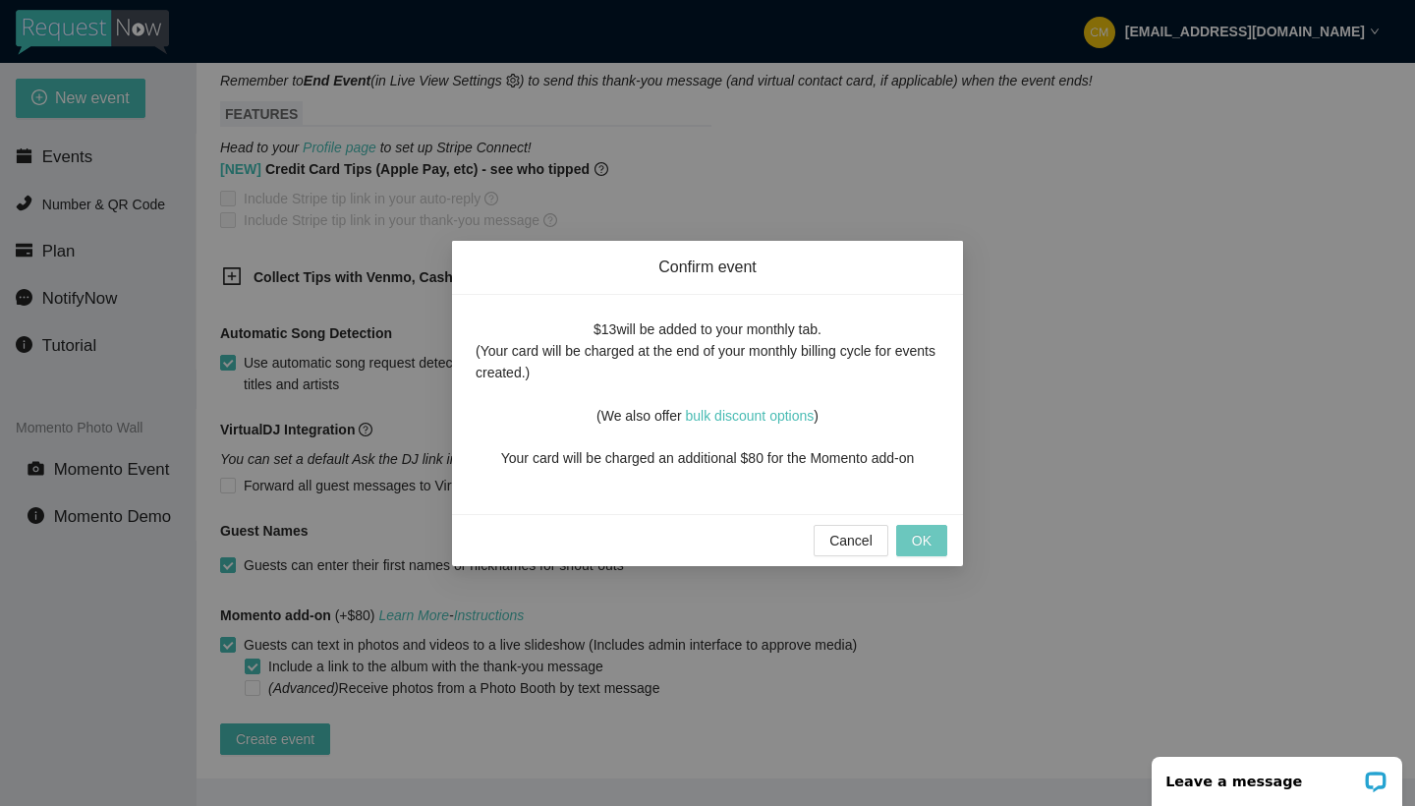
click at [924, 537] on span "OK" at bounding box center [922, 541] width 20 height 22
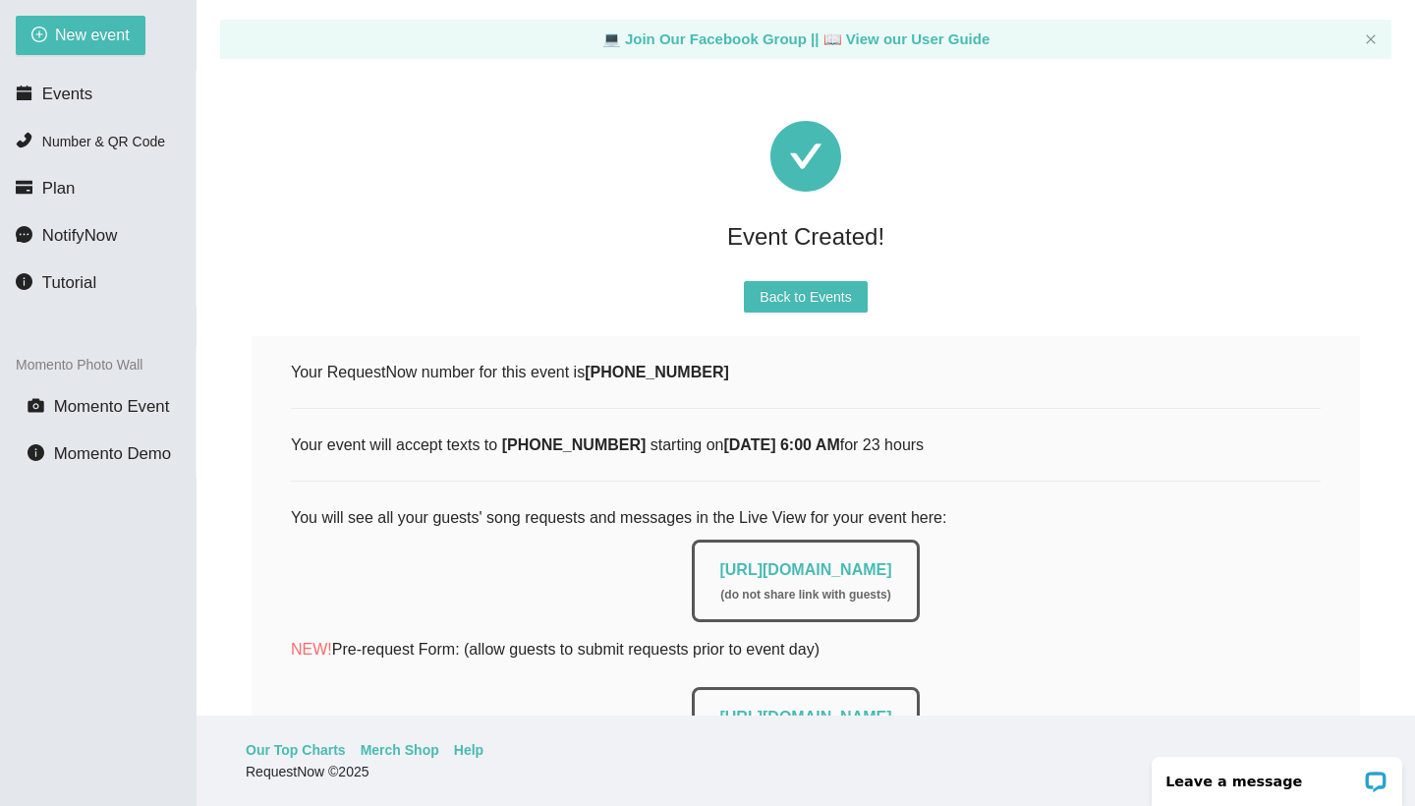
scroll to position [0, 0]
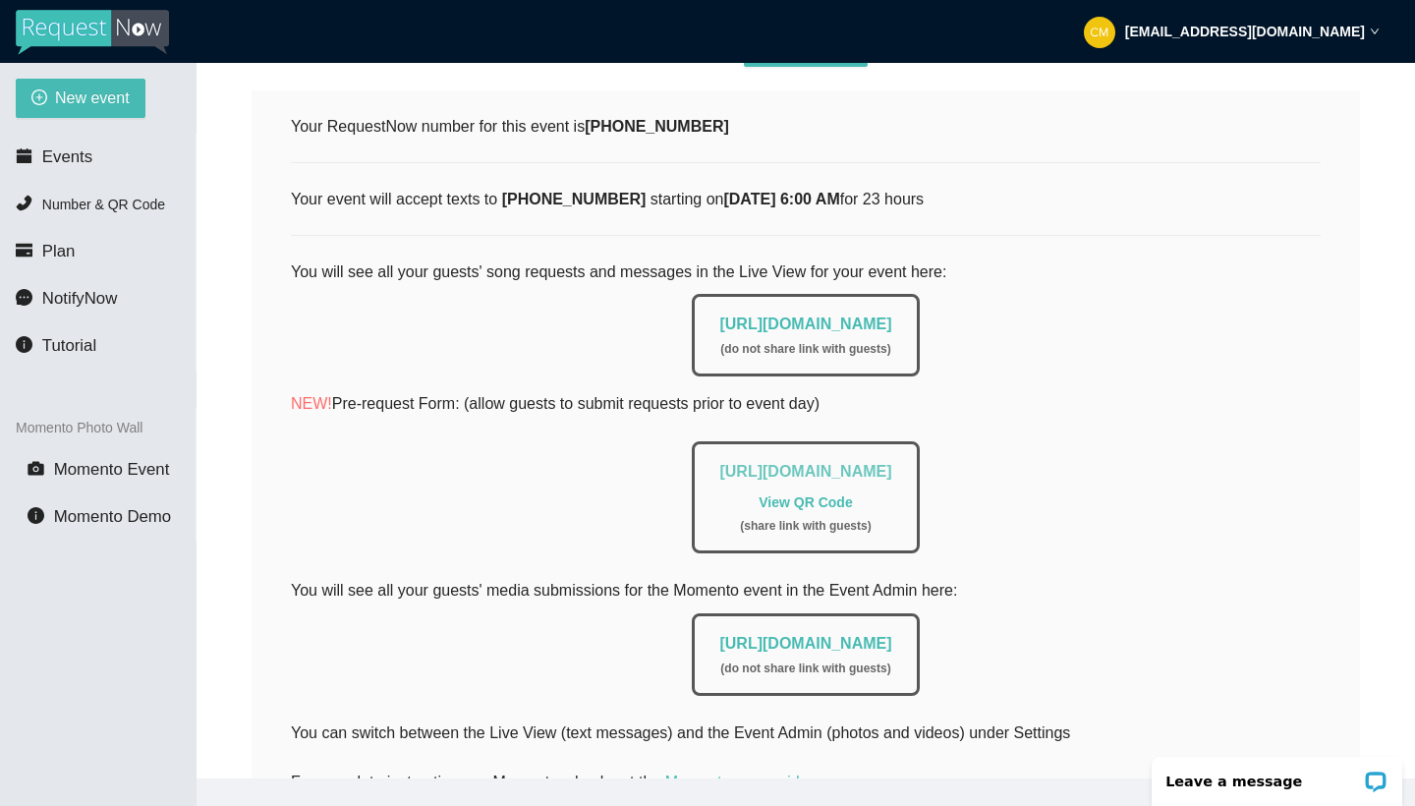
click at [832, 476] on link "https://app.requestnow.io/add-requests/c1f22c6a-0418-47e6-aac4-6d013a1675d5" at bounding box center [805, 471] width 172 height 17
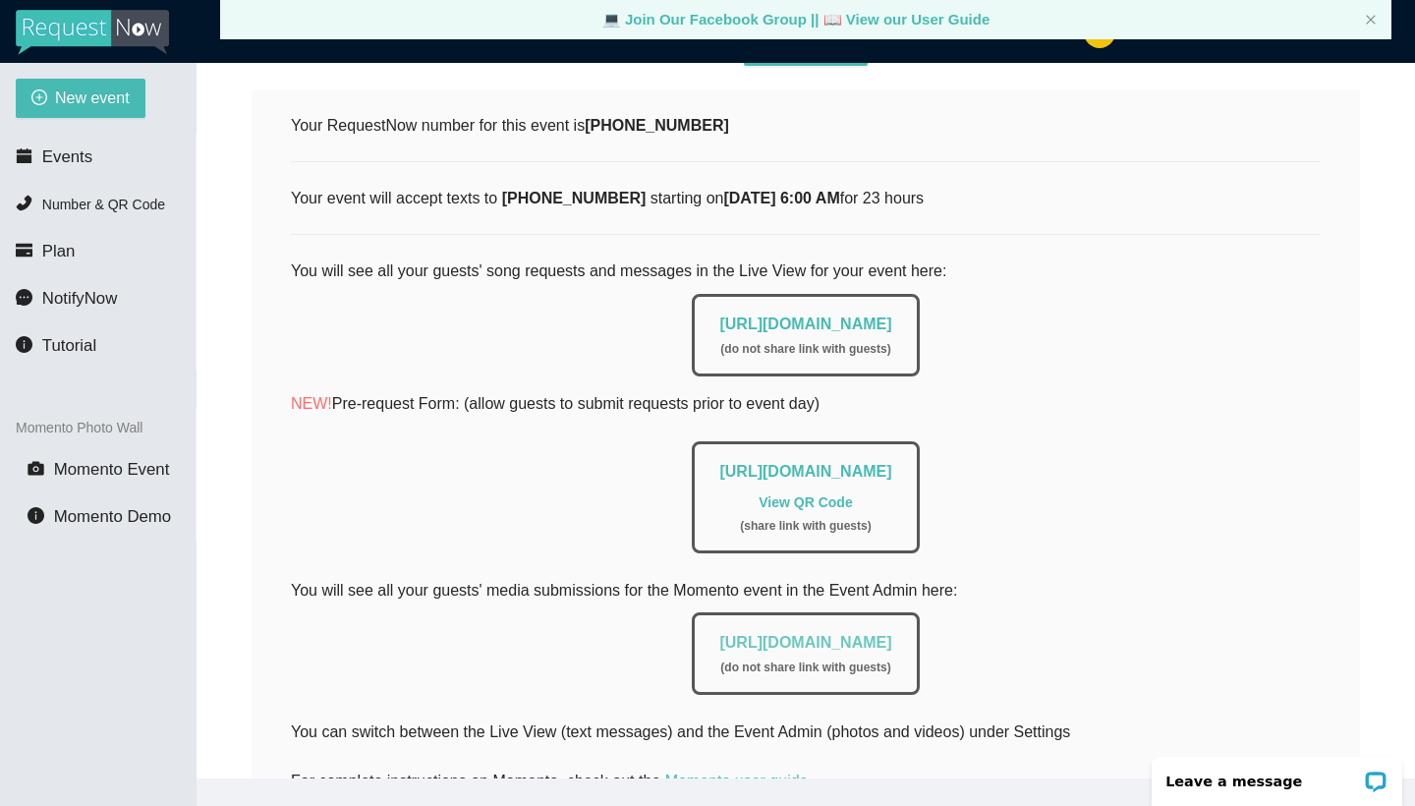
click at [888, 638] on link "https://app.requestnow.io/photo-admin/rwpgpje" at bounding box center [805, 642] width 172 height 17
click at [85, 156] on span "Events" at bounding box center [67, 156] width 50 height 19
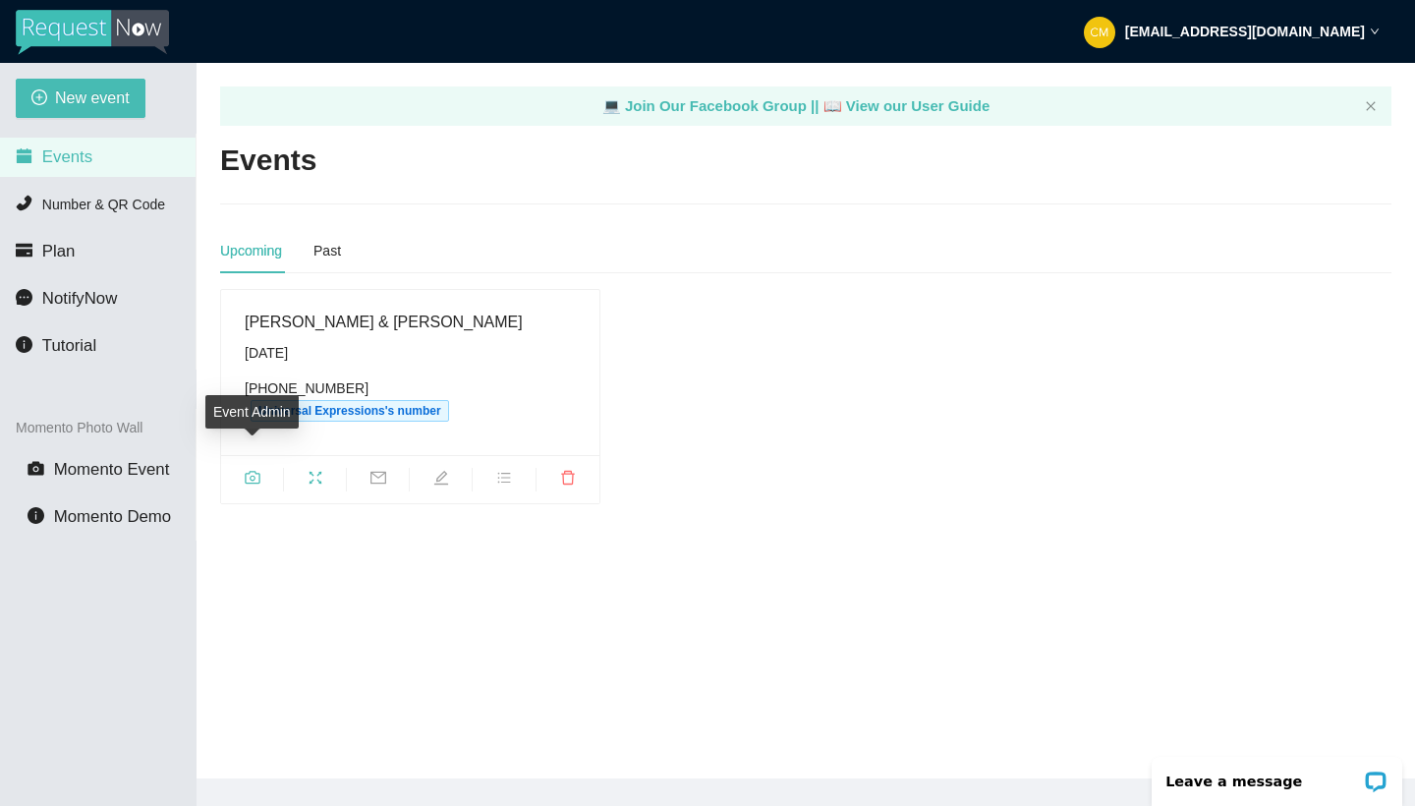
click at [256, 470] on icon "camera" at bounding box center [253, 478] width 16 height 16
click at [317, 470] on icon "fullscreen" at bounding box center [316, 478] width 16 height 16
click at [519, 470] on span "bars" at bounding box center [504, 481] width 62 height 22
click at [934, 507] on main "💻 Join Our Facebook Group || 📖 View our User Guide Events Upcoming Past [PERSON…" at bounding box center [805, 420] width 1218 height 715
click at [67, 206] on span "Number & QR Code" at bounding box center [103, 204] width 123 height 16
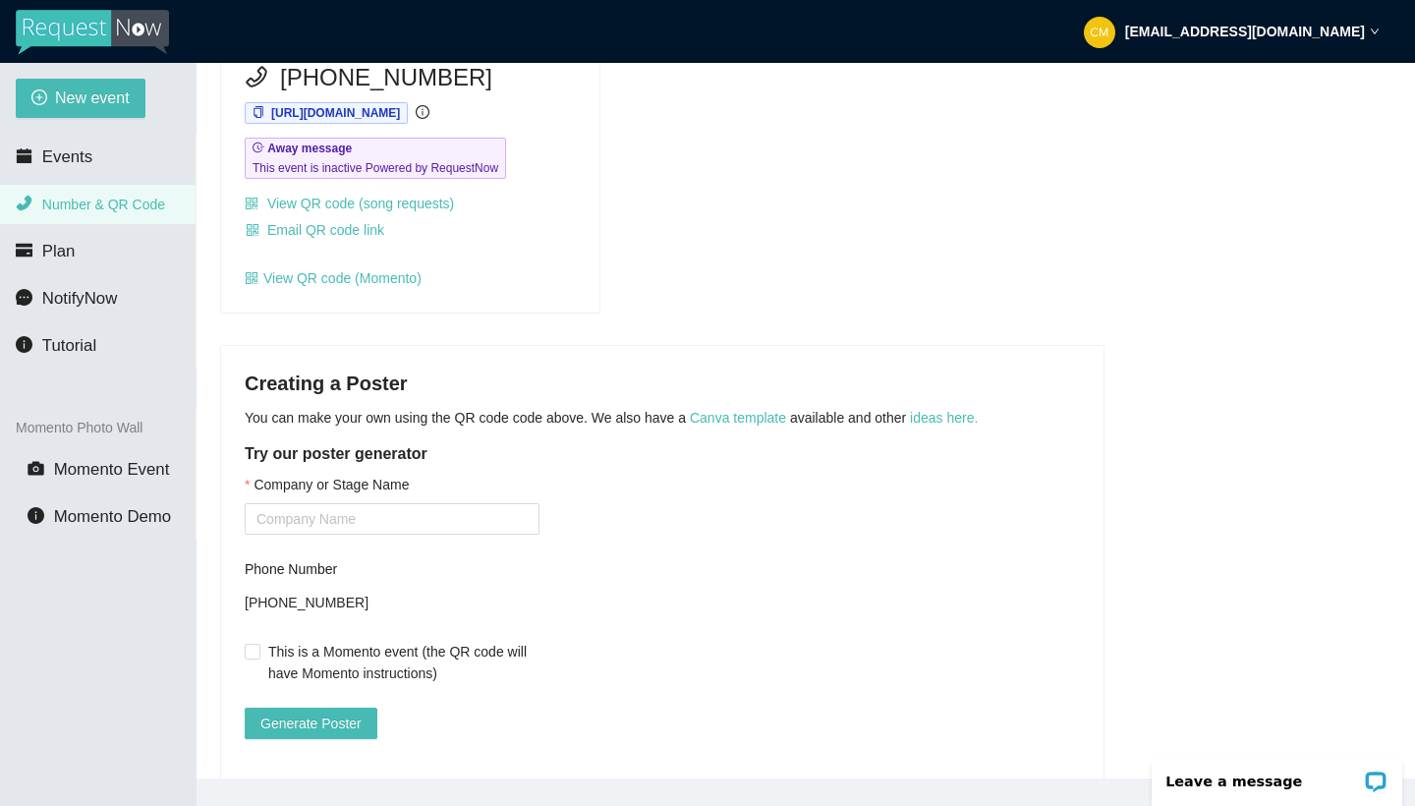
scroll to position [281, 0]
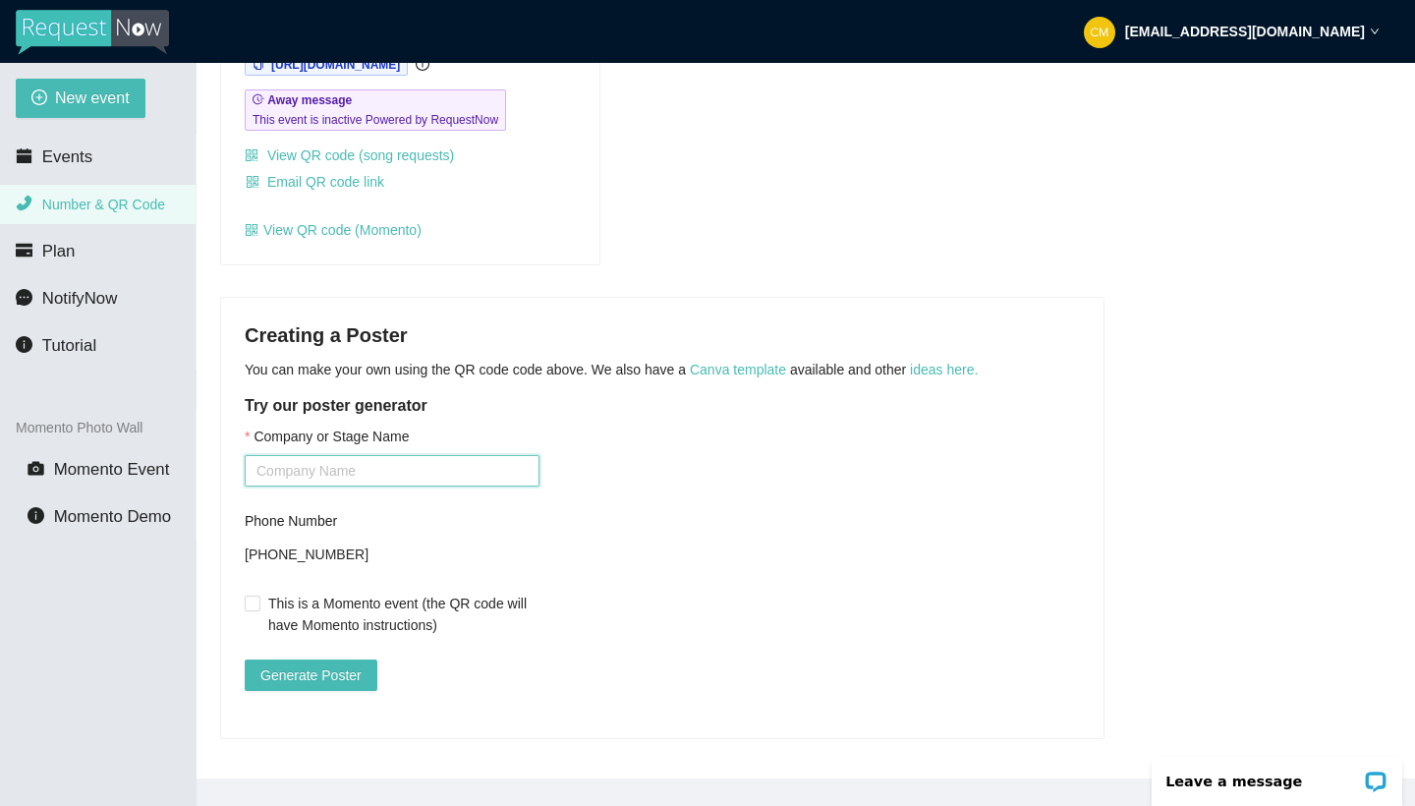
click at [389, 460] on input "Company or Stage Name" at bounding box center [392, 470] width 295 height 31
type input "Universal Expressions"
click at [257, 595] on input "This is a Momento event (the QR code will have Momento instructions)" at bounding box center [252, 602] width 14 height 14
checkbox input "true"
click at [314, 664] on span "Generate Poster" at bounding box center [310, 675] width 101 height 22
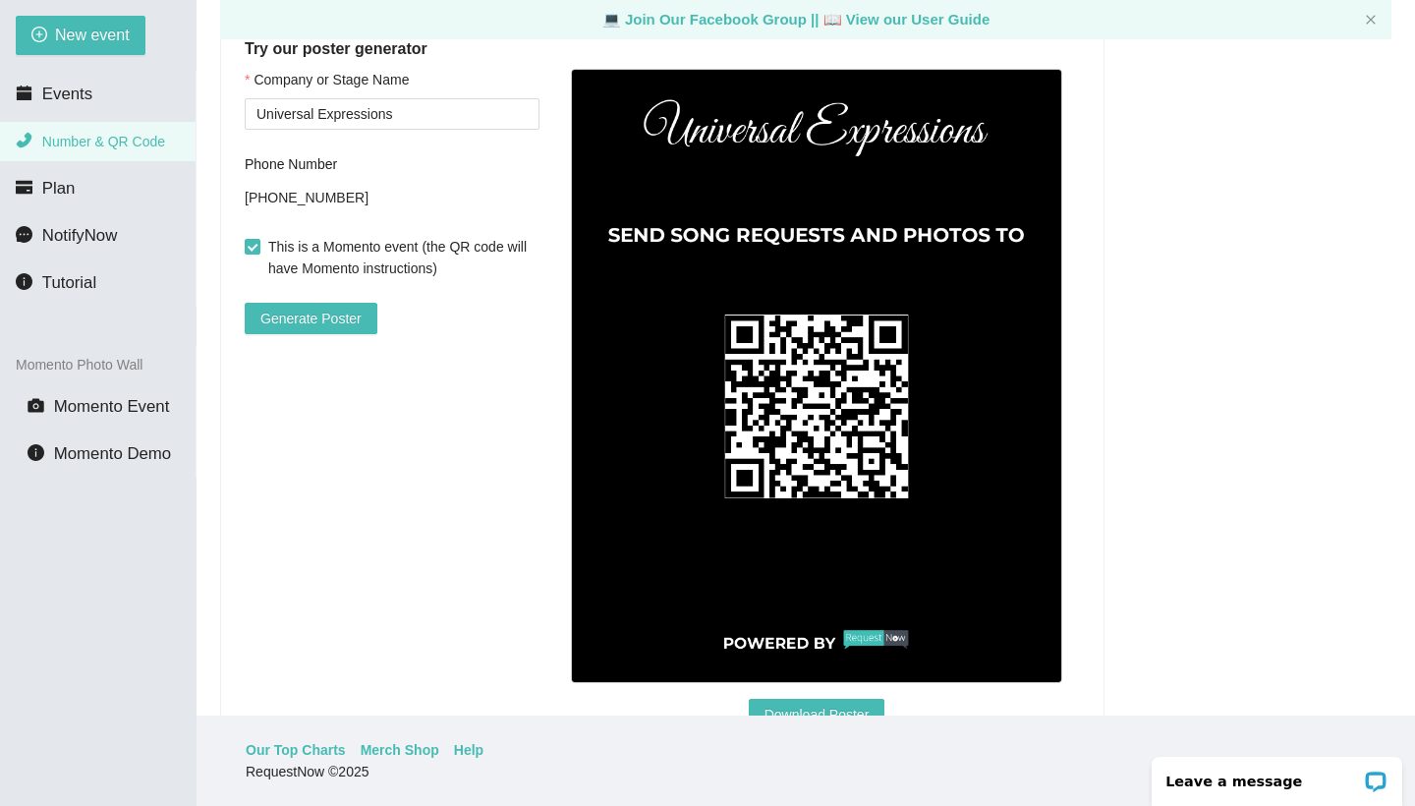
scroll to position [558, 0]
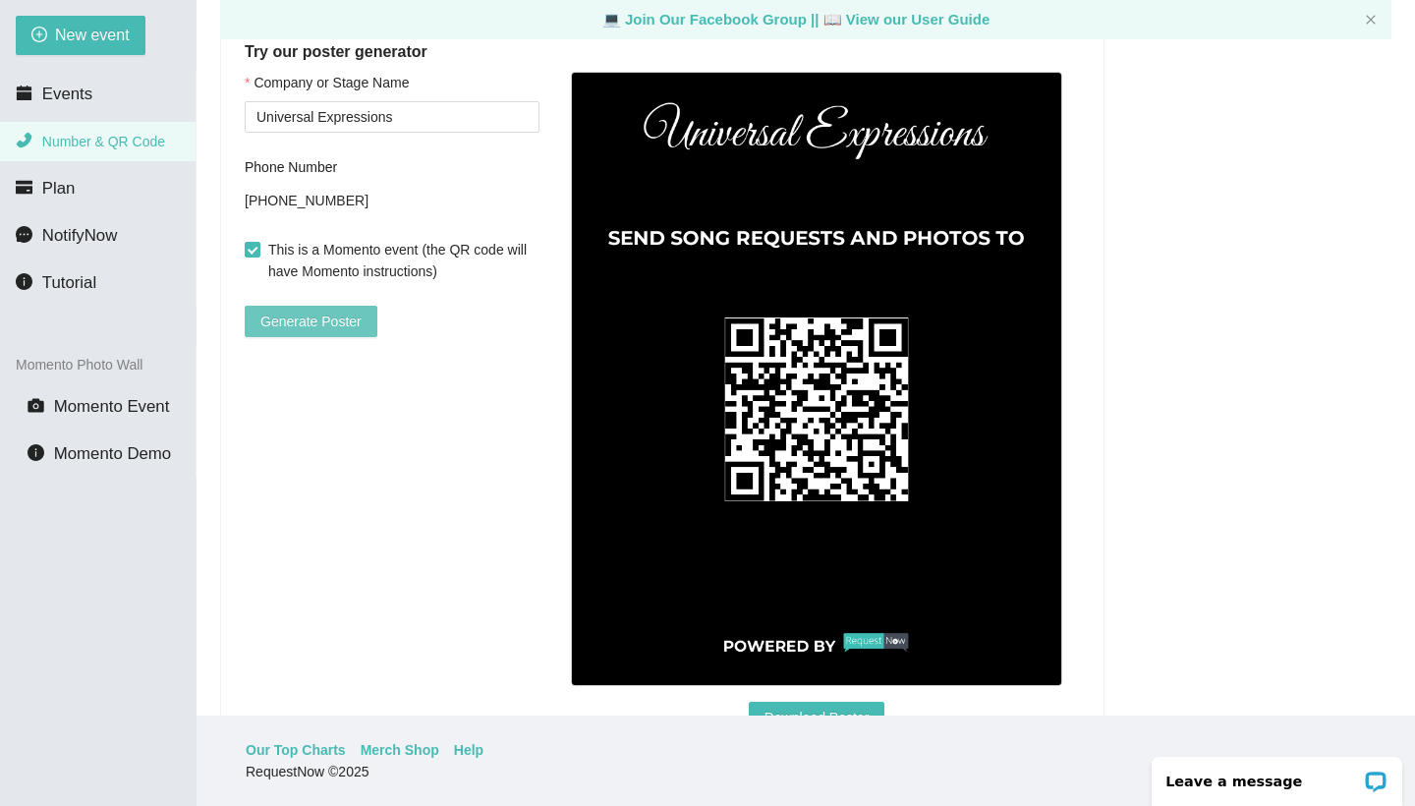
click at [334, 326] on span "Generate Poster" at bounding box center [310, 321] width 101 height 22
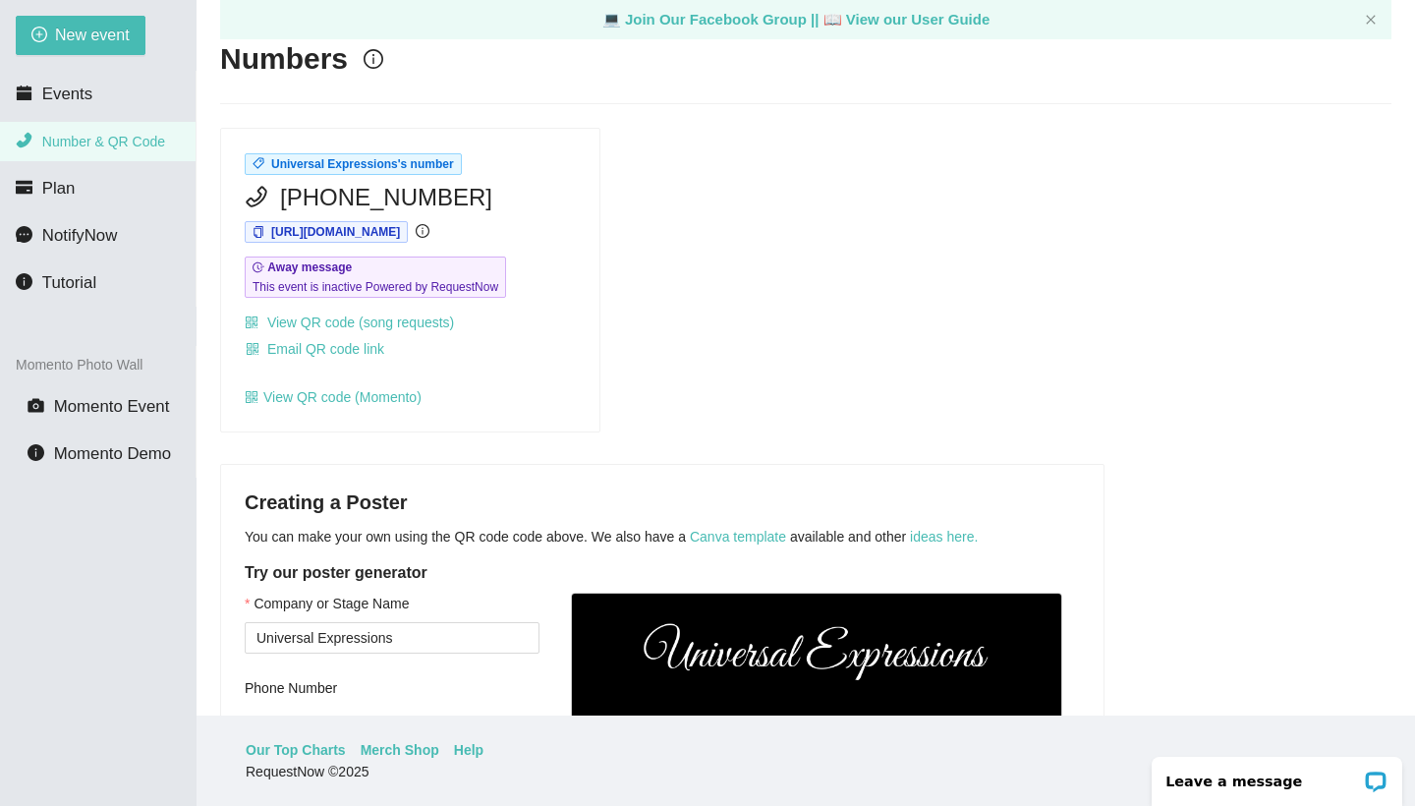
scroll to position [595, 0]
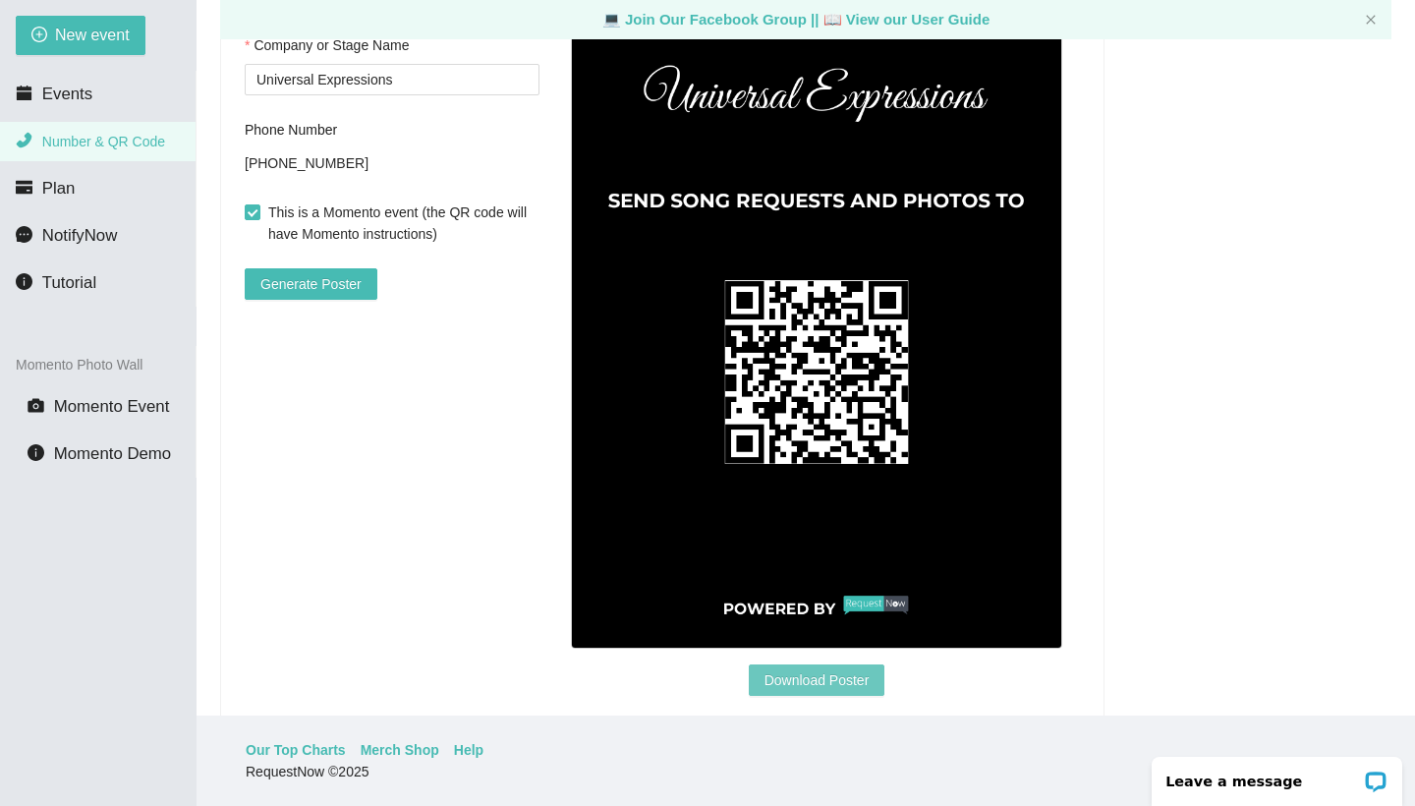
click at [823, 674] on span "Download Poster" at bounding box center [816, 680] width 105 height 22
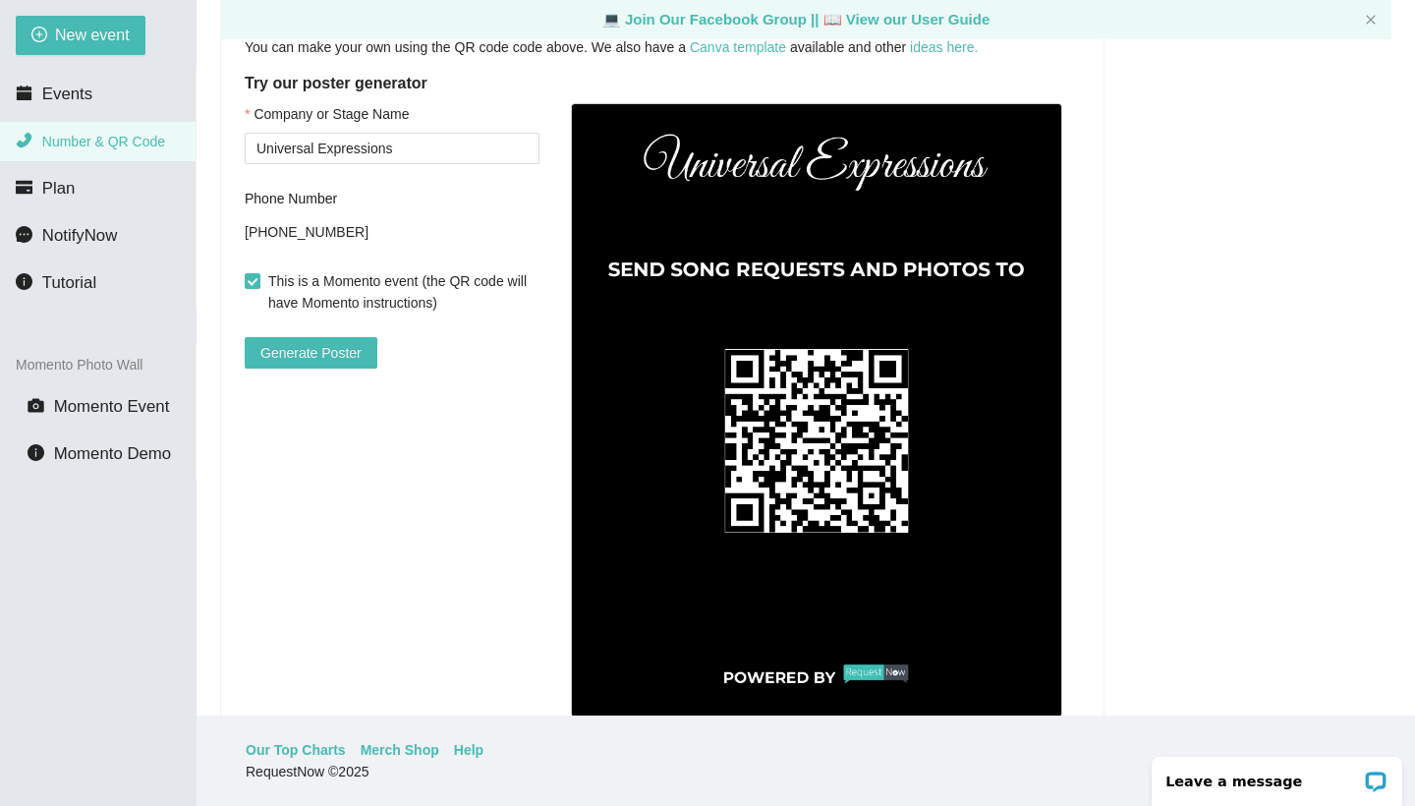
scroll to position [0, 0]
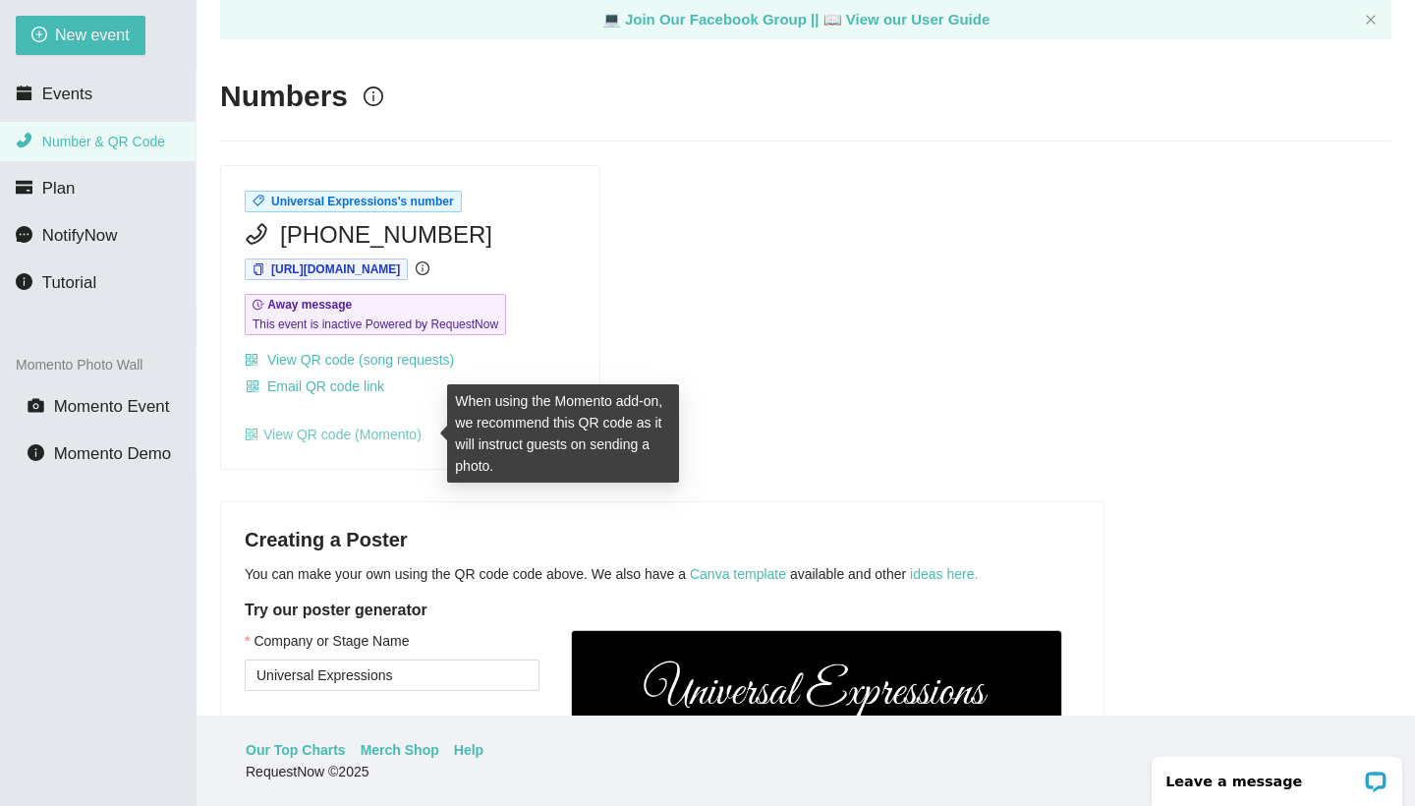
click at [335, 426] on link "View QR code (Momento)" at bounding box center [333, 434] width 177 height 16
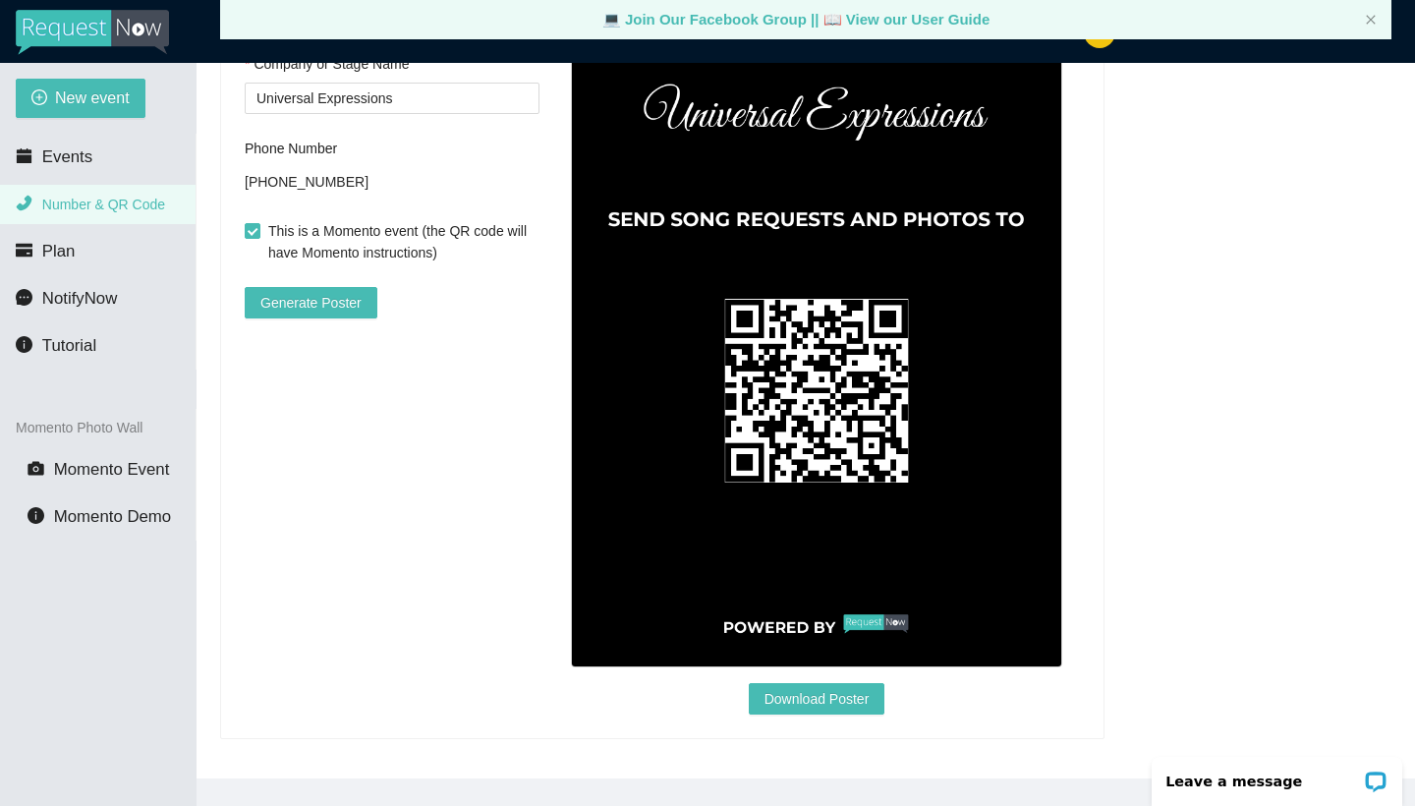
scroll to position [63, 0]
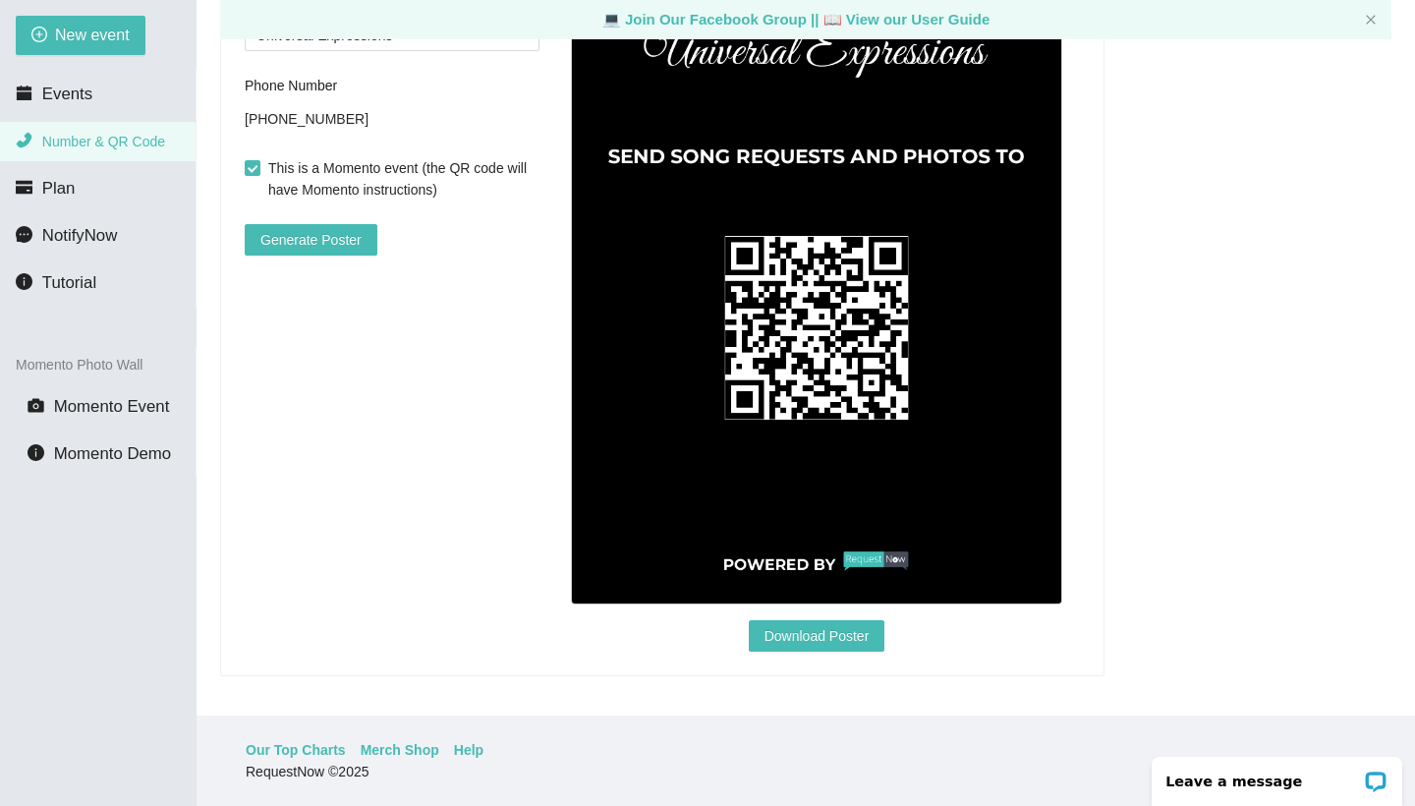
click at [824, 311] on img at bounding box center [816, 297] width 491 height 614
